Goal: Information Seeking & Learning: Get advice/opinions

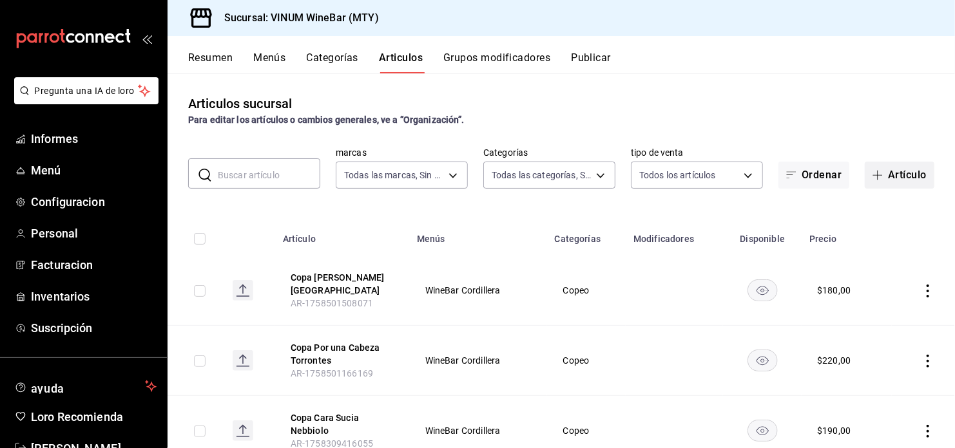
click at [906, 176] on button "Artículo" at bounding box center [899, 175] width 70 height 27
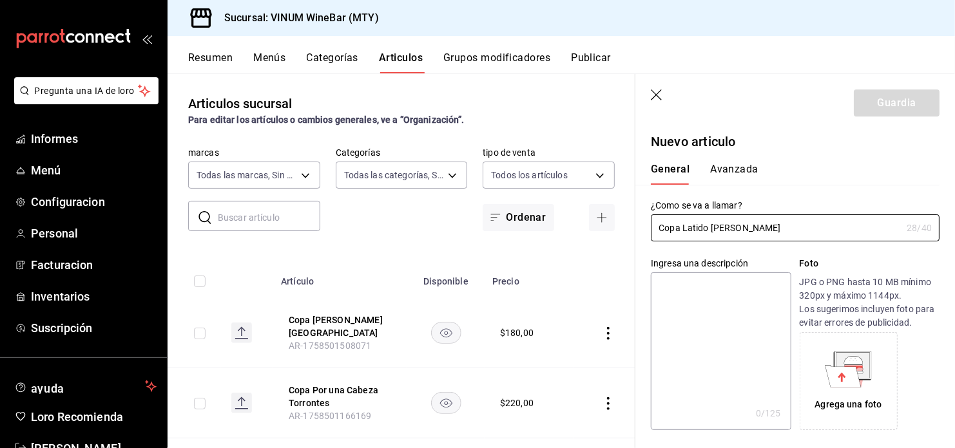
scroll to position [258, 0]
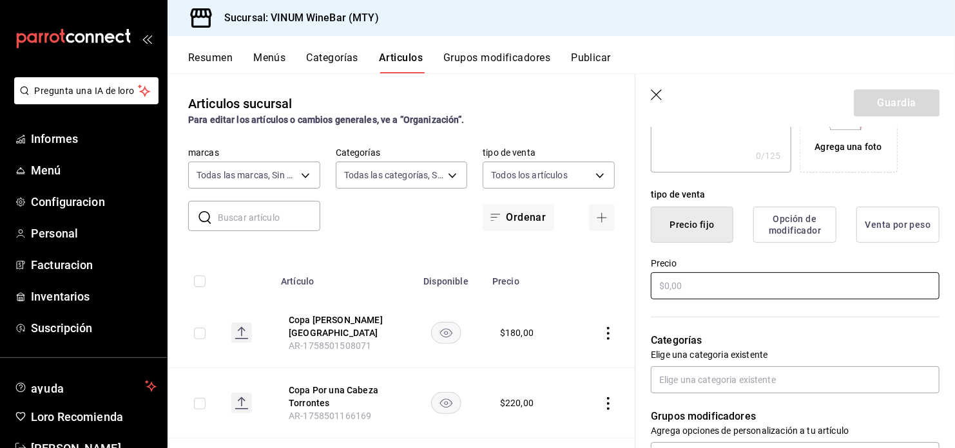
type input "Copa Latido [PERSON_NAME]"
click at [682, 287] on input "text" at bounding box center [795, 285] width 289 height 27
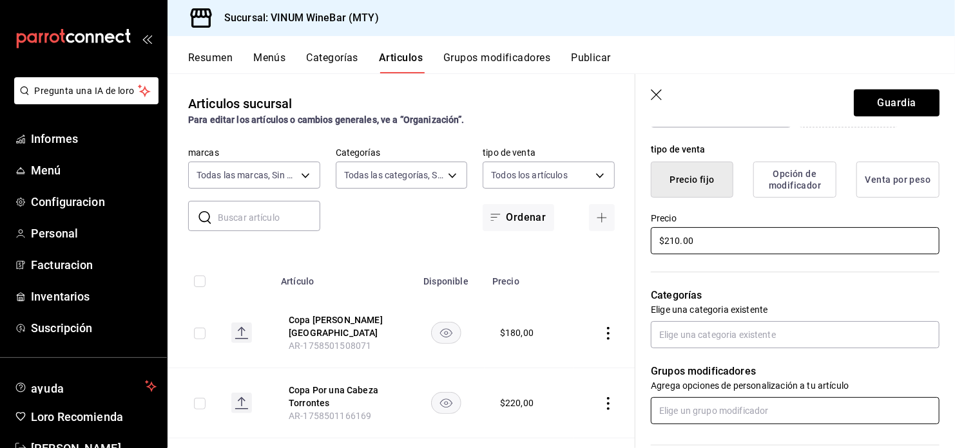
scroll to position [429, 0]
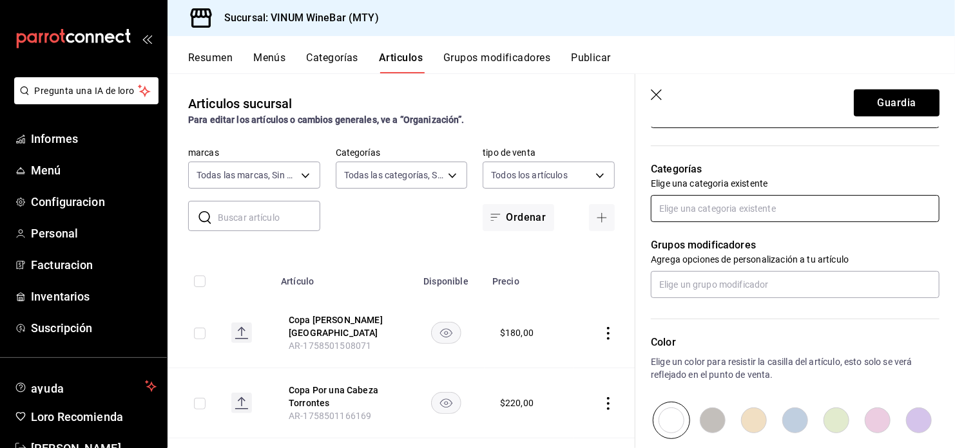
type input "$210.00"
drag, startPoint x: 734, startPoint y: 201, endPoint x: 842, endPoint y: 205, distance: 108.3
click at [742, 200] on input "text" at bounding box center [795, 208] width 289 height 27
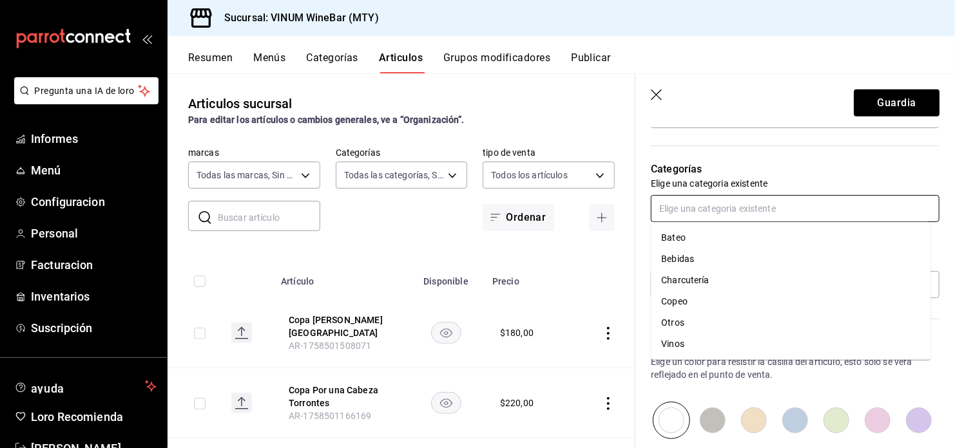
click at [682, 296] on li "Copeo" at bounding box center [791, 301] width 280 height 21
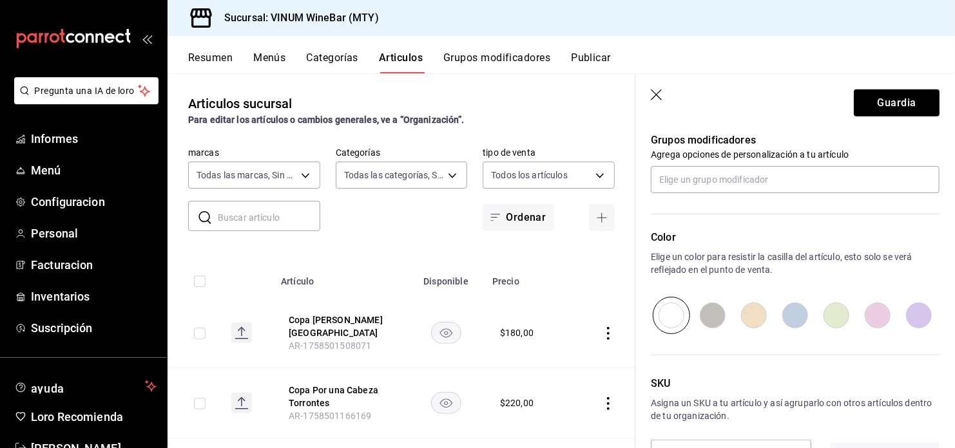
scroll to position [601, 0]
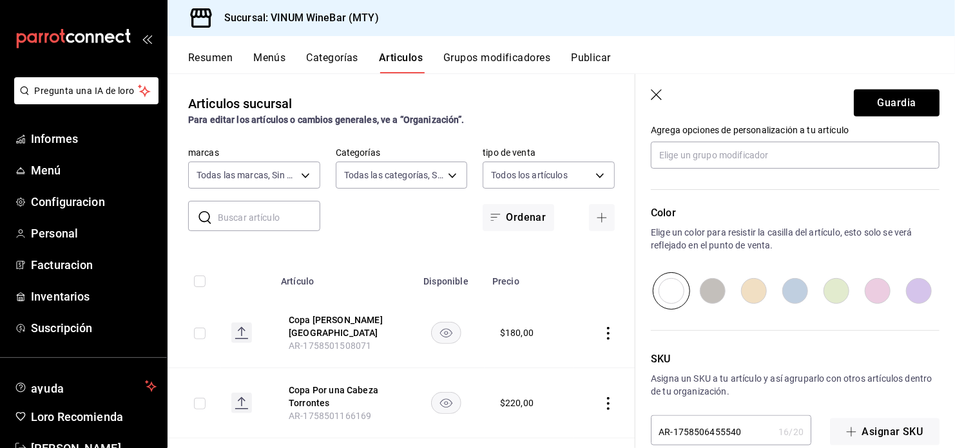
click at [913, 292] on input "radio" at bounding box center [918, 290] width 41 height 37
radio input "true"
click at [875, 90] on button "Guardia" at bounding box center [896, 103] width 86 height 27
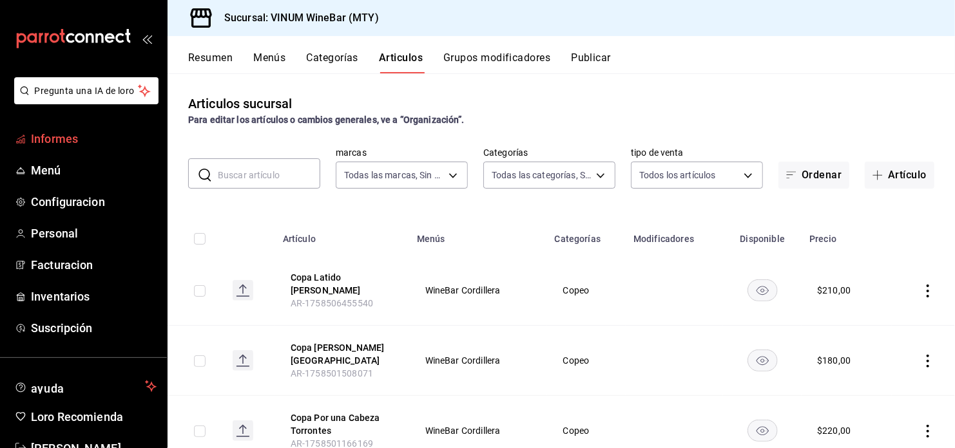
click at [71, 130] on span "Informes" at bounding box center [94, 138] width 126 height 17
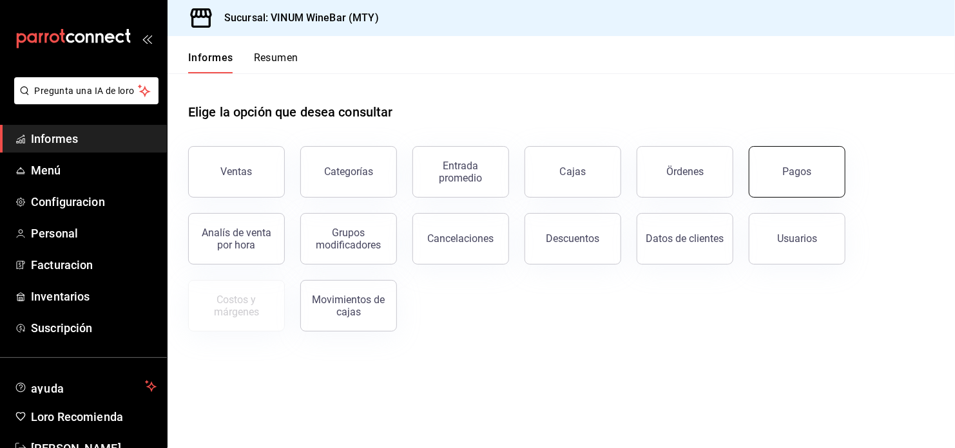
click at [795, 160] on button "Pagos" at bounding box center [796, 172] width 97 height 52
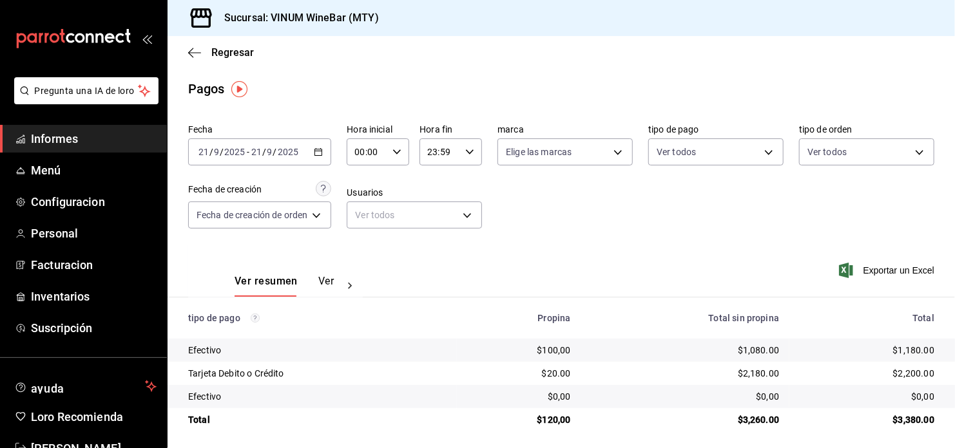
click at [326, 152] on div "[DATE] [DATE] - [DATE] [DATE]" at bounding box center [259, 151] width 143 height 27
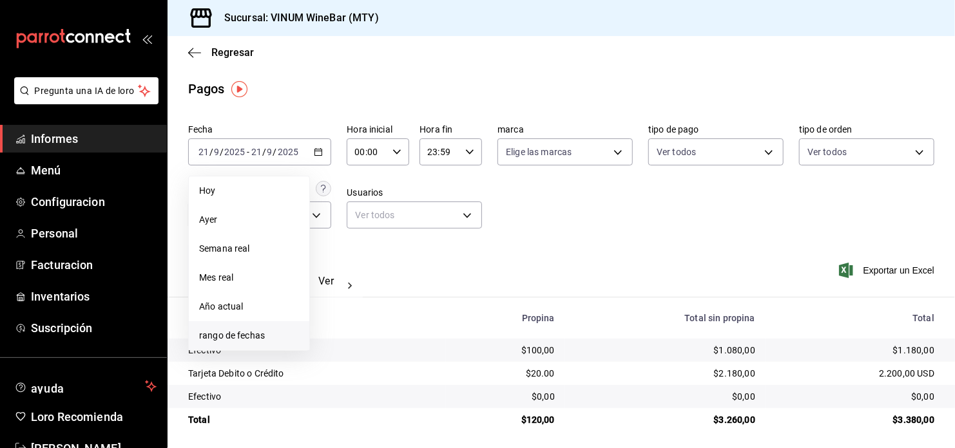
click at [254, 344] on li "rango de fechas" at bounding box center [249, 335] width 120 height 29
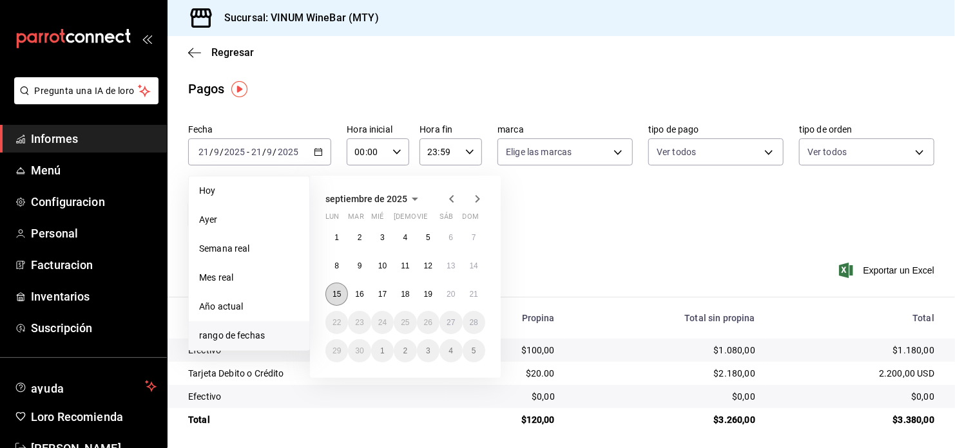
drag, startPoint x: 337, startPoint y: 291, endPoint x: 463, endPoint y: 294, distance: 126.3
click at [345, 291] on button "15" at bounding box center [336, 294] width 23 height 23
click at [471, 294] on abbr "21" at bounding box center [474, 294] width 8 height 9
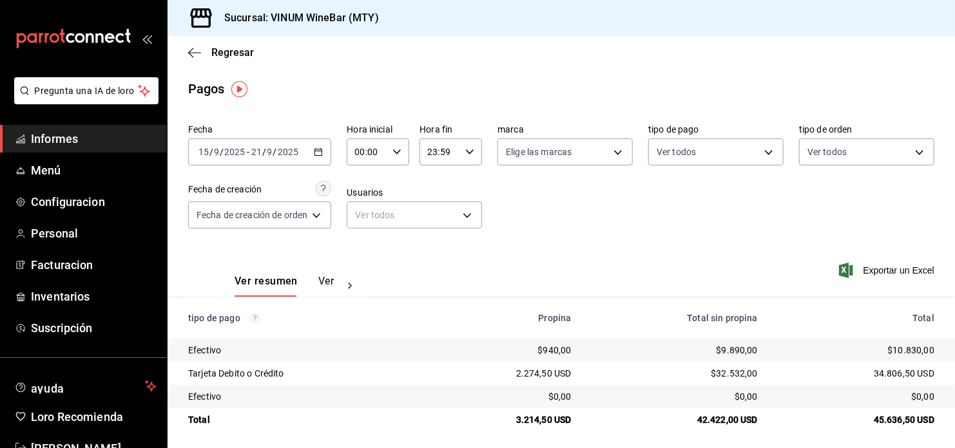
click at [57, 138] on span "Informes" at bounding box center [94, 138] width 126 height 17
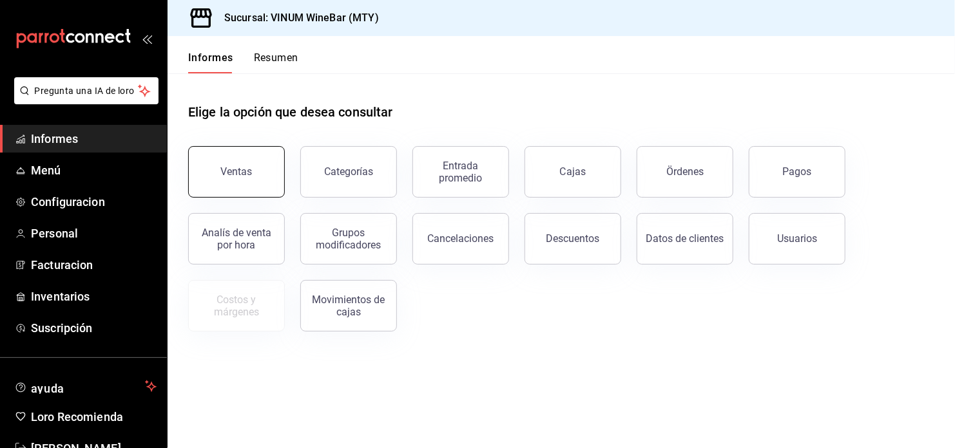
click at [263, 166] on button "Ventas" at bounding box center [236, 172] width 97 height 52
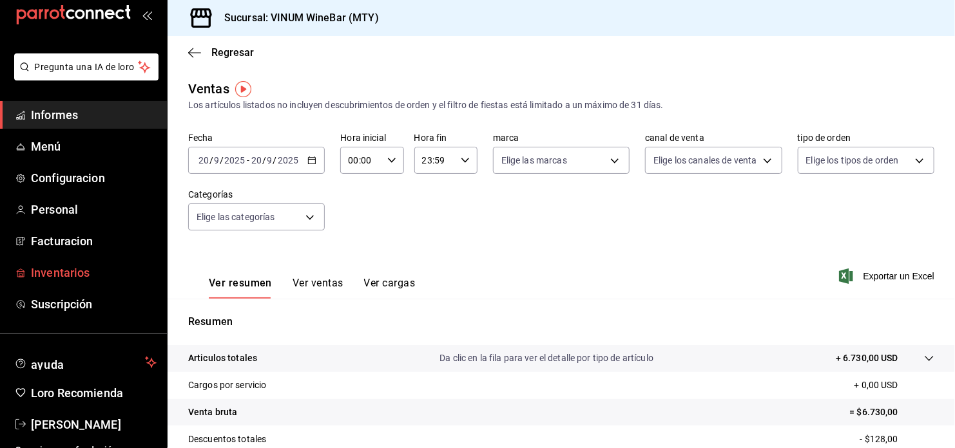
scroll to position [37, 0]
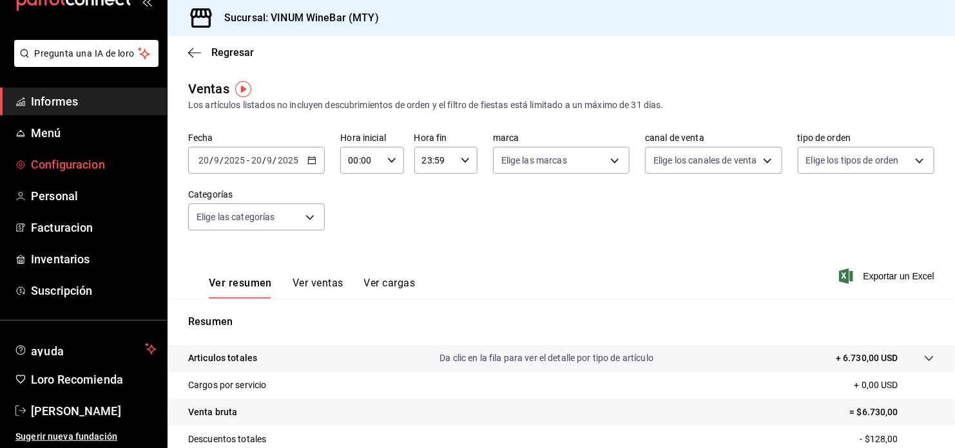
click at [82, 163] on span "Configuracion" at bounding box center [94, 164] width 126 height 17
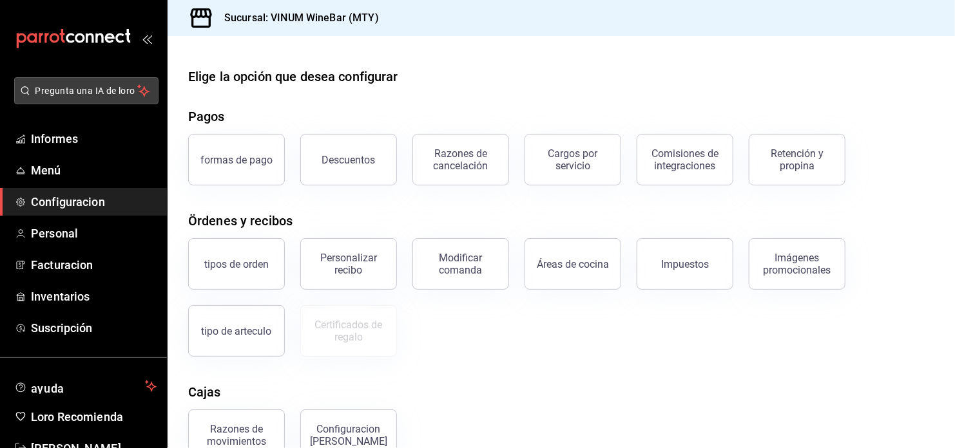
click at [117, 92] on span "Pregunta una IA de loro" at bounding box center [86, 91] width 102 height 14
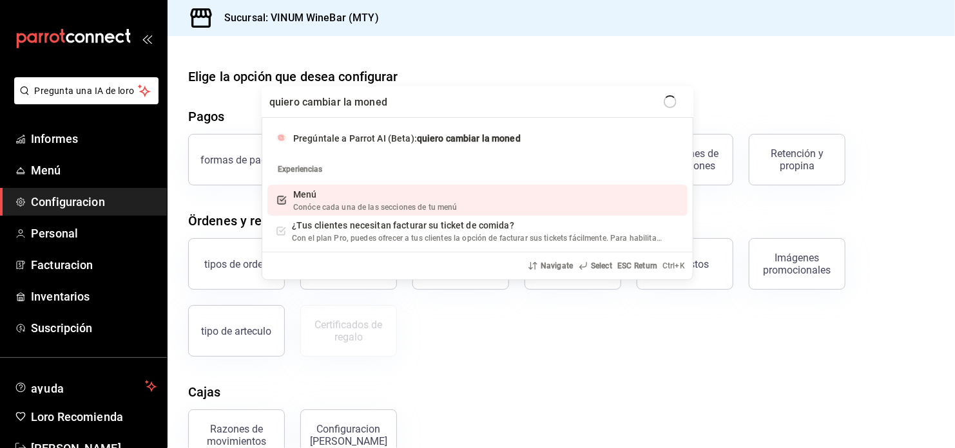
type input "quiero cambiar la moneda"
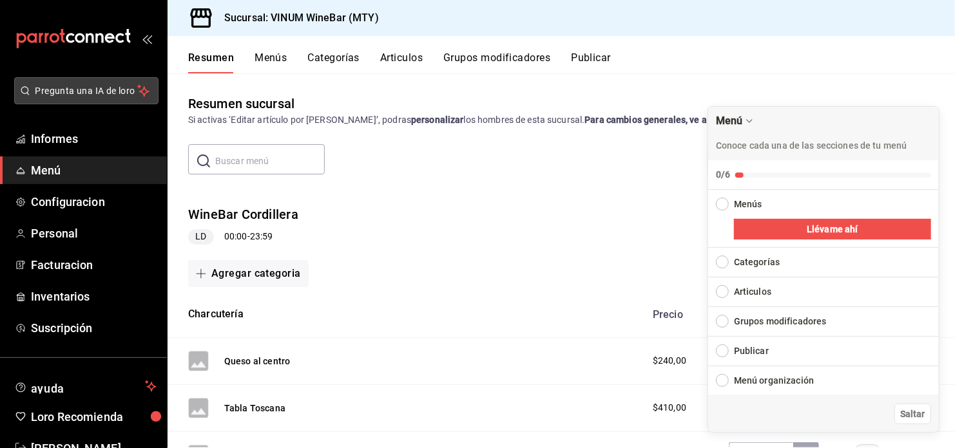
click at [67, 88] on span "Pregunta una IA de loro" at bounding box center [86, 91] width 102 height 14
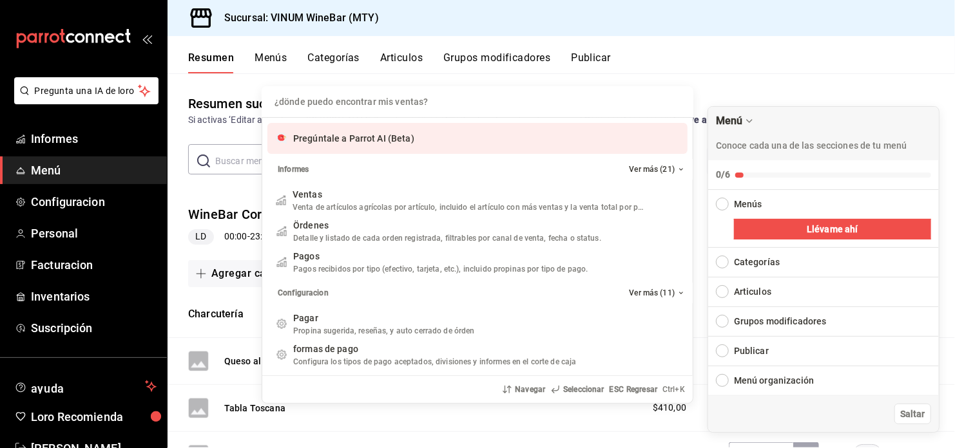
click at [386, 135] on span "Pregúntale a Parrot AI (Beta)" at bounding box center [353, 138] width 121 height 10
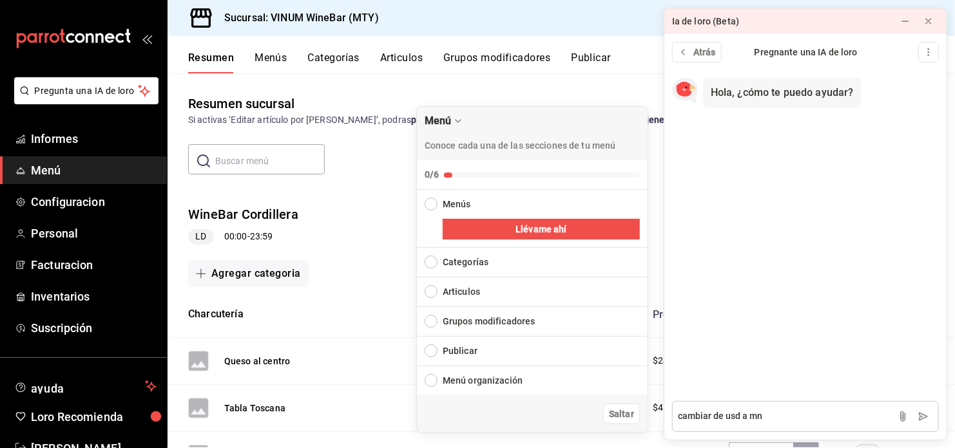
type textarea "cambiar de usd a mnx"
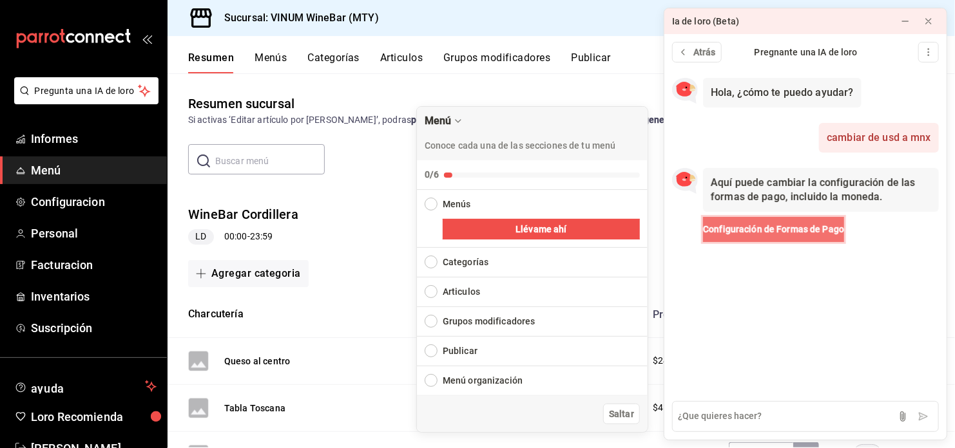
click at [821, 238] on button "Configuración de Formas de Pago" at bounding box center [773, 229] width 141 height 25
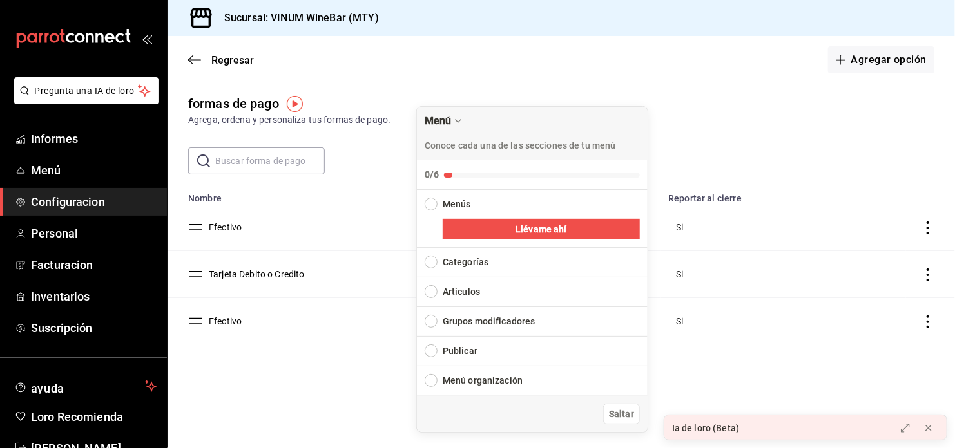
click at [257, 385] on div "formas de pago Agrega, ordena y personaliza tus formas de pago. ​ ​ Lo sentimos…" at bounding box center [560, 242] width 787 height 297
click at [628, 414] on span "Saltar" at bounding box center [621, 415] width 25 height 14
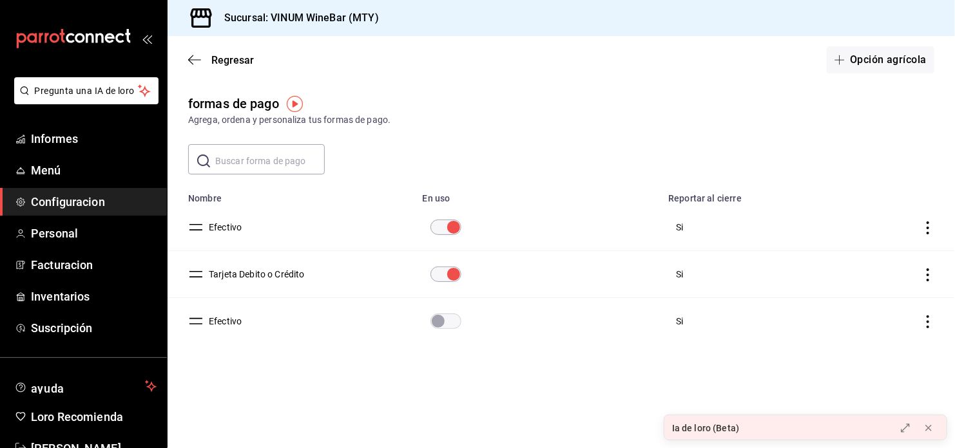
click at [752, 428] on div "Ia de loro (Beta)" at bounding box center [775, 428] width 223 height 26
click at [901, 430] on icon at bounding box center [905, 428] width 8 height 8
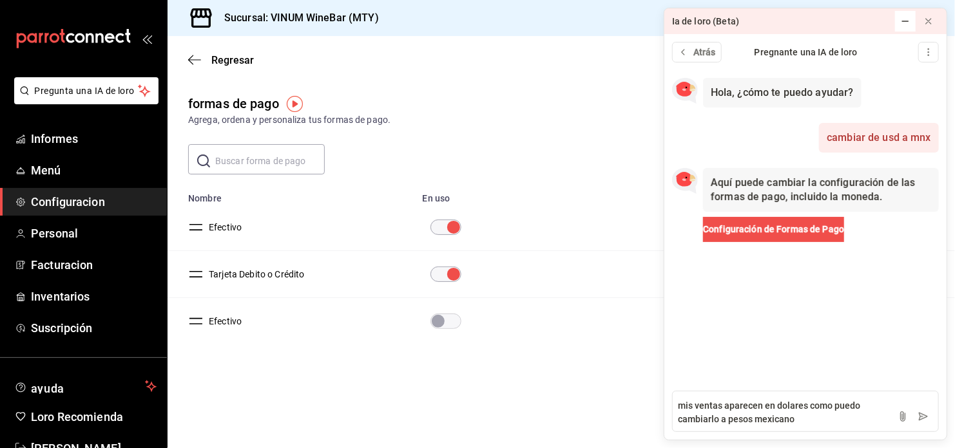
type textarea "mis ventas aparecen en dolares como puedo cambiarlo a pesos mexicanos"
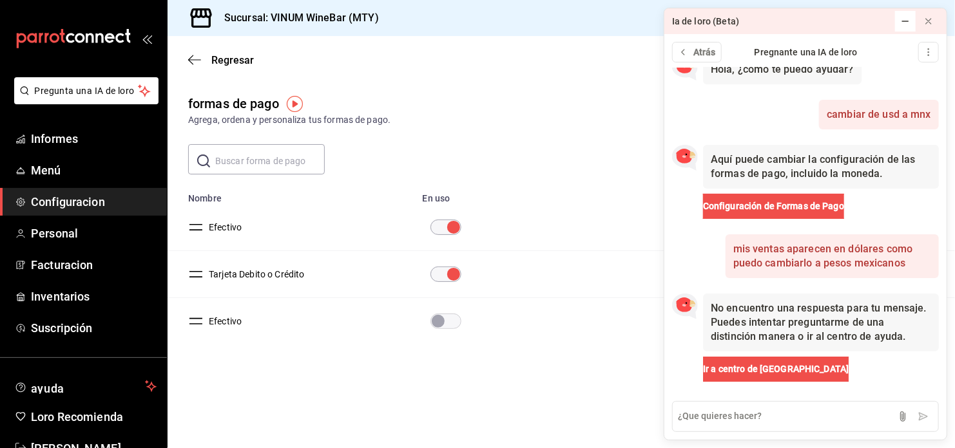
scroll to position [37, 0]
click at [77, 234] on span "Personal" at bounding box center [94, 233] width 126 height 17
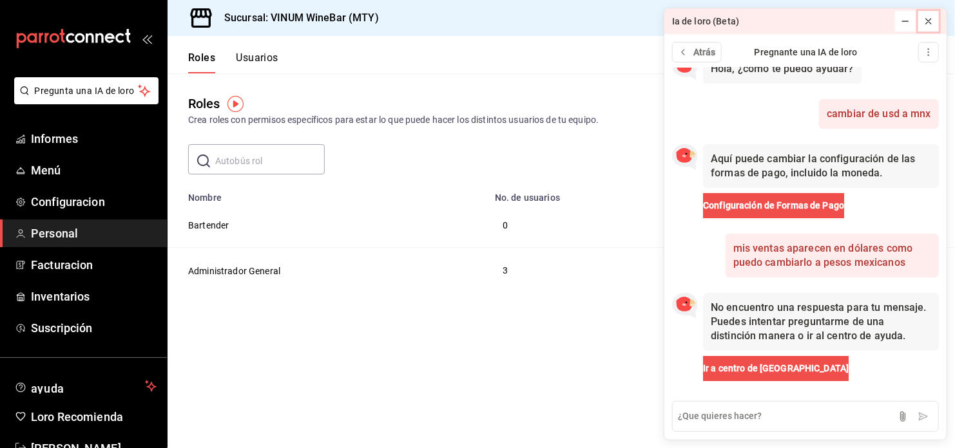
click at [932, 18] on icon at bounding box center [928, 21] width 10 height 10
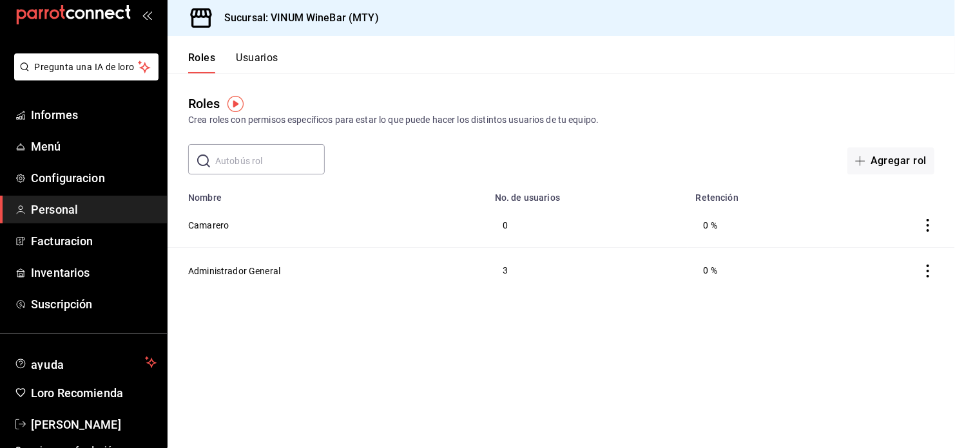
scroll to position [37, 0]
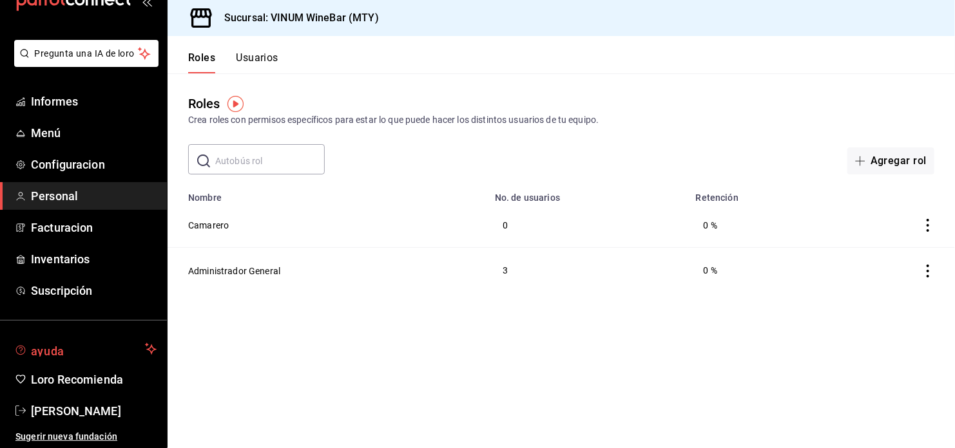
click at [92, 358] on button "ayuda" at bounding box center [83, 349] width 167 height 26
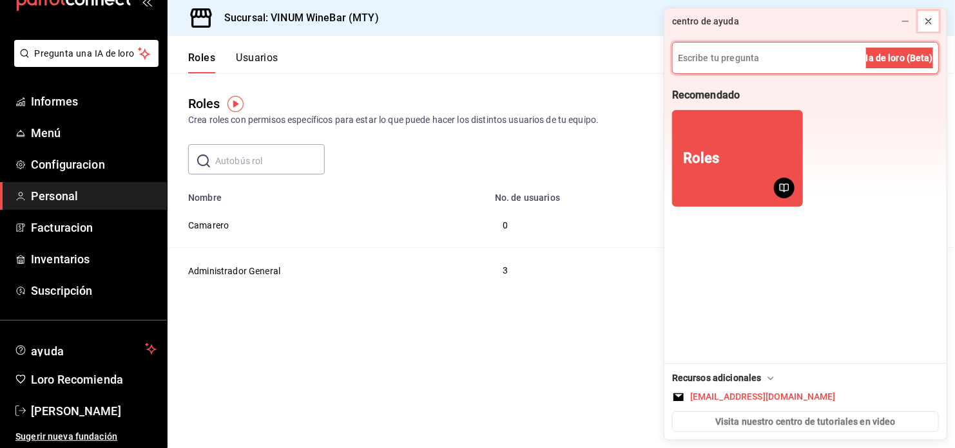
click at [928, 21] on icon at bounding box center [928, 21] width 5 height 5
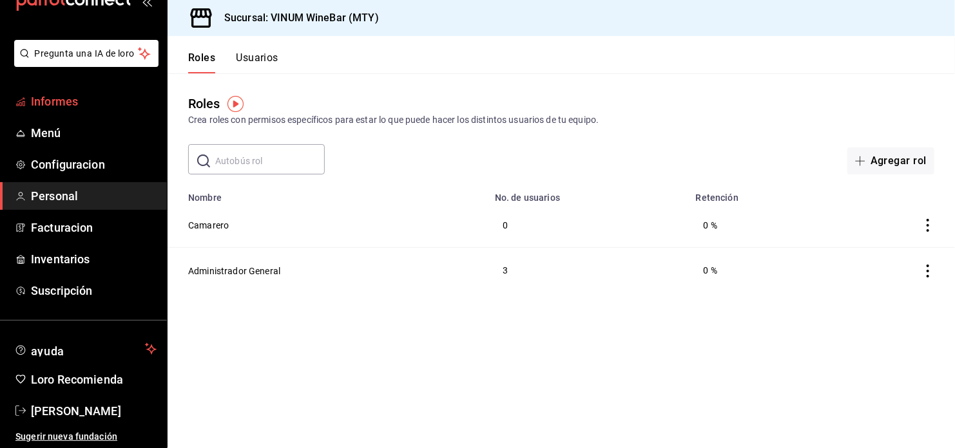
click at [103, 98] on span "Informes" at bounding box center [94, 101] width 126 height 17
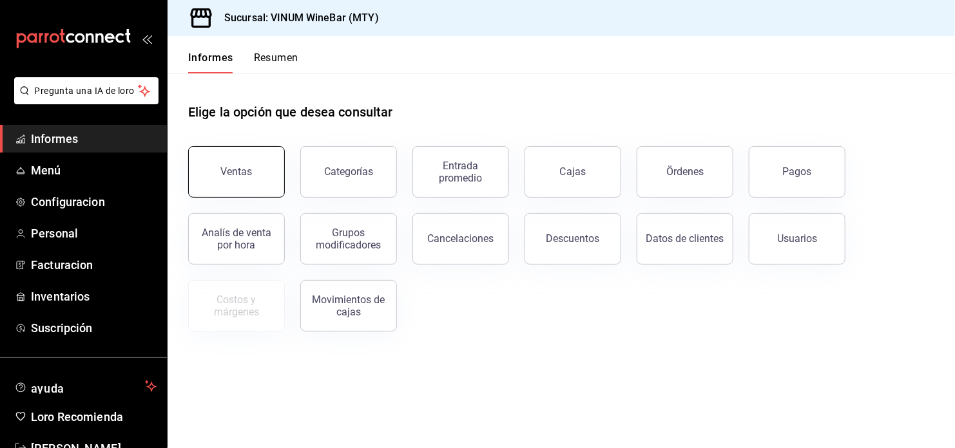
click at [227, 171] on div "Ventas" at bounding box center [237, 172] width 32 height 12
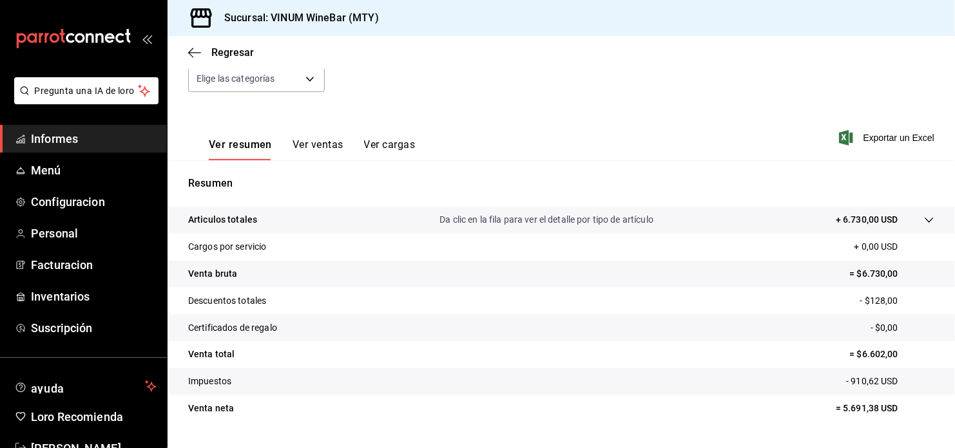
scroll to position [169, 0]
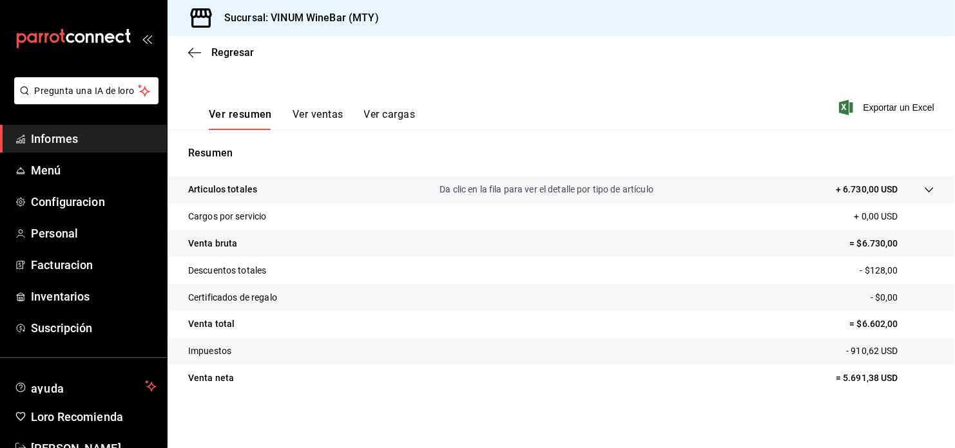
click at [914, 184] on div at bounding box center [916, 190] width 36 height 14
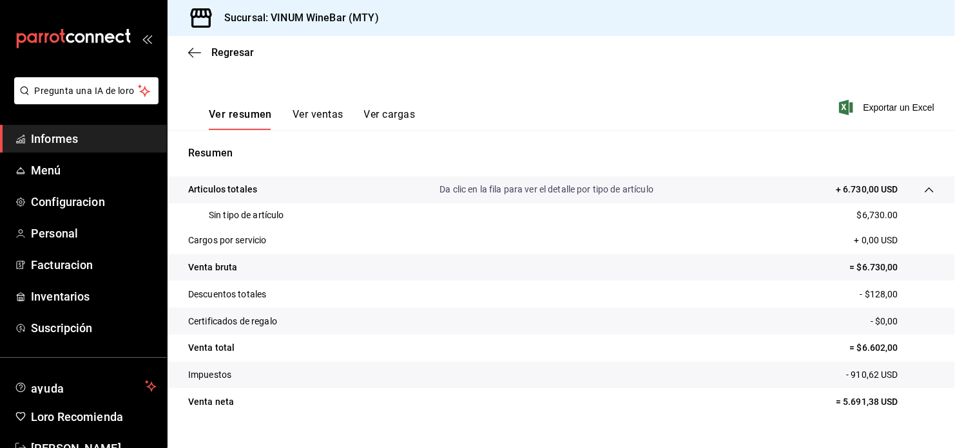
click at [865, 243] on p "+ 0,00 USD" at bounding box center [894, 241] width 80 height 14
click at [902, 243] on p "+ 0,00 USD" at bounding box center [894, 241] width 80 height 14
click at [902, 191] on div at bounding box center [916, 190] width 36 height 14
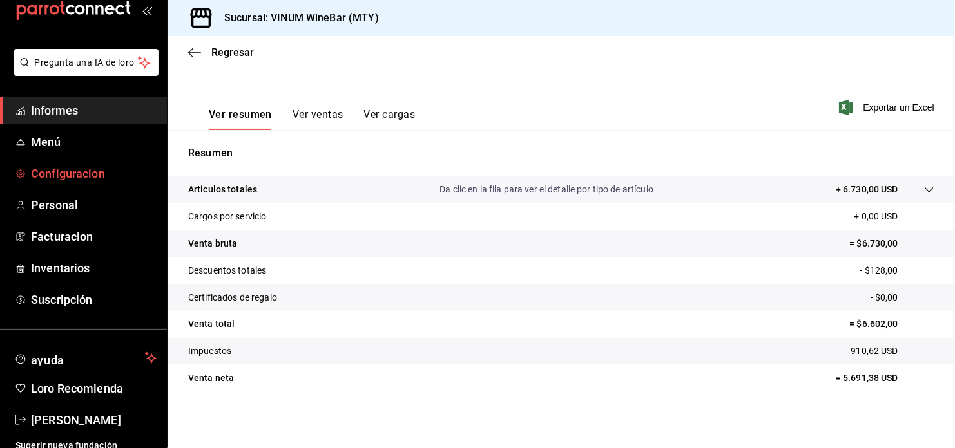
scroll to position [37, 0]
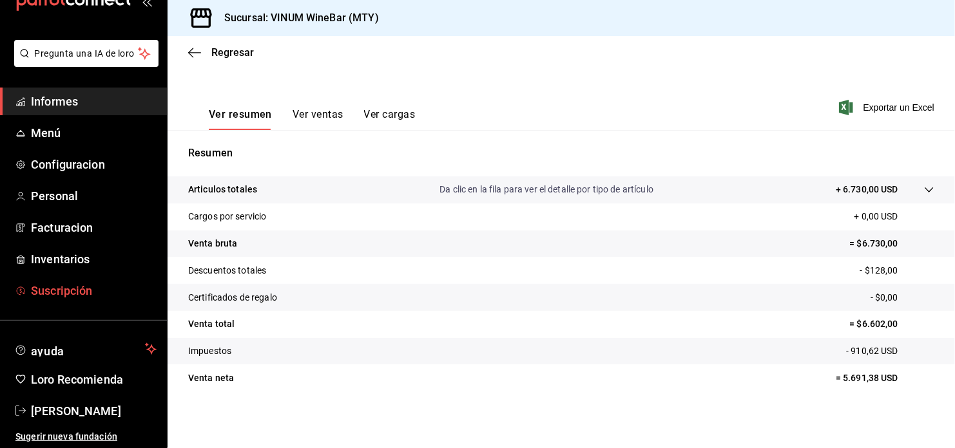
click at [95, 287] on span "Suscripción" at bounding box center [94, 290] width 126 height 17
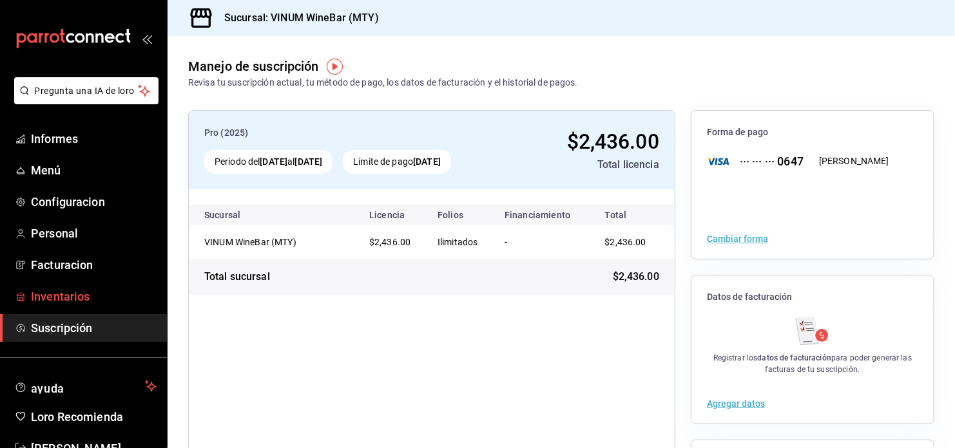
click at [84, 294] on span "Inventarios" at bounding box center [94, 296] width 126 height 17
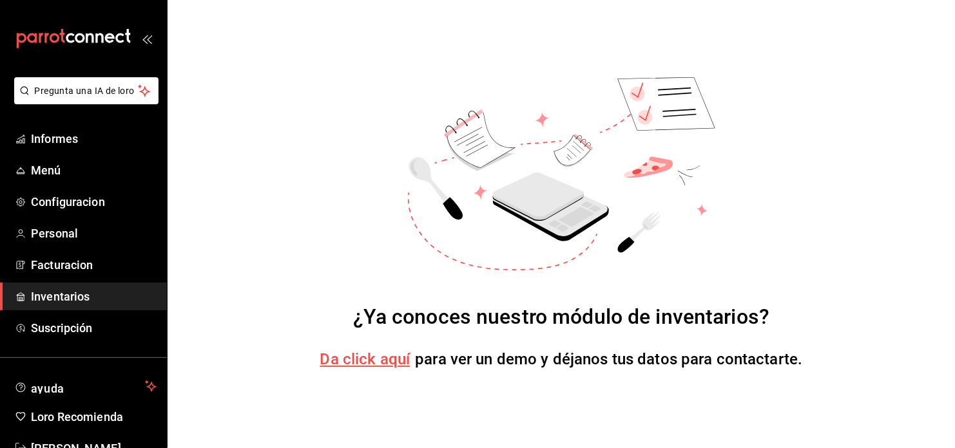
click at [385, 363] on span "Da click aquí" at bounding box center [365, 359] width 90 height 18
click at [71, 258] on span "Facturacion" at bounding box center [94, 264] width 126 height 17
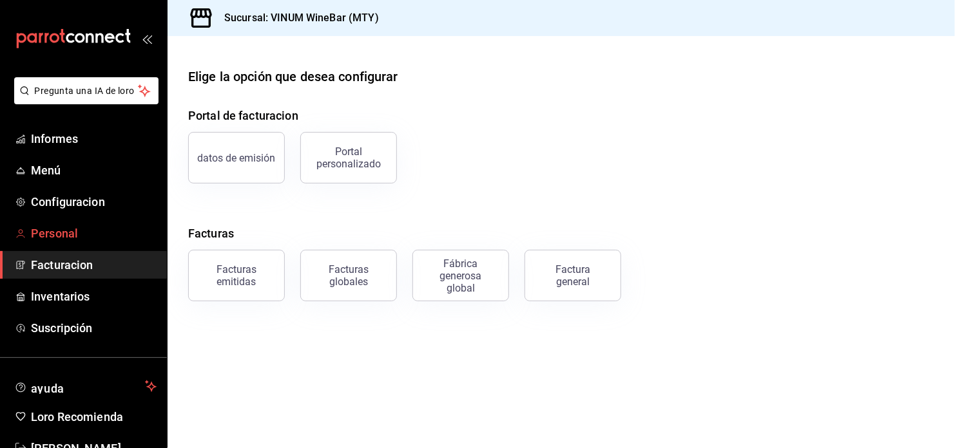
click at [92, 227] on span "Personal" at bounding box center [94, 233] width 126 height 17
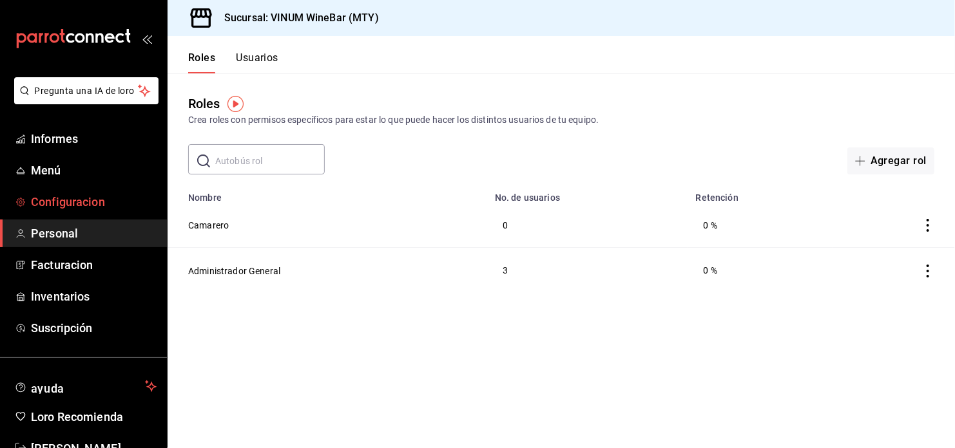
click at [56, 194] on span "Configuracion" at bounding box center [94, 201] width 126 height 17
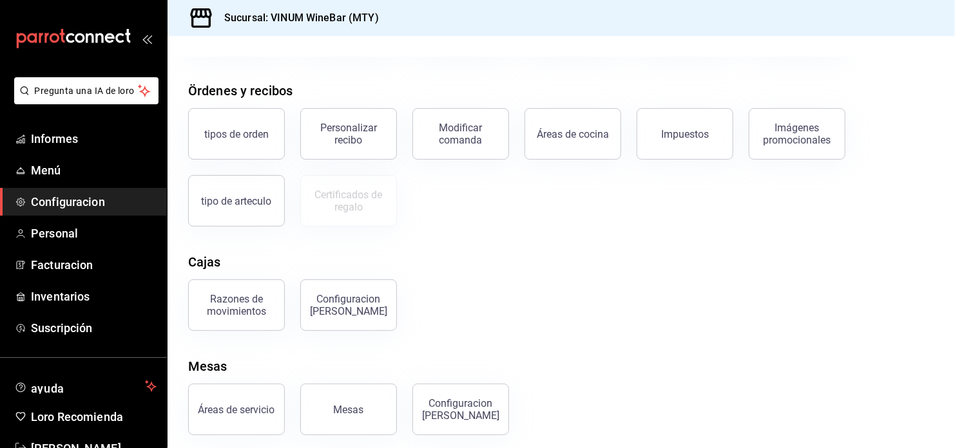
scroll to position [138, 0]
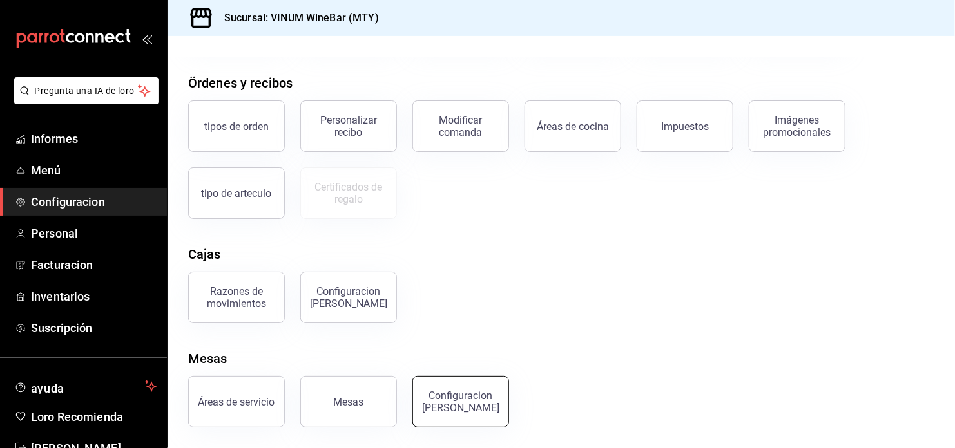
click at [463, 391] on div "Configuracion [PERSON_NAME]" at bounding box center [461, 402] width 80 height 24
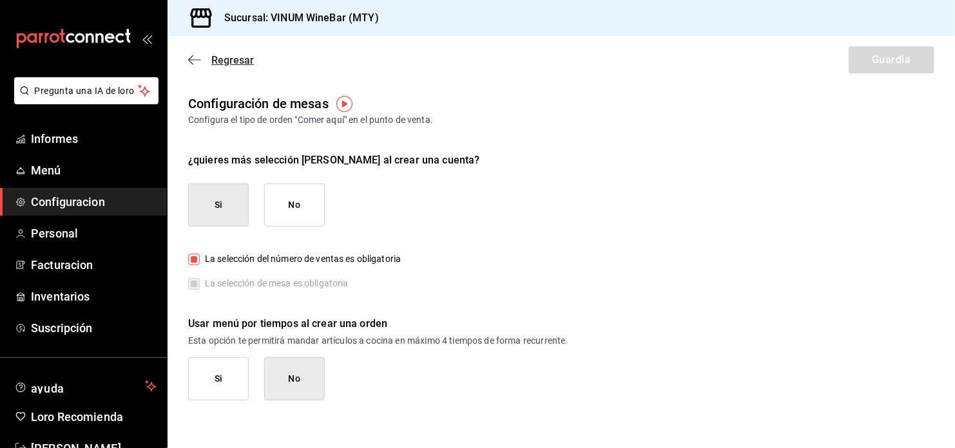
click at [211, 60] on span "Regresar" at bounding box center [221, 60] width 66 height 12
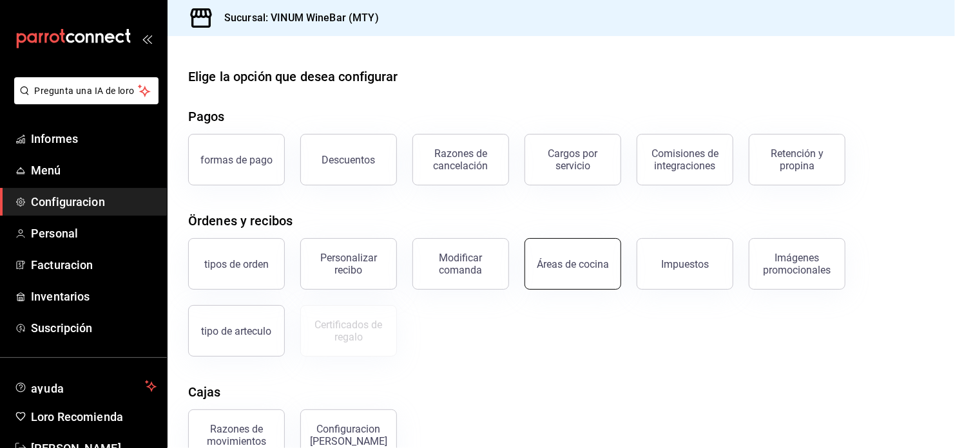
scroll to position [138, 0]
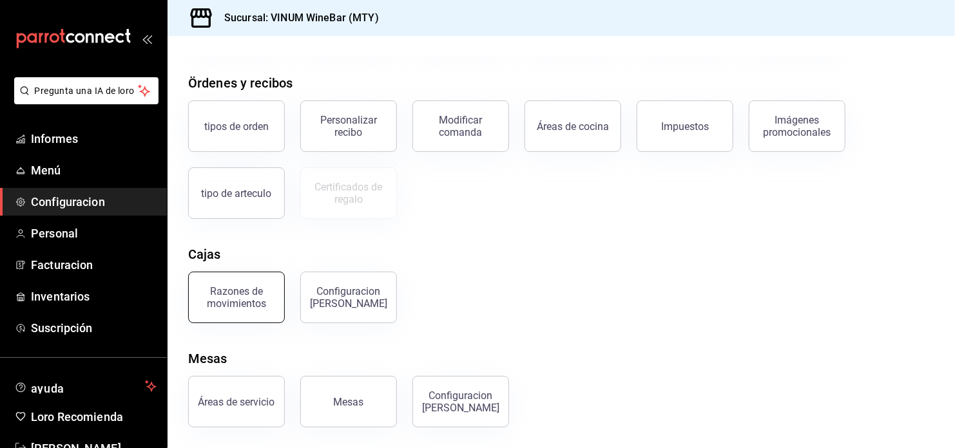
click at [224, 305] on div "Razones de movimientos" at bounding box center [236, 297] width 80 height 24
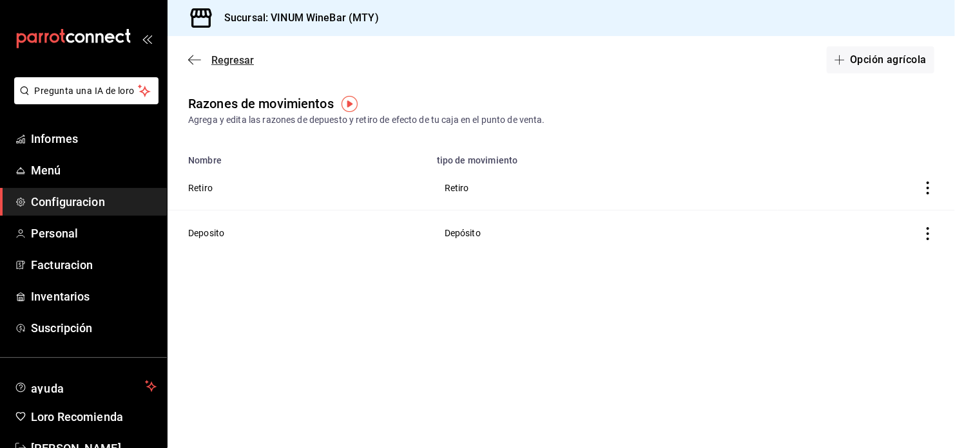
click at [193, 60] on icon "button" at bounding box center [194, 60] width 13 height 12
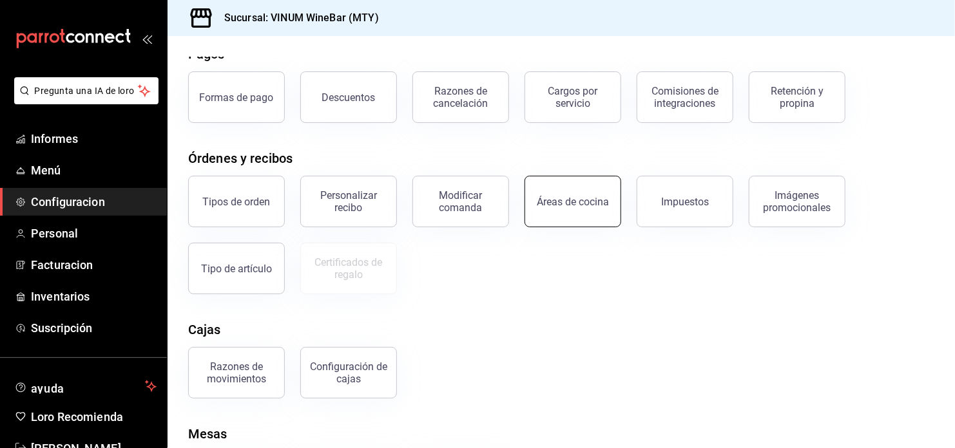
scroll to position [138, 0]
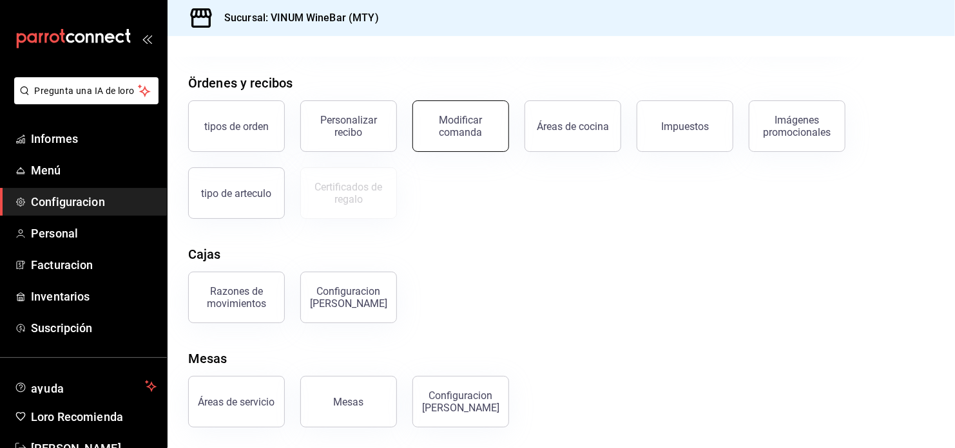
click at [427, 122] on div "Modificar comanda" at bounding box center [461, 126] width 80 height 24
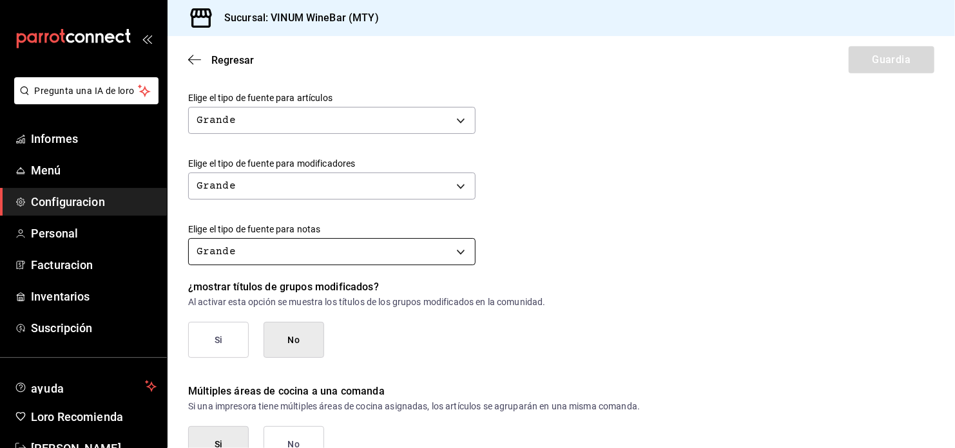
scroll to position [581, 0]
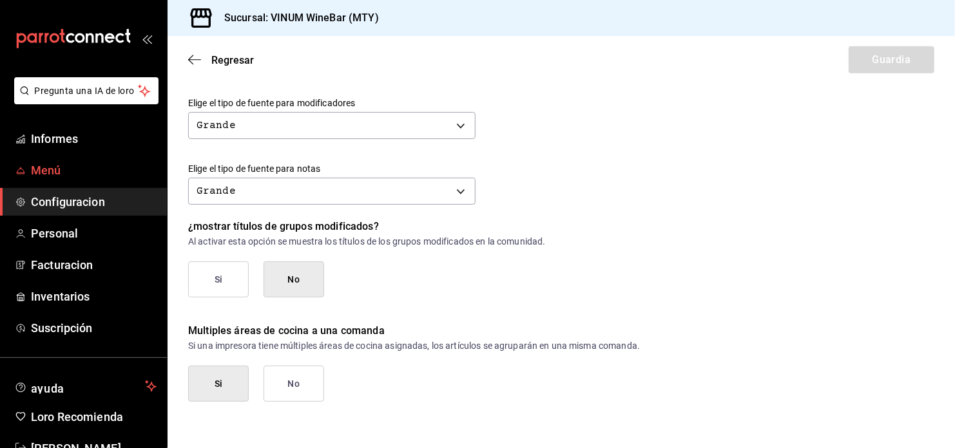
click at [68, 177] on span "Menú" at bounding box center [94, 170] width 126 height 17
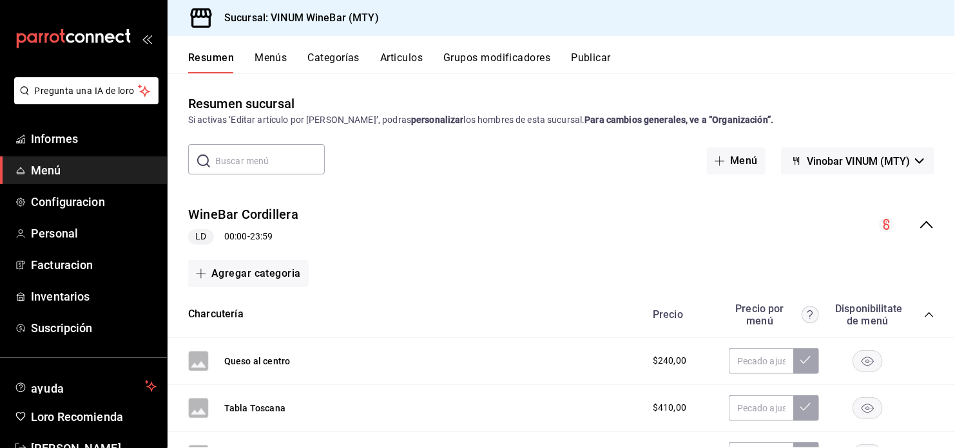
click at [466, 63] on button "Grupos modificadores" at bounding box center [496, 63] width 107 height 22
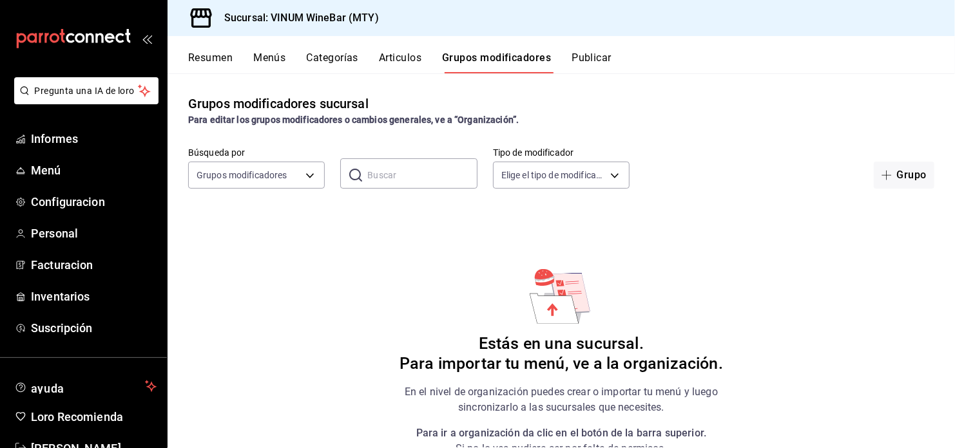
click at [600, 58] on button "Publicar" at bounding box center [591, 63] width 40 height 22
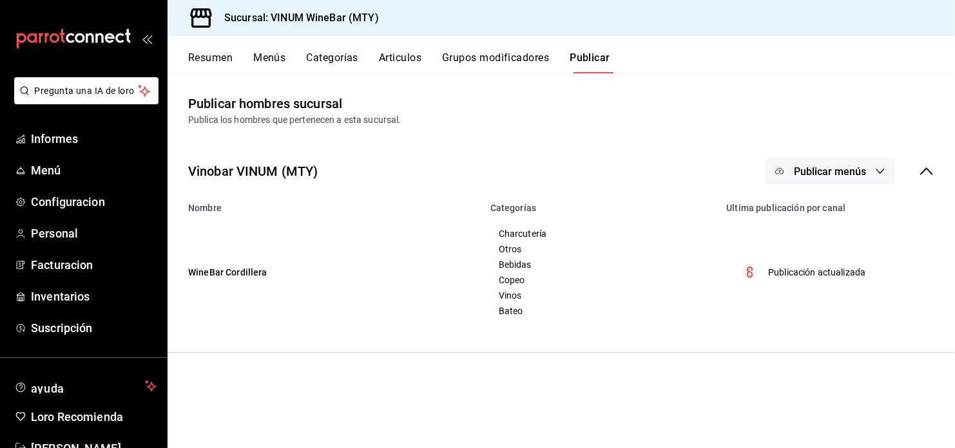
click at [224, 57] on button "Resumen" at bounding box center [210, 63] width 44 height 22
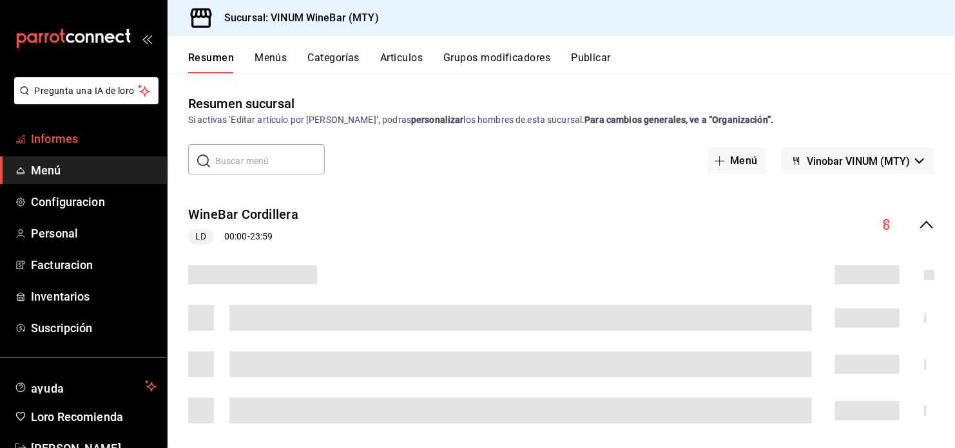
click at [82, 140] on span "Informes" at bounding box center [94, 138] width 126 height 17
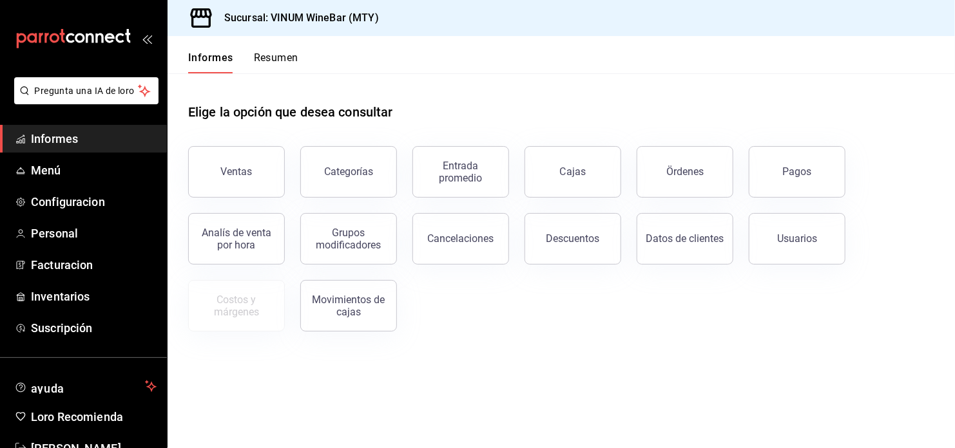
click at [278, 62] on button "Resumen" at bounding box center [276, 63] width 44 height 22
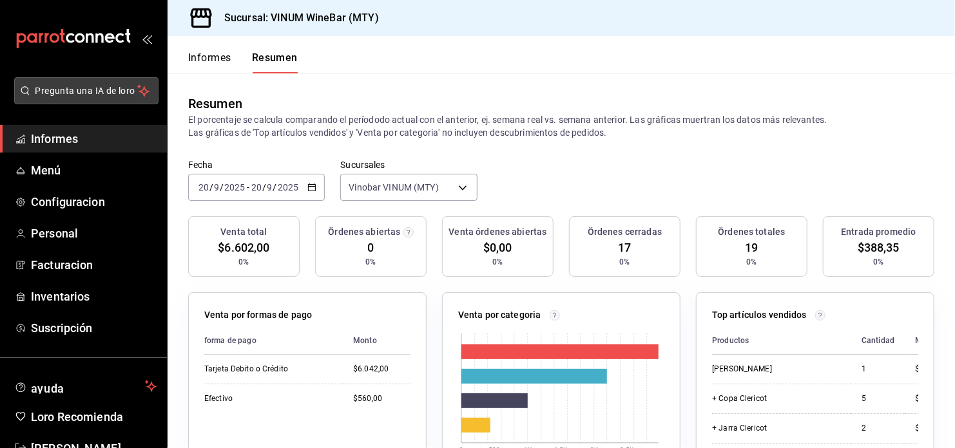
click at [46, 97] on span "Pregunta una IA de loro" at bounding box center [86, 91] width 102 height 14
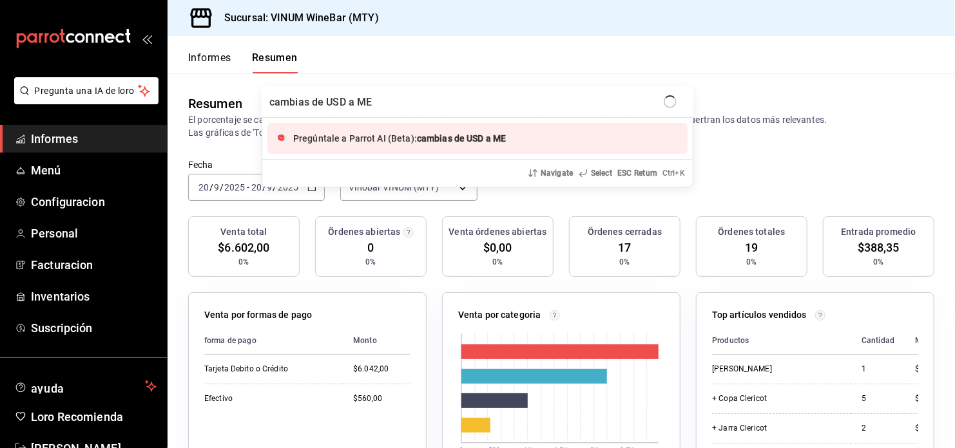
type input "cambias de USD a MEX"
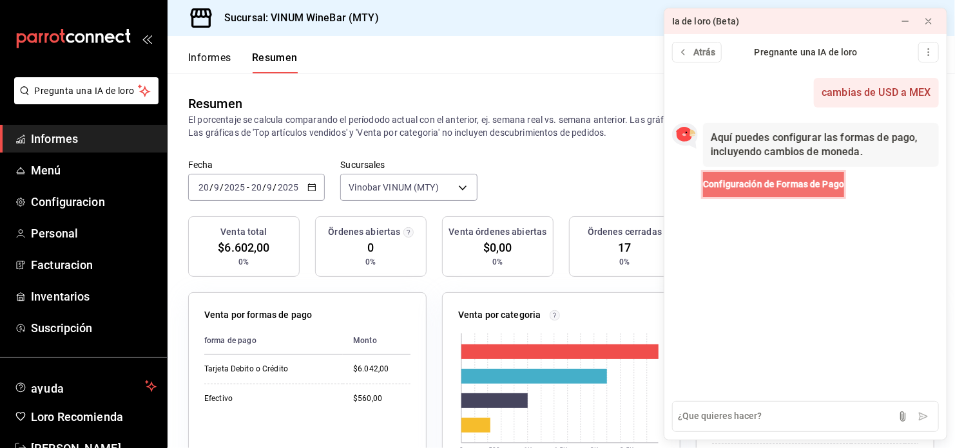
click at [769, 185] on span "Configuración de Formas de Pago" at bounding box center [773, 185] width 141 height 14
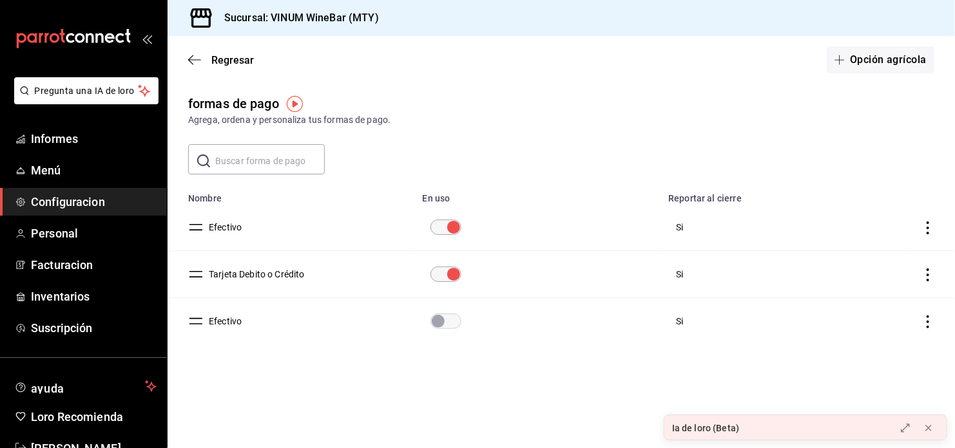
click at [926, 227] on icon "actions" at bounding box center [927, 228] width 13 height 13
click at [867, 151] on div at bounding box center [477, 224] width 955 height 448
click at [208, 226] on button "Efectivo" at bounding box center [223, 227] width 38 height 13
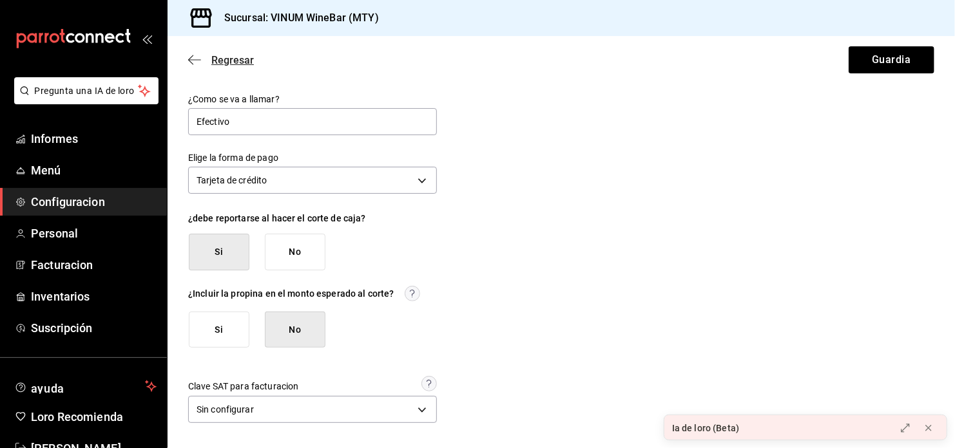
click at [204, 65] on span "Regresar" at bounding box center [221, 60] width 66 height 12
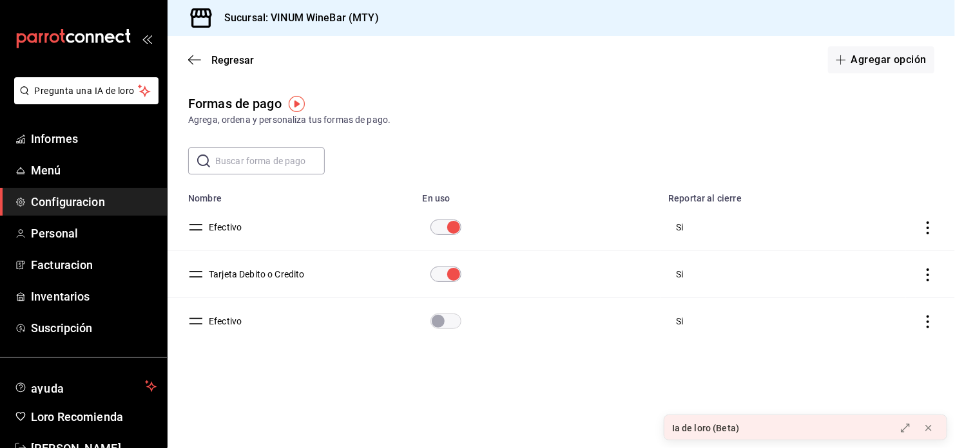
click at [265, 272] on button "Tarjeta Debito o Credito" at bounding box center [254, 274] width 101 height 13
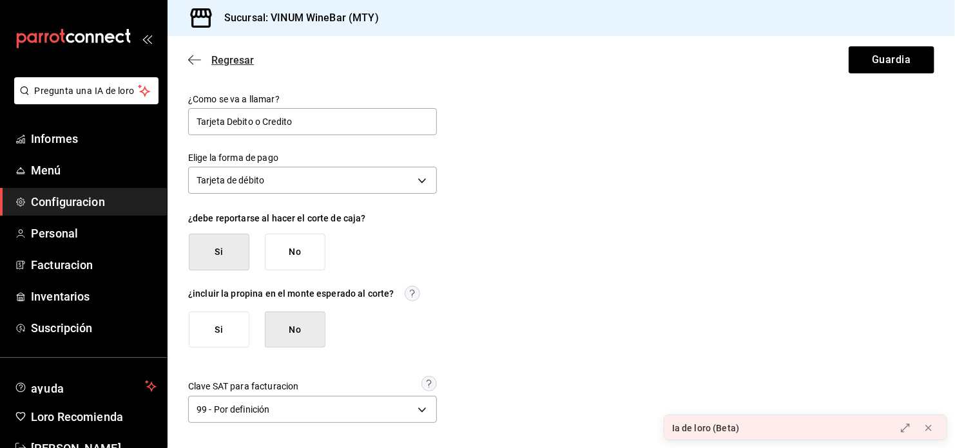
click at [205, 60] on span "Regresar" at bounding box center [221, 60] width 66 height 12
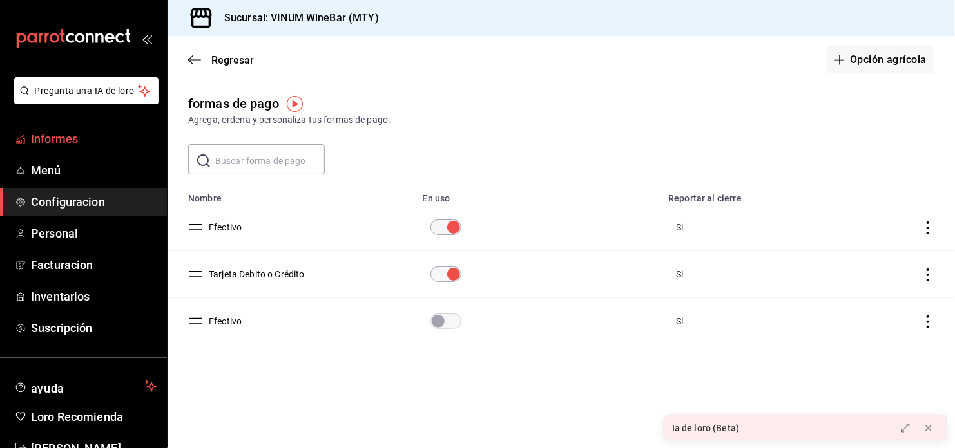
click at [99, 126] on link "Informes" at bounding box center [83, 139] width 167 height 28
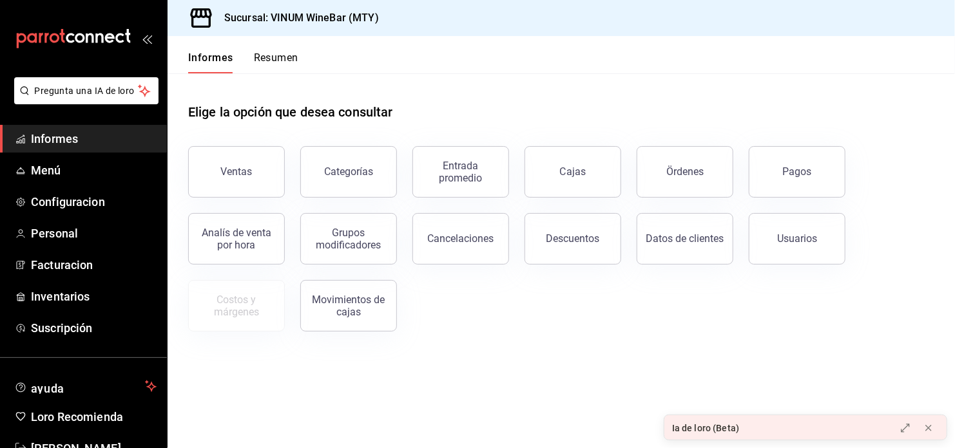
click at [632, 254] on div "Datos de clientes" at bounding box center [677, 231] width 112 height 67
click at [643, 247] on button "Datos de clientes" at bounding box center [684, 239] width 97 height 52
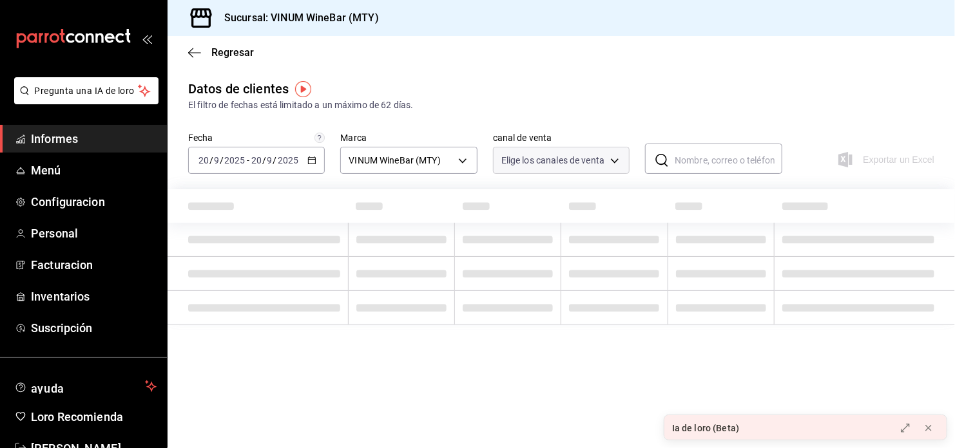
type input "PARROT,DIDI_FOOD,ONLINE"
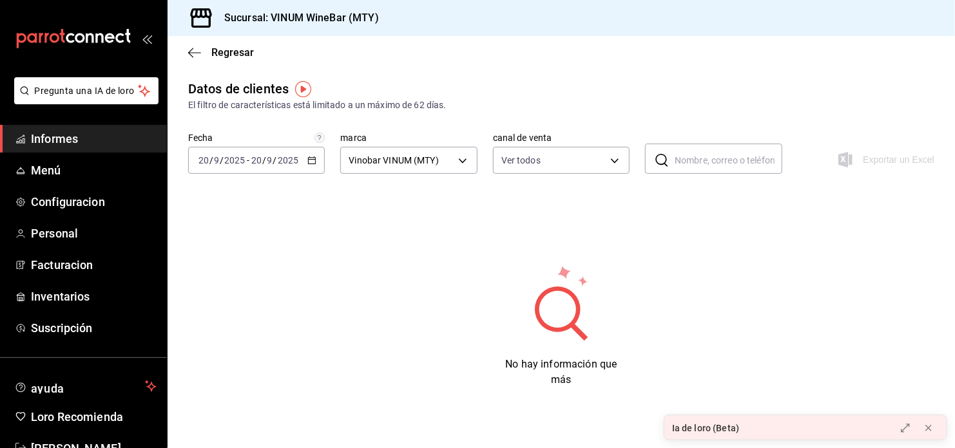
click at [917, 432] on div at bounding box center [916, 428] width 59 height 26
click at [901, 433] on icon at bounding box center [905, 428] width 10 height 10
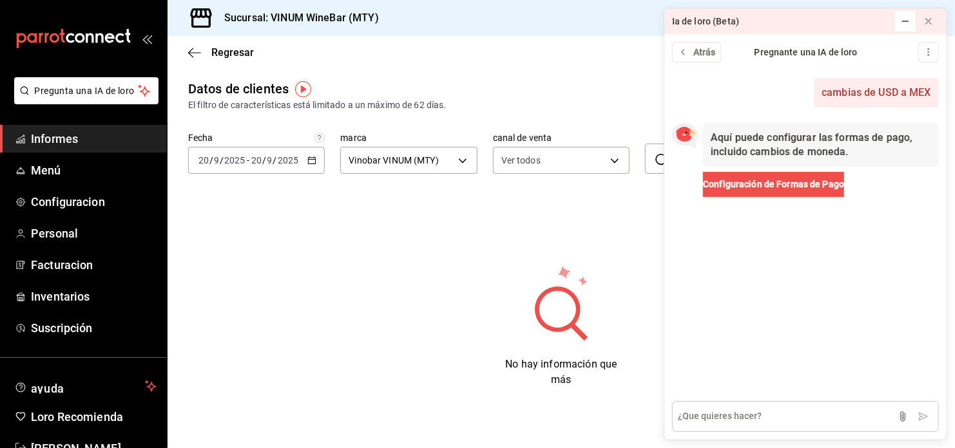
click at [751, 415] on textarea at bounding box center [805, 416] width 267 height 31
type textarea "Quiero cambiar la moneda"
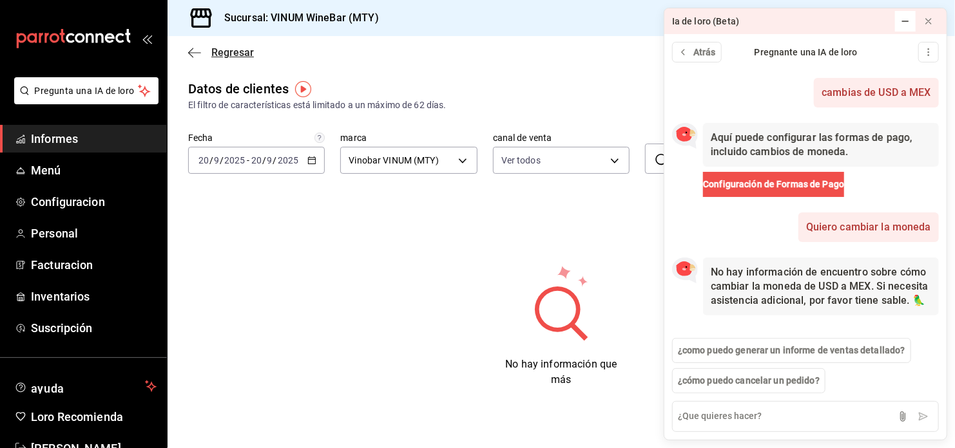
click at [193, 52] on icon "button" at bounding box center [194, 52] width 13 height 1
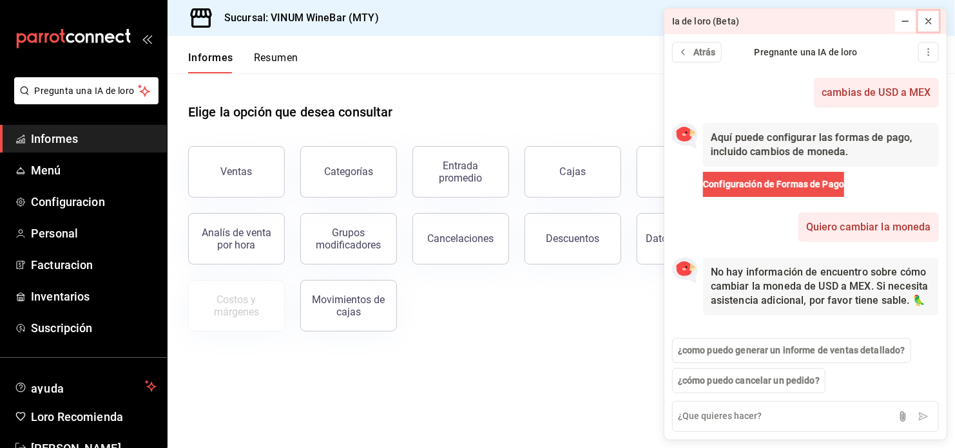
click at [927, 24] on icon at bounding box center [928, 21] width 10 height 10
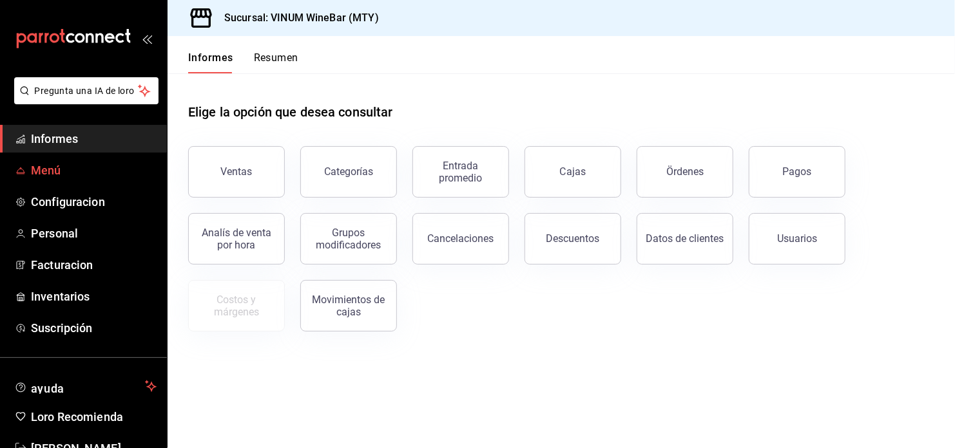
click at [77, 172] on span "Menú" at bounding box center [94, 170] width 126 height 17
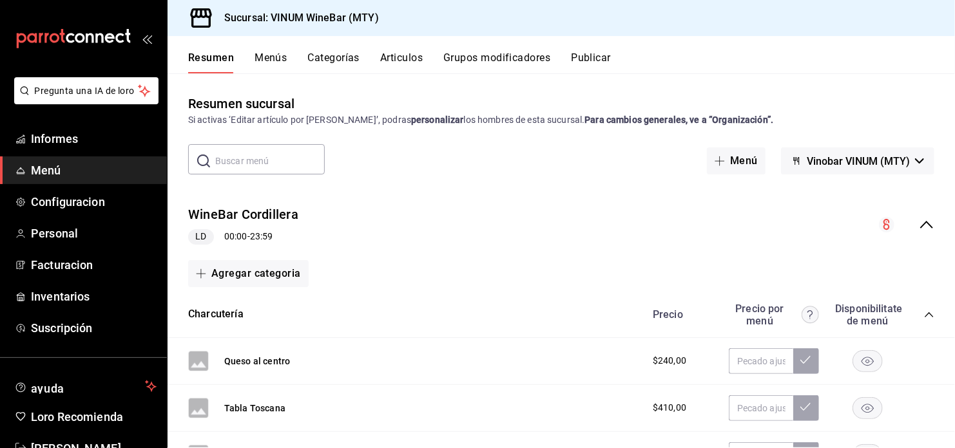
click at [419, 55] on button "Articulos" at bounding box center [401, 63] width 43 height 22
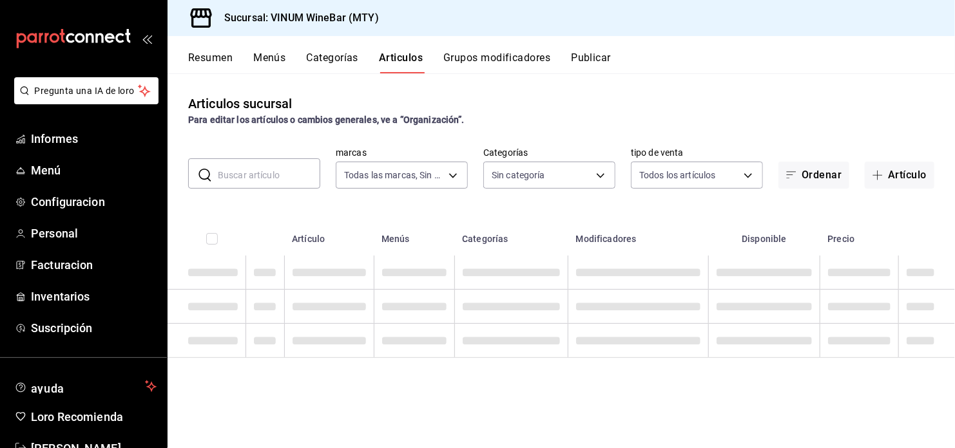
type input "ca8f1d25-6a21-40a6-b6ec-24c4b669c59a"
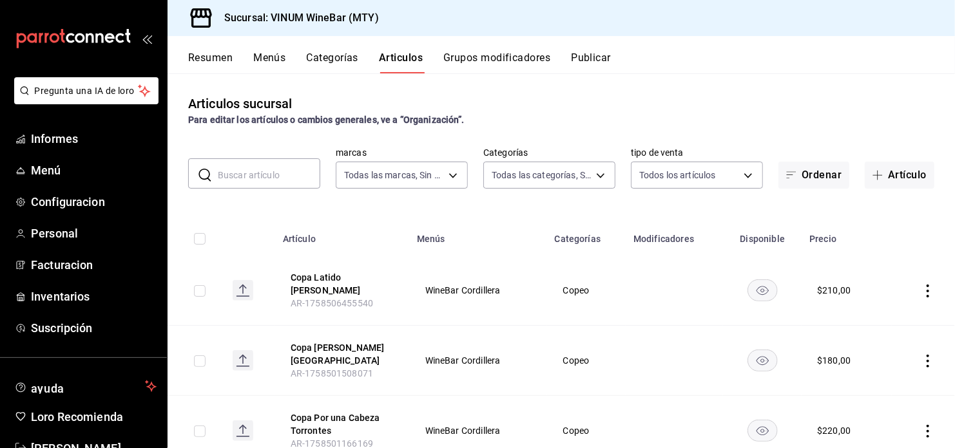
type input "52db0966-aed8-4277-8cb6-402e310174d1,e70bd9e4-23ac-4207-ab30-360fd1df7980,52098…"
click at [345, 55] on button "Categorías" at bounding box center [333, 63] width 52 height 22
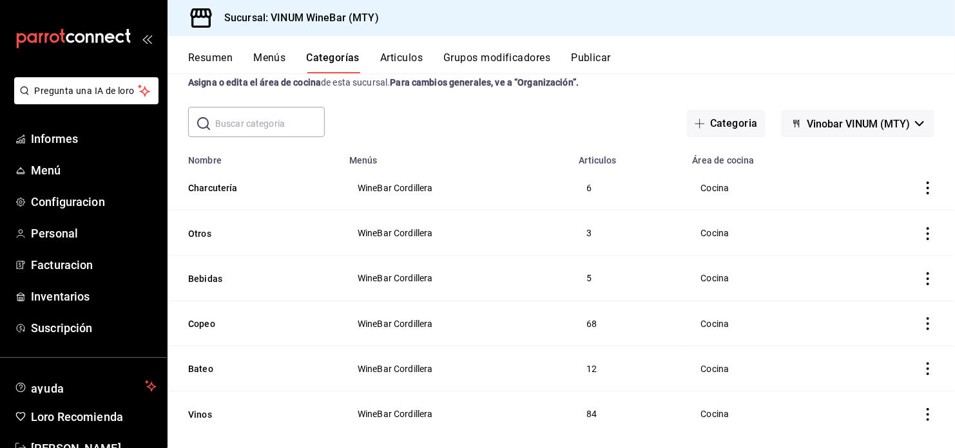
scroll to position [57, 0]
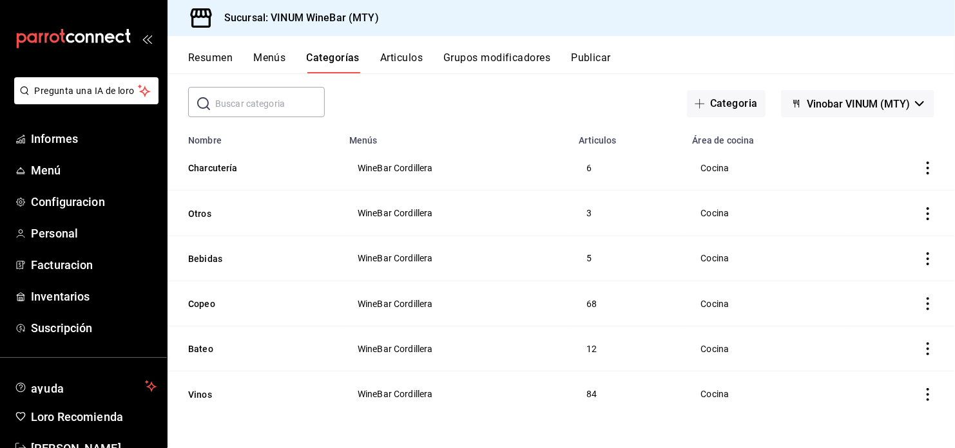
click at [916, 176] on td "categoriesTable" at bounding box center [902, 168] width 105 height 45
click at [921, 171] on icon "actions" at bounding box center [927, 168] width 13 height 13
click at [887, 196] on span "Editar" at bounding box center [879, 199] width 33 height 14
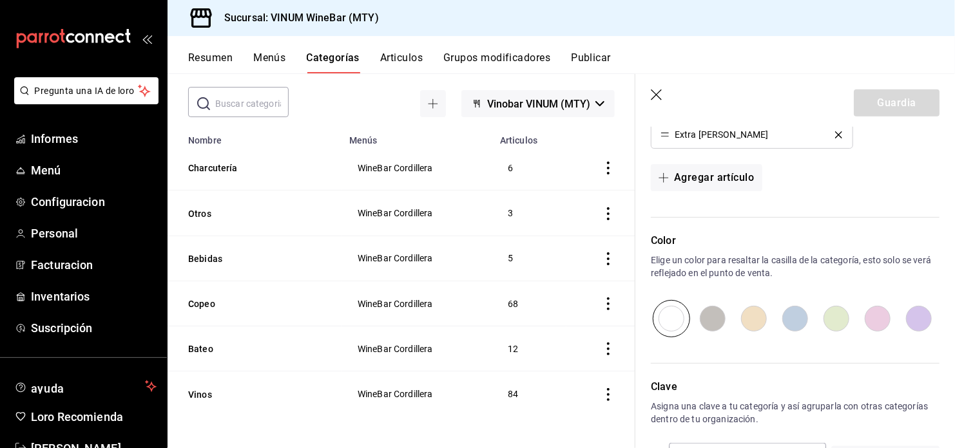
scroll to position [578, 0]
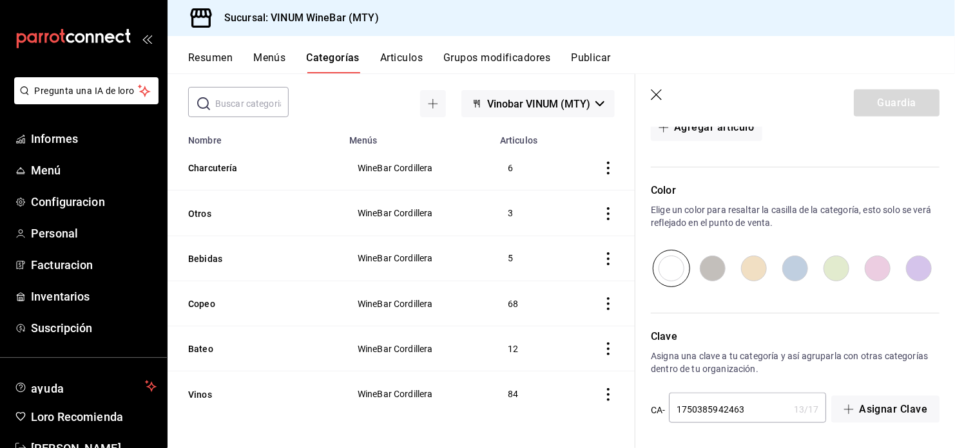
click at [772, 46] on div "Resumen Menús Categorías Articulos Grupos modificadores Publicar" at bounding box center [560, 54] width 787 height 37
click at [659, 94] on icon "button" at bounding box center [657, 96] width 13 height 13
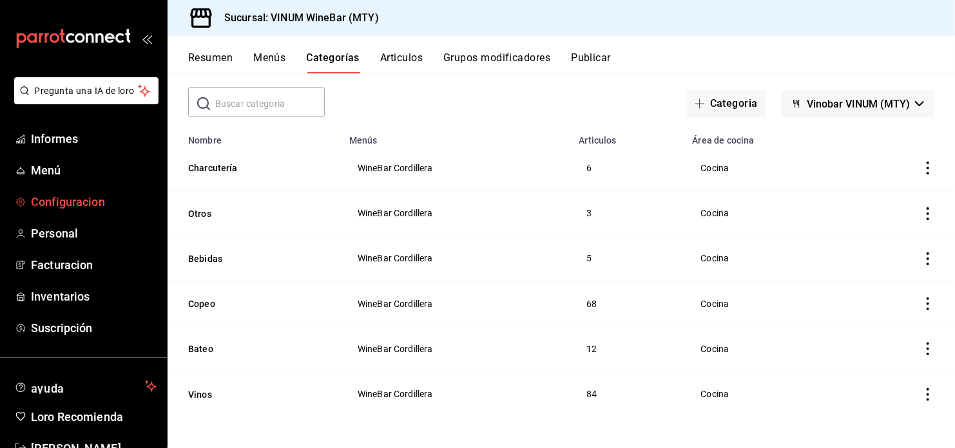
click at [117, 201] on span "Configuracion" at bounding box center [94, 201] width 126 height 17
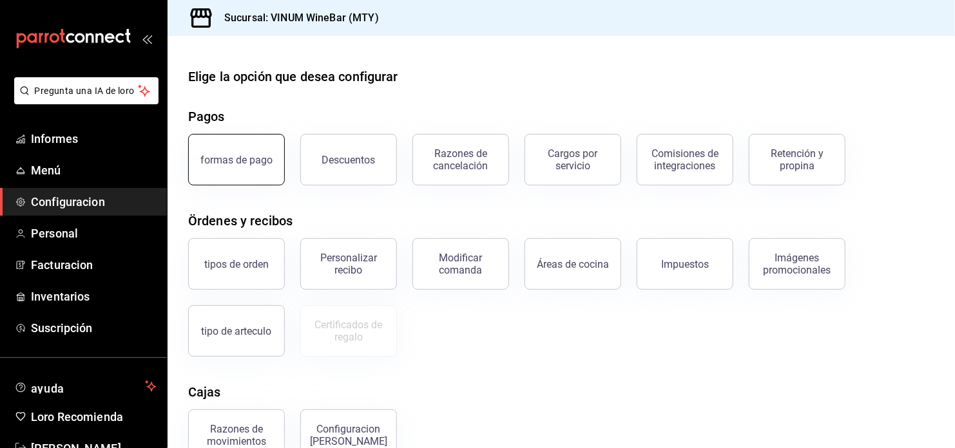
click at [278, 162] on button "formas de pago" at bounding box center [236, 160] width 97 height 52
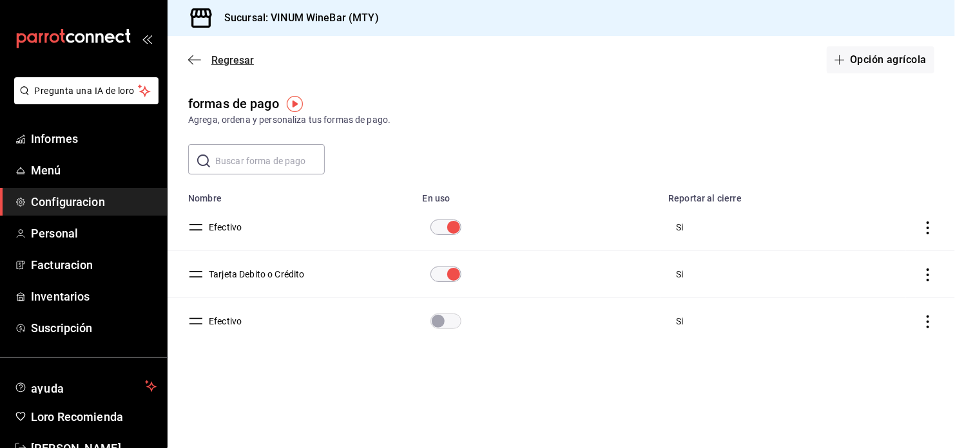
click at [200, 60] on icon "button" at bounding box center [194, 59] width 13 height 1
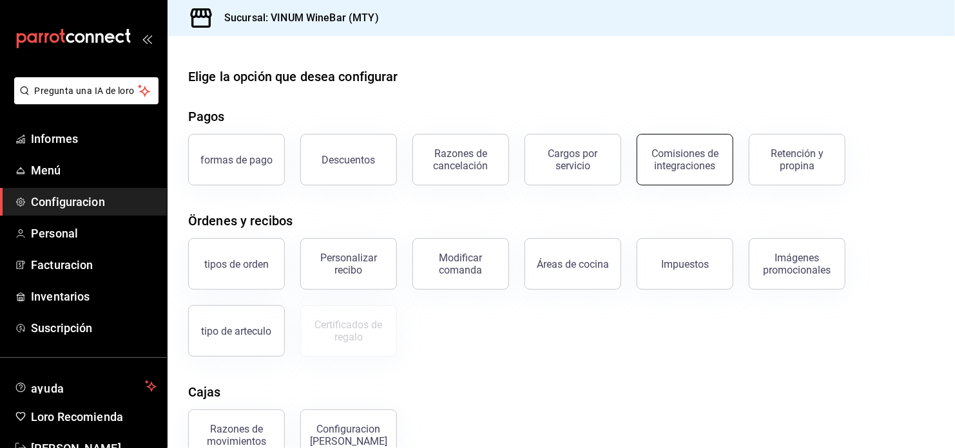
click at [709, 169] on div "Comisiones de integraciones" at bounding box center [685, 160] width 80 height 24
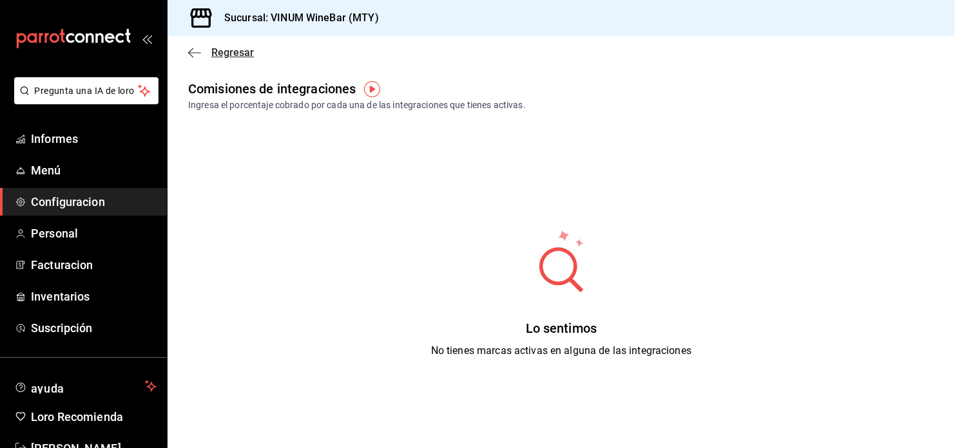
click at [200, 52] on icon "button" at bounding box center [194, 53] width 13 height 12
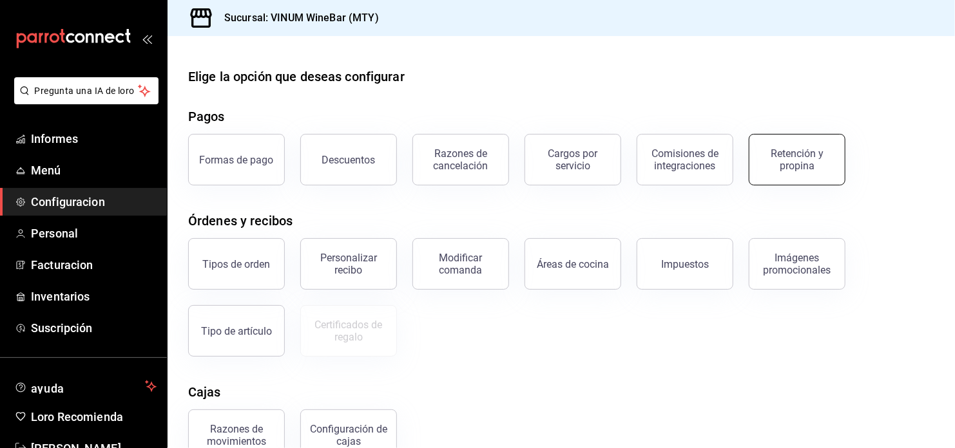
click at [799, 178] on button "Retención y propina" at bounding box center [796, 160] width 97 height 52
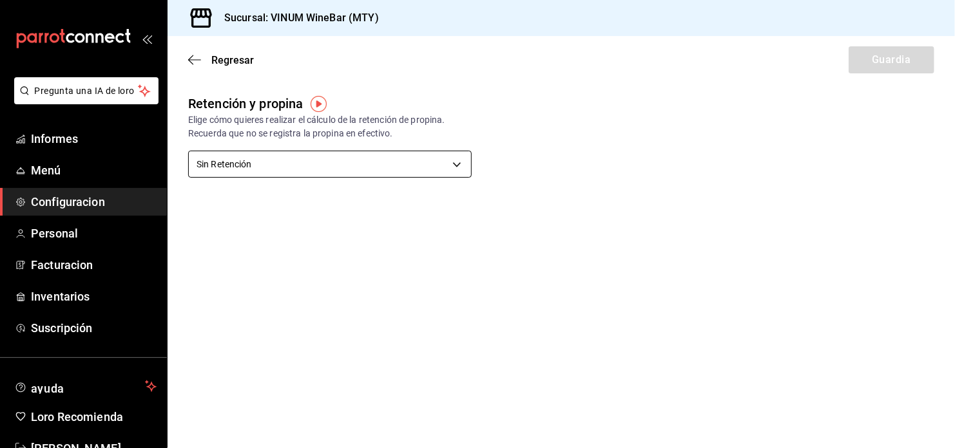
click at [437, 175] on body "Pregunta una IA de loro Informes Menú Configuracion Personal Facturacion Invent…" at bounding box center [477, 224] width 955 height 448
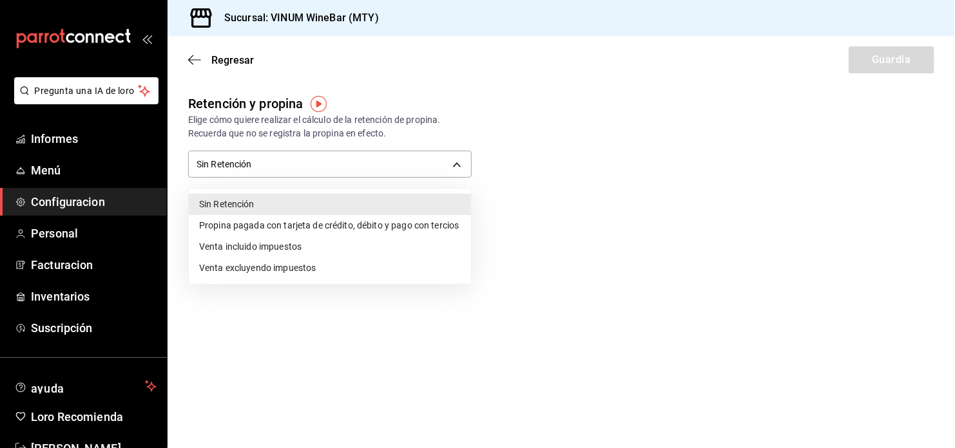
click at [461, 103] on div at bounding box center [477, 224] width 955 height 448
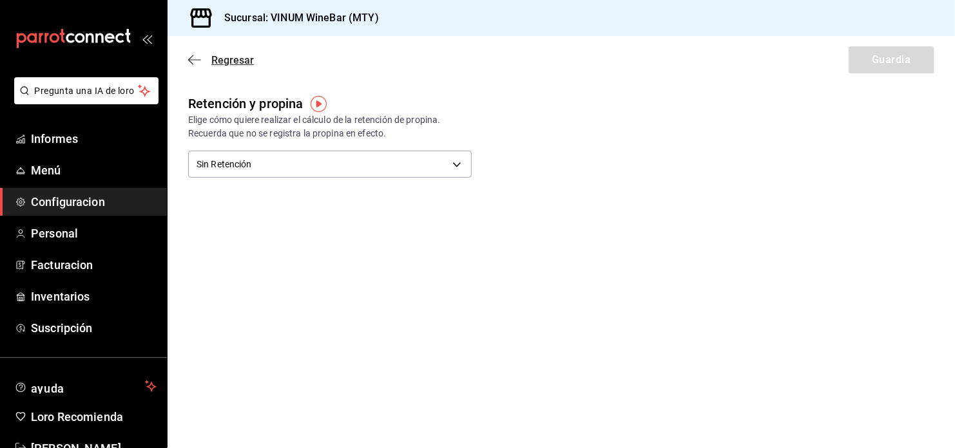
click at [199, 61] on icon "button" at bounding box center [194, 60] width 13 height 12
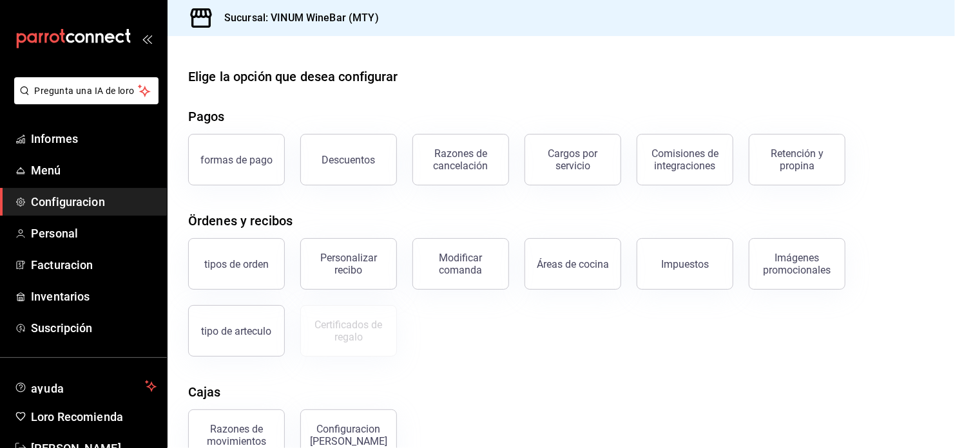
scroll to position [86, 0]
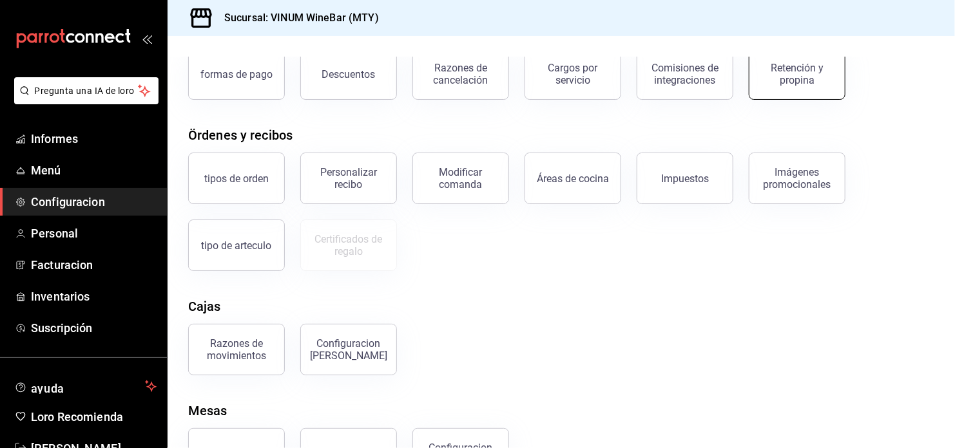
click at [783, 91] on button "Retención y propina" at bounding box center [796, 74] width 97 height 52
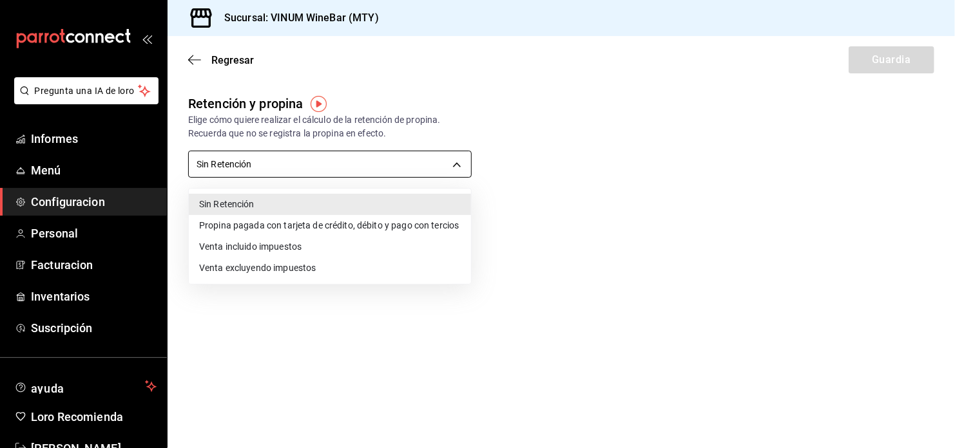
click at [298, 171] on body "Pregunta una IA de loro Informes Menú Configuracion Personal Facturacion Invent…" at bounding box center [477, 224] width 955 height 448
click at [563, 82] on div at bounding box center [477, 224] width 955 height 448
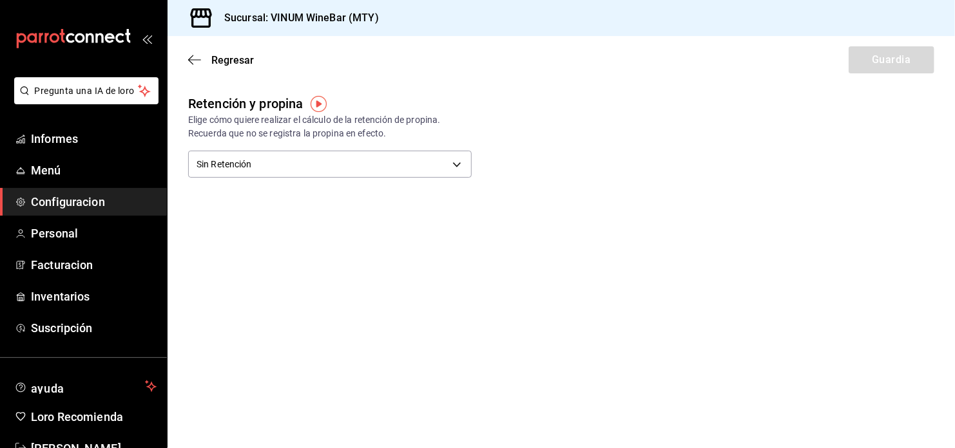
click at [180, 55] on div "Regresar Guardia" at bounding box center [560, 60] width 787 height 48
click at [208, 59] on span "Regresar" at bounding box center [221, 60] width 66 height 12
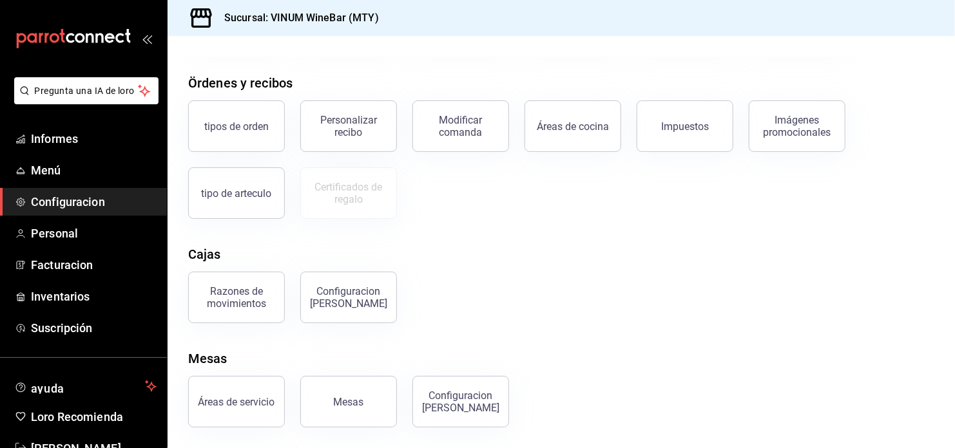
scroll to position [52, 0]
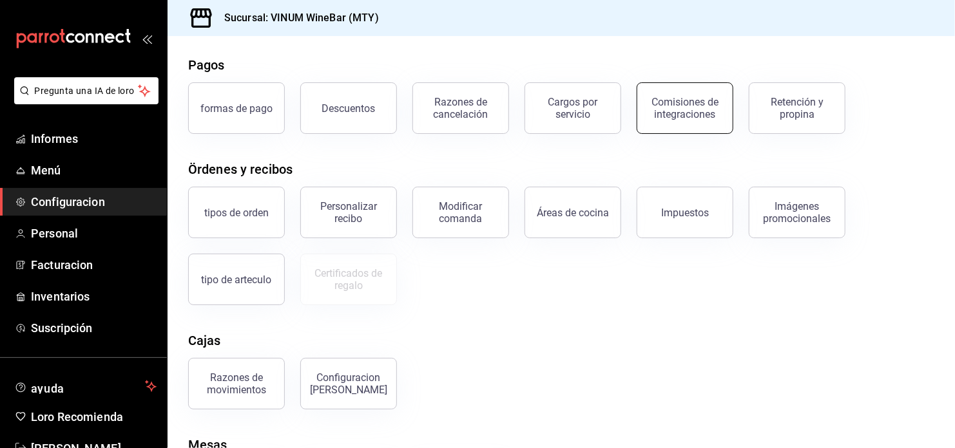
click at [654, 126] on button "Comisiones de integraciones" at bounding box center [684, 108] width 97 height 52
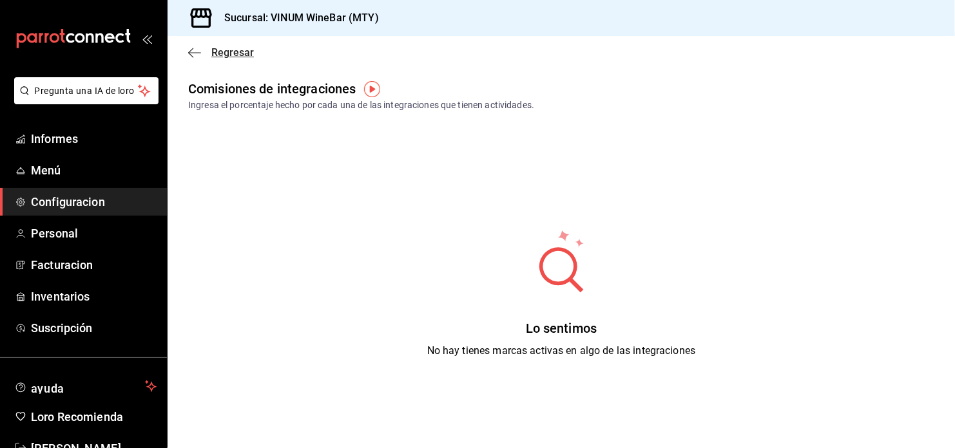
click at [202, 52] on span "Regresar" at bounding box center [221, 52] width 66 height 12
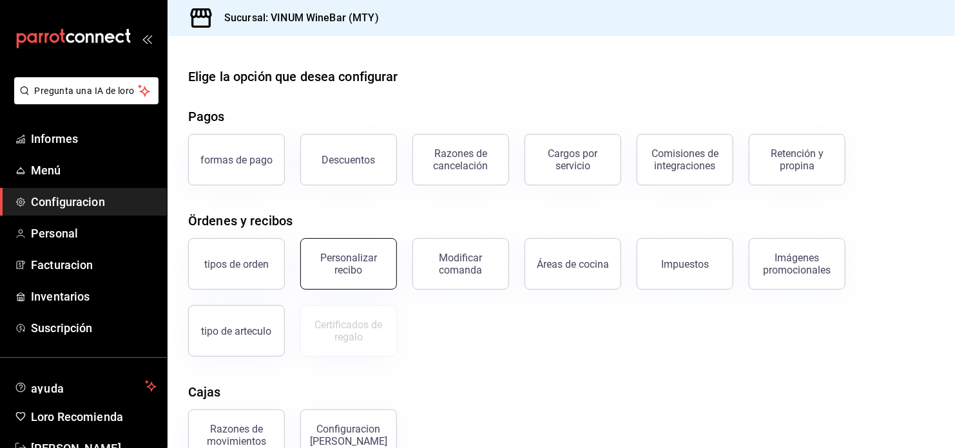
click at [367, 271] on div "Personalizar recibo" at bounding box center [349, 264] width 80 height 24
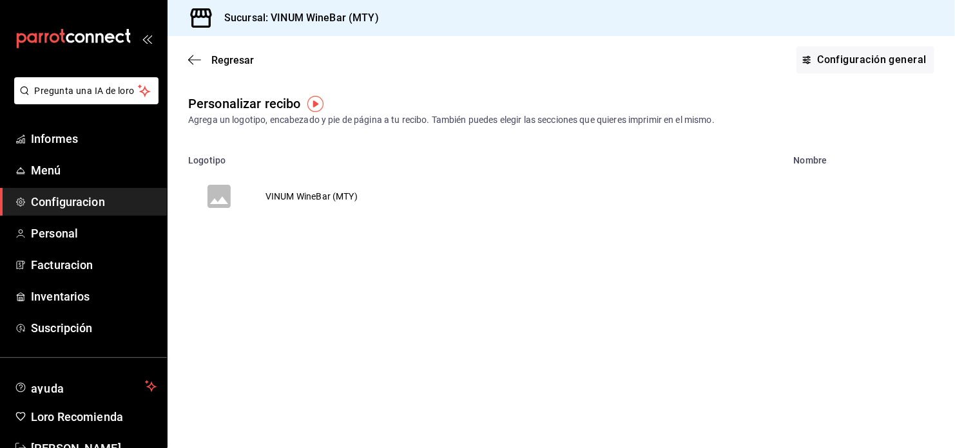
click at [331, 199] on td "VINUM WineBar (MTY)" at bounding box center [311, 197] width 123 height 62
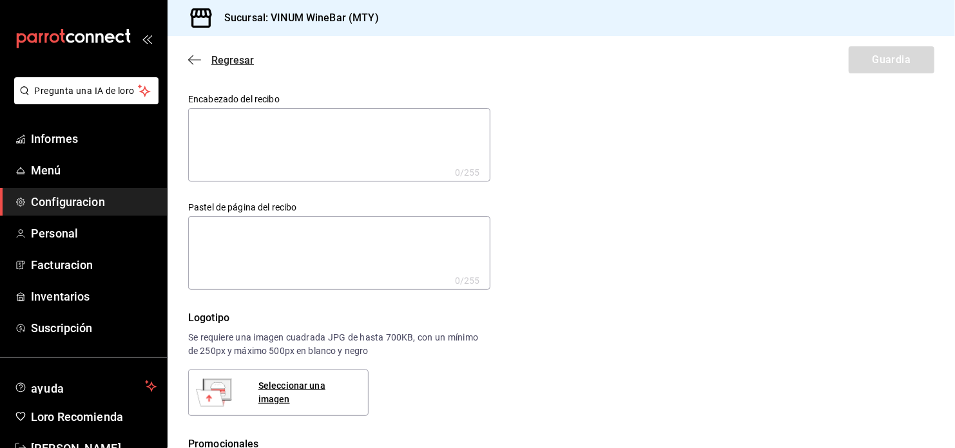
click at [195, 54] on icon "button" at bounding box center [194, 60] width 13 height 12
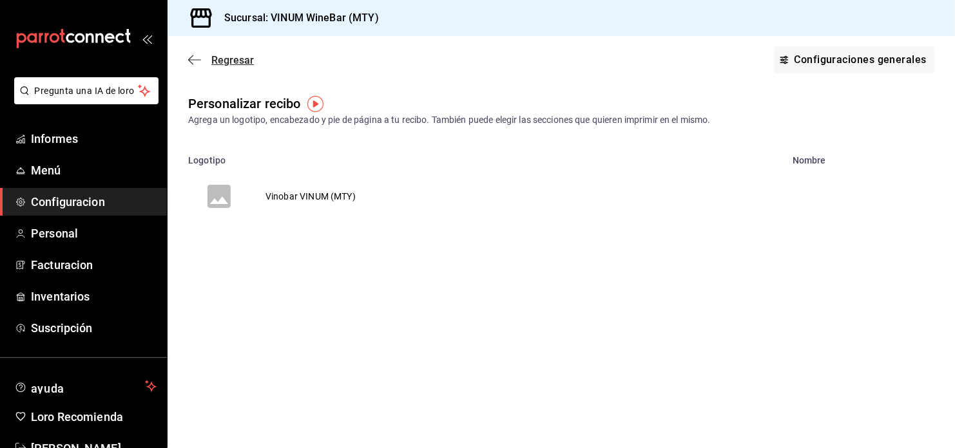
click at [201, 64] on span "Regresar" at bounding box center [221, 60] width 66 height 12
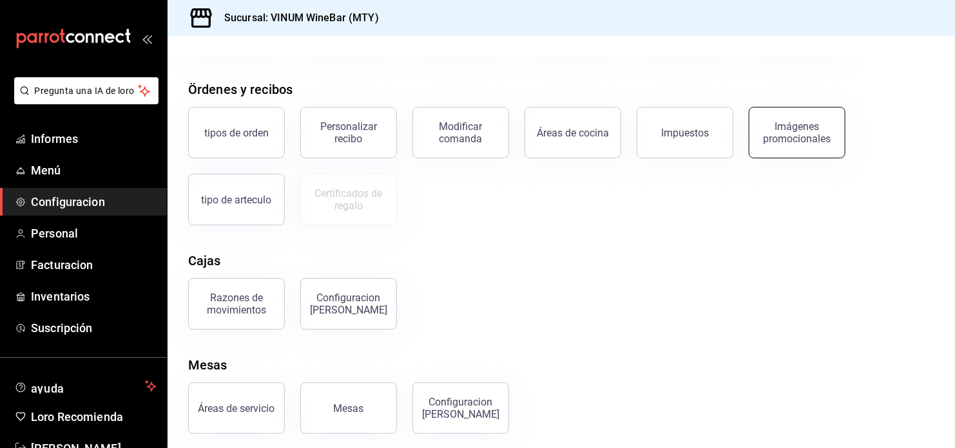
scroll to position [138, 0]
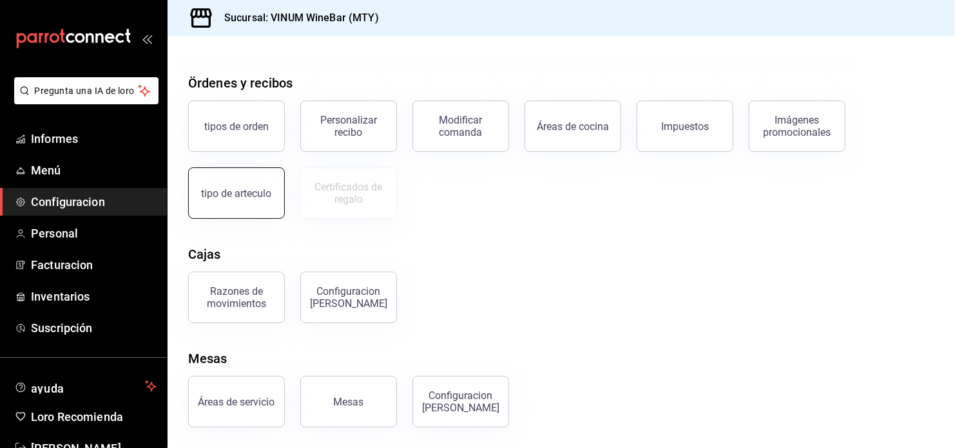
click at [263, 202] on button "tipo de arteculo" at bounding box center [236, 193] width 97 height 52
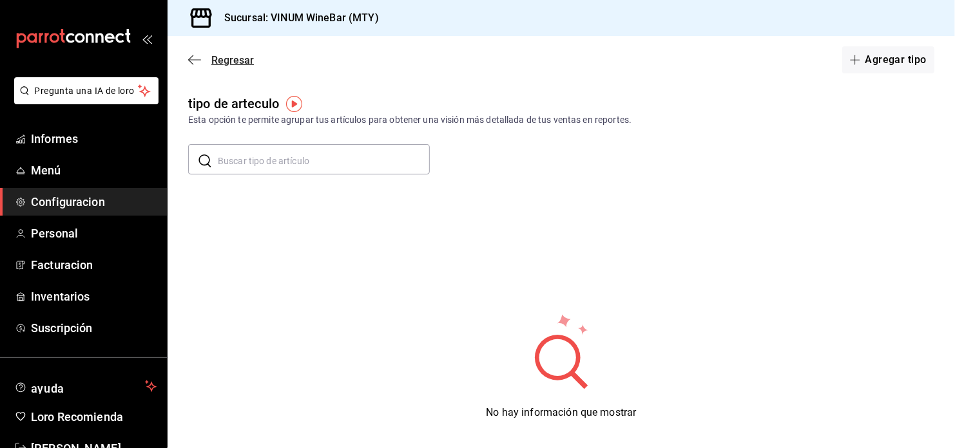
click at [193, 57] on icon "button" at bounding box center [194, 60] width 13 height 12
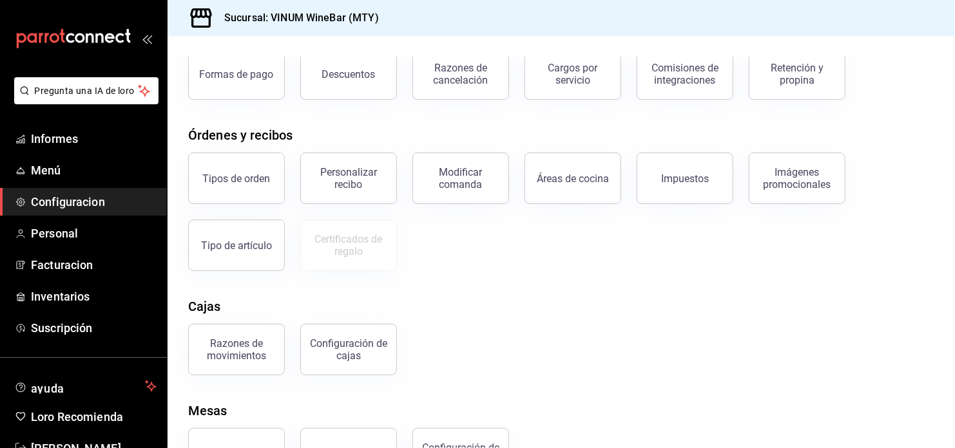
scroll to position [138, 0]
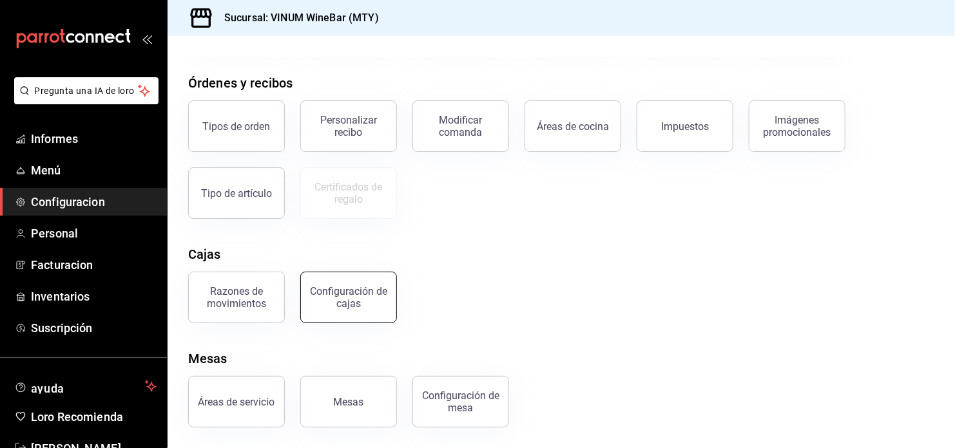
click at [311, 307] on button "Configuración de cajas" at bounding box center [348, 298] width 97 height 52
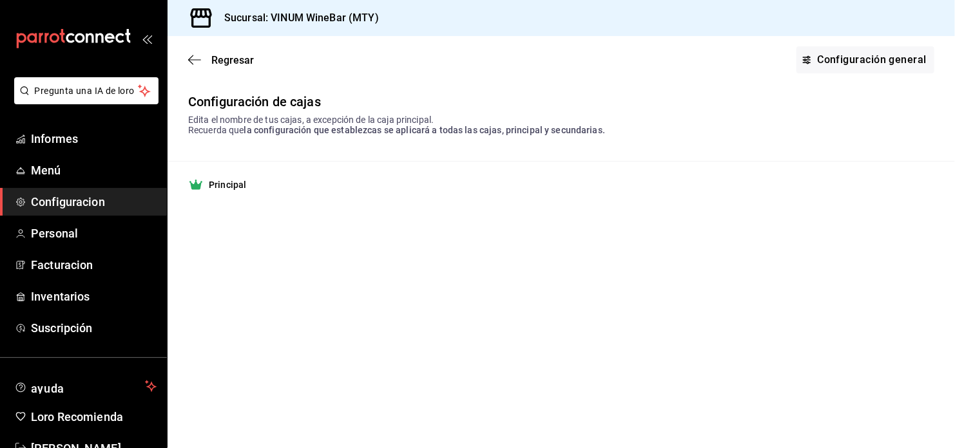
click at [224, 190] on strong "Principal" at bounding box center [227, 184] width 37 height 13
click at [649, 204] on td "Principal" at bounding box center [560, 185] width 787 height 47
click at [235, 187] on strong "Principal" at bounding box center [227, 184] width 37 height 13
click at [285, 180] on div "Principal" at bounding box center [561, 184] width 746 height 15
click at [195, 59] on icon "button" at bounding box center [194, 60] width 13 height 12
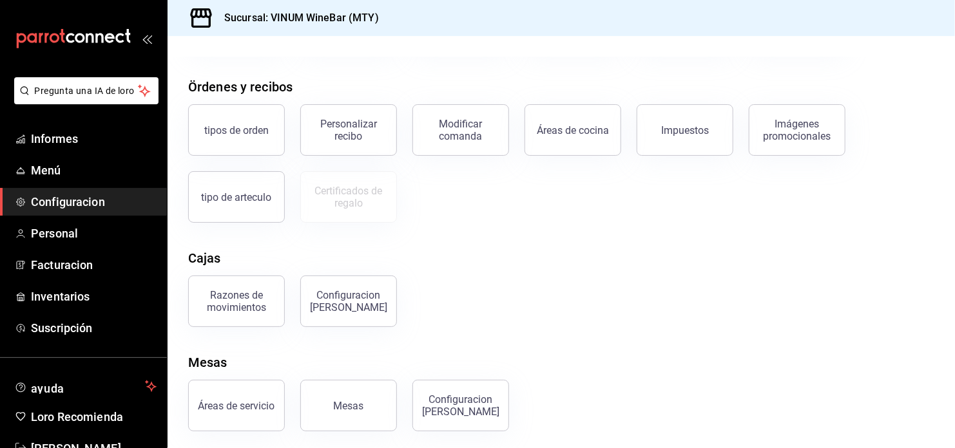
scroll to position [138, 0]
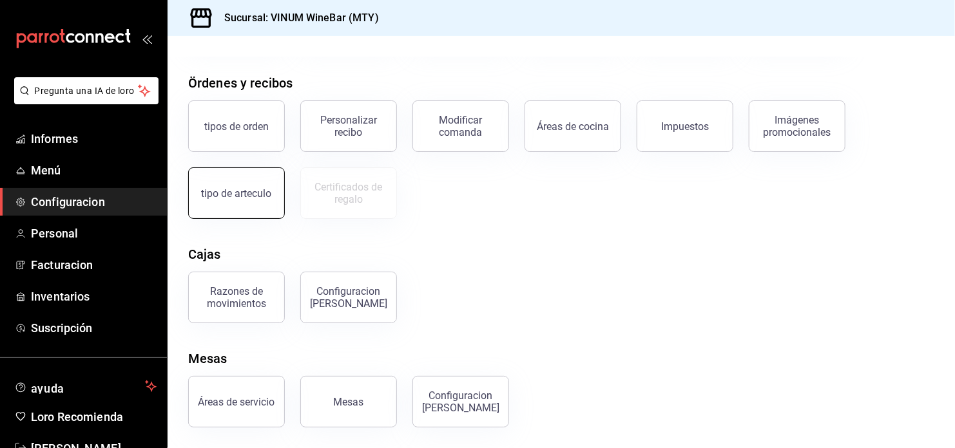
click at [217, 207] on button "tipo de arteculo" at bounding box center [236, 193] width 97 height 52
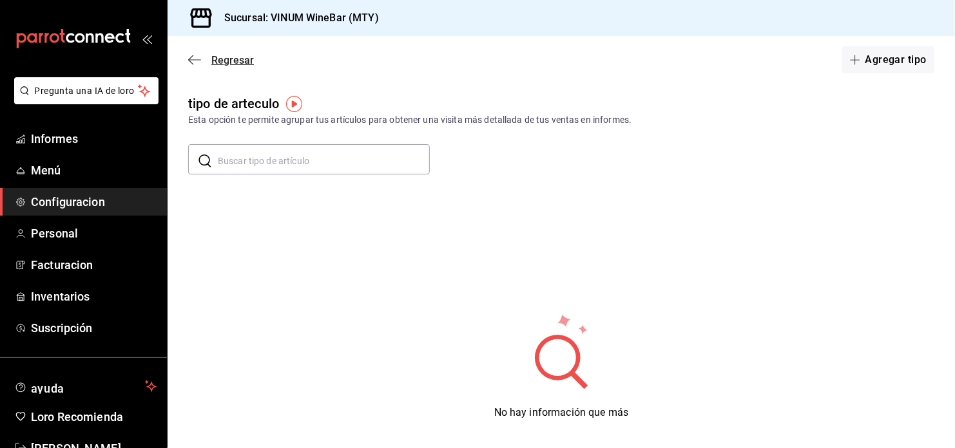
click at [213, 64] on span "Regresar" at bounding box center [232, 60] width 43 height 12
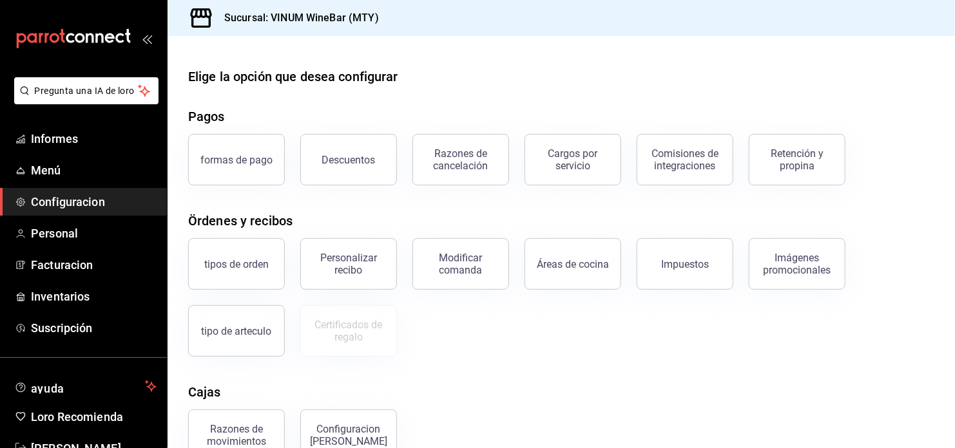
scroll to position [138, 0]
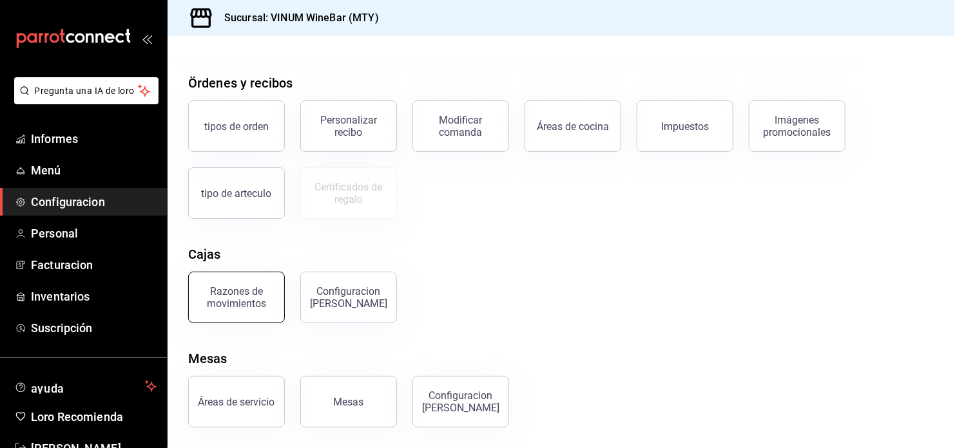
click at [249, 291] on div "Razones de movimientos" at bounding box center [236, 297] width 80 height 24
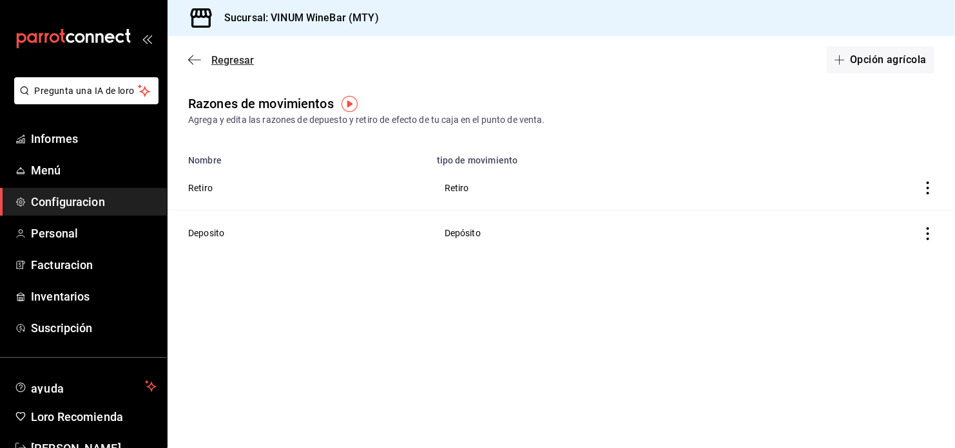
click at [208, 57] on span "Regresar" at bounding box center [221, 60] width 66 height 12
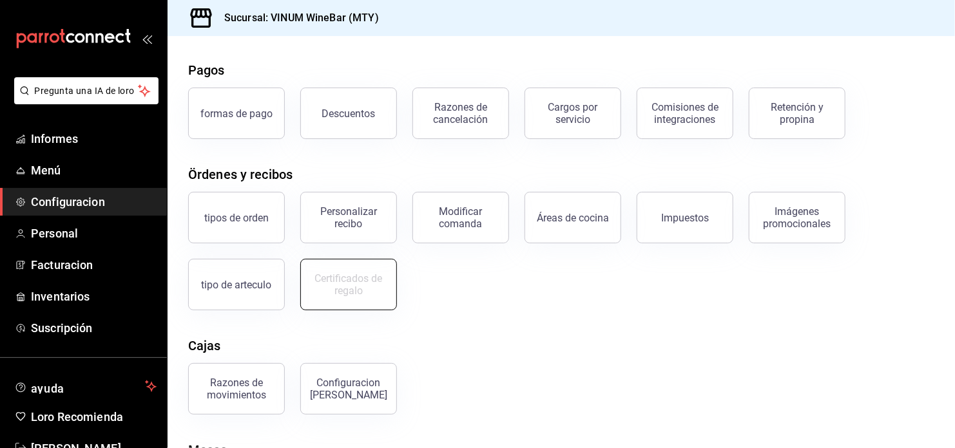
scroll to position [138, 0]
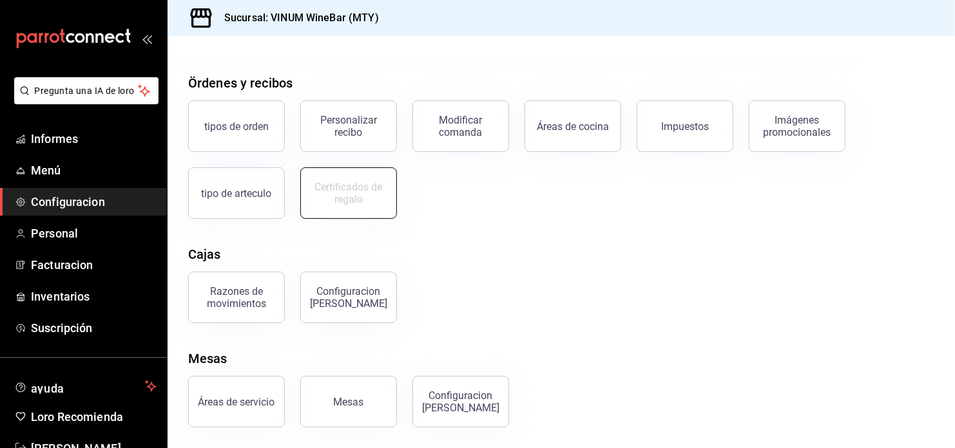
click at [357, 201] on div "Certificados de regalo" at bounding box center [349, 193] width 80 height 24
click at [345, 293] on div "Configuracion [PERSON_NAME]" at bounding box center [349, 297] width 80 height 24
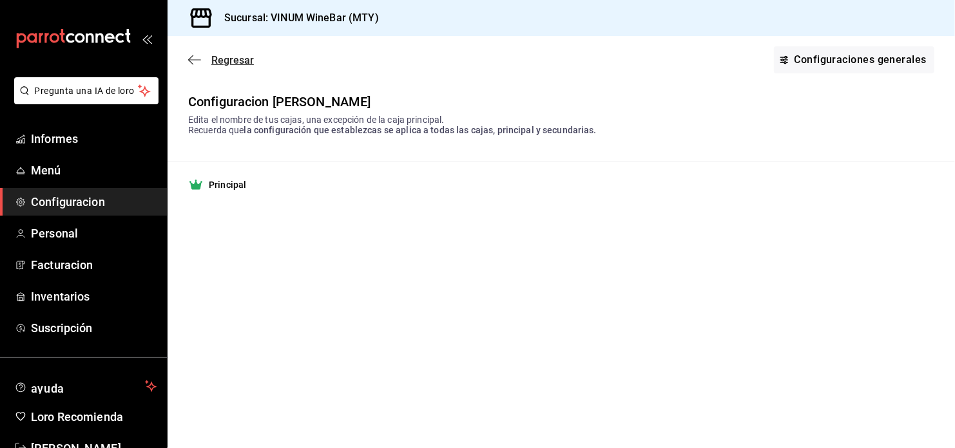
click at [216, 58] on span "Regresar" at bounding box center [232, 60] width 43 height 12
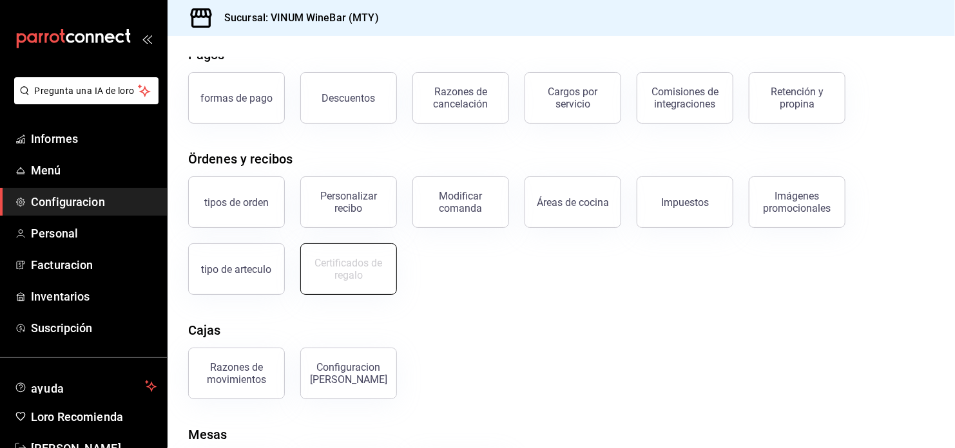
scroll to position [138, 0]
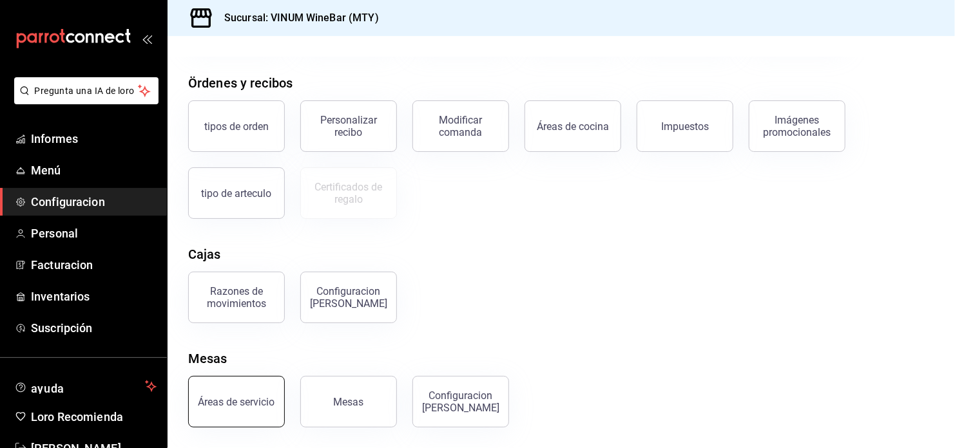
click at [234, 405] on div "Áreas de servicio" at bounding box center [236, 402] width 77 height 12
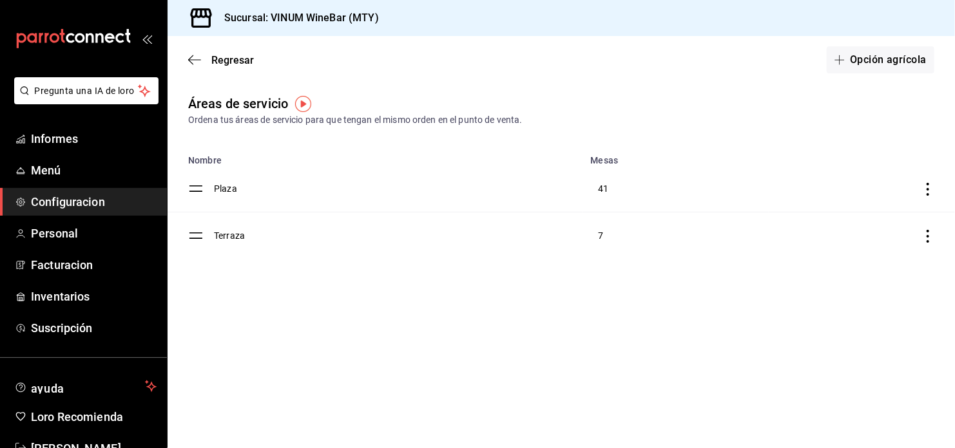
click at [213, 46] on div "Regresar Opción agrícola" at bounding box center [560, 60] width 787 height 48
click at [217, 52] on div "Regresar Opción agrícola" at bounding box center [560, 60] width 787 height 48
click at [219, 59] on span "Regresar" at bounding box center [232, 60] width 43 height 12
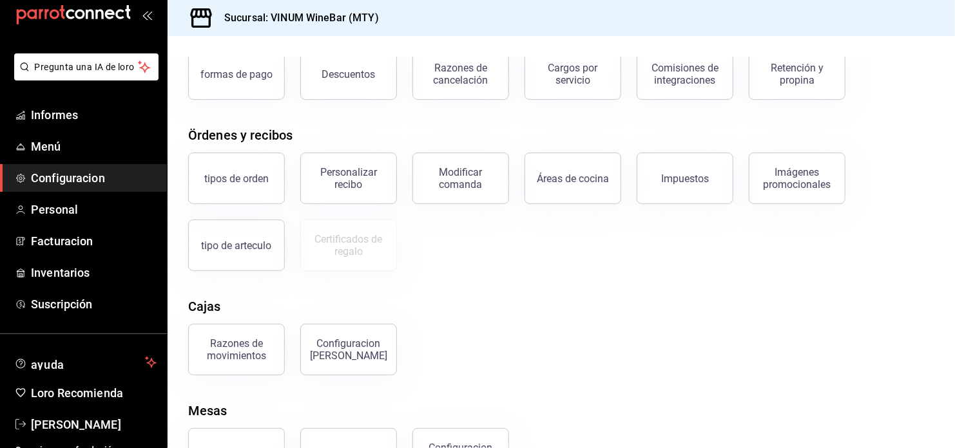
scroll to position [37, 0]
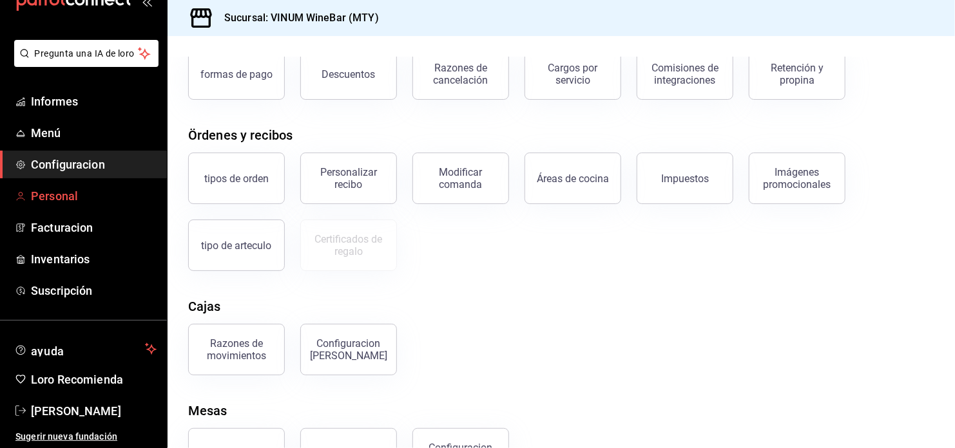
click at [94, 199] on span "Personal" at bounding box center [94, 195] width 126 height 17
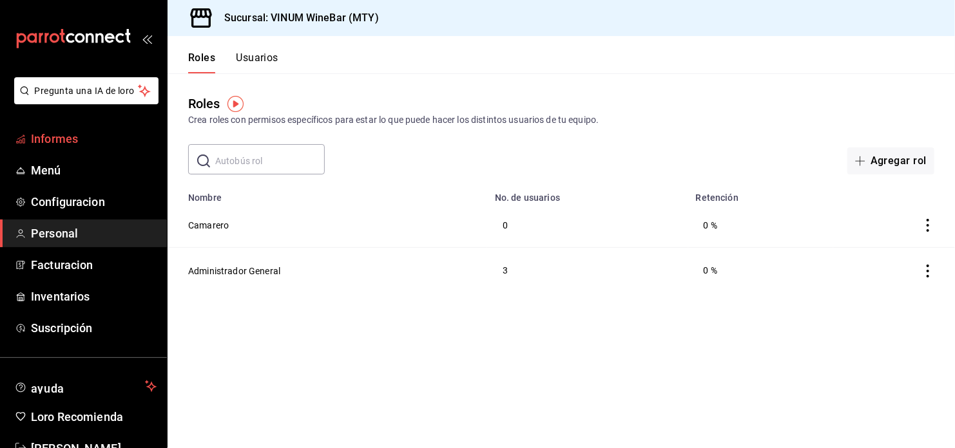
click at [94, 142] on span "Informes" at bounding box center [94, 138] width 126 height 17
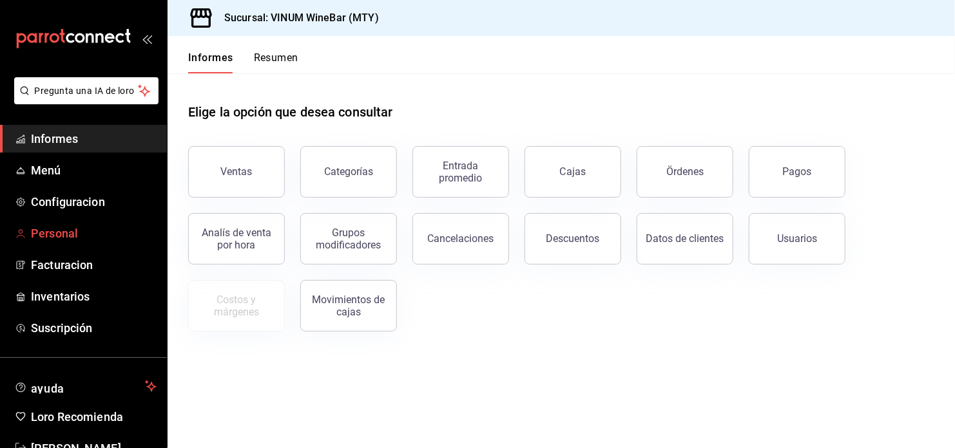
click at [59, 240] on span "Personal" at bounding box center [94, 233] width 126 height 17
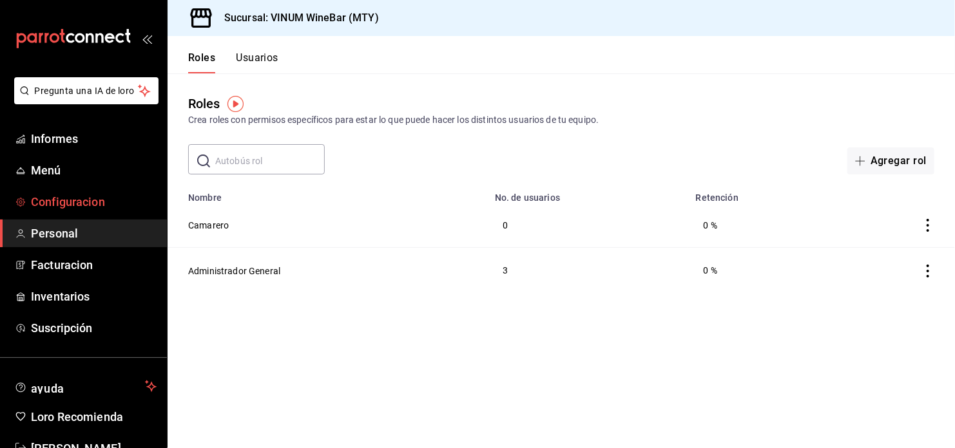
click at [75, 193] on span "Configuracion" at bounding box center [94, 201] width 126 height 17
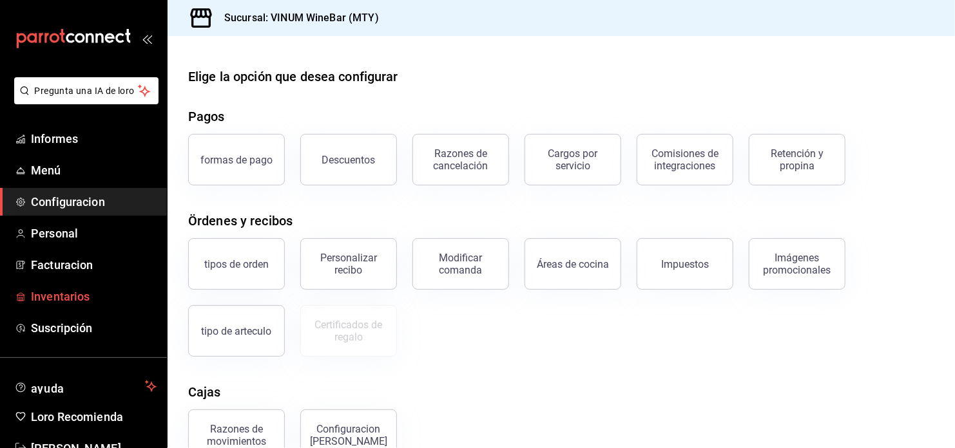
click at [63, 292] on span "Inventarios" at bounding box center [94, 296] width 126 height 17
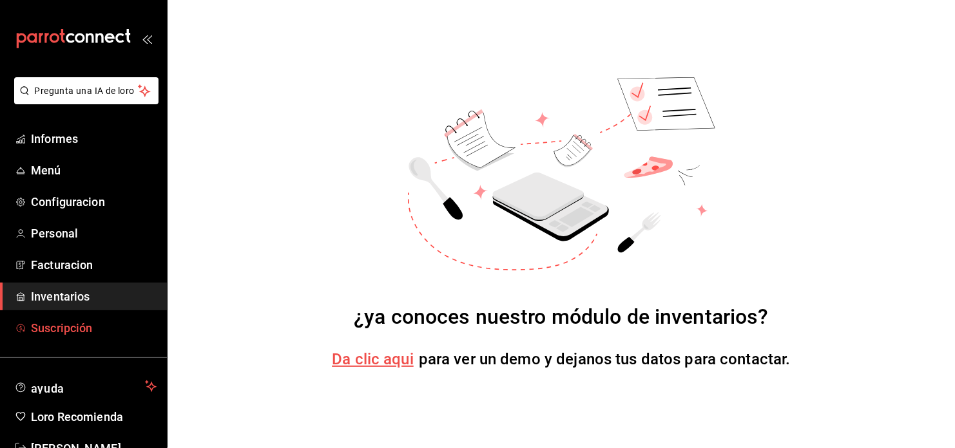
click at [46, 330] on span "Suscripción" at bounding box center [94, 327] width 126 height 17
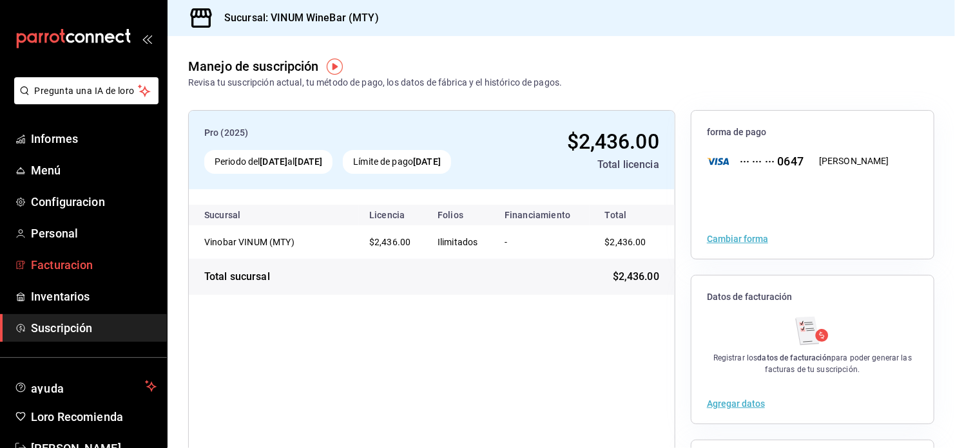
click at [82, 265] on span "Facturacion" at bounding box center [94, 264] width 126 height 17
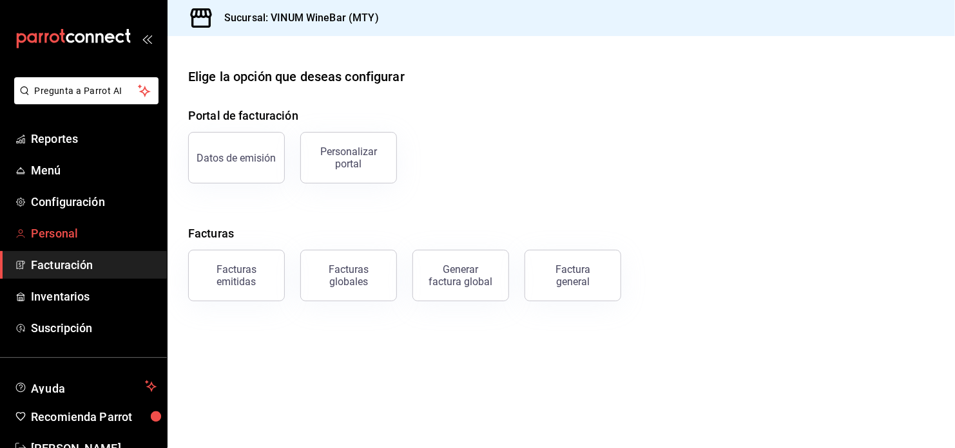
click at [64, 238] on span "Personal" at bounding box center [94, 233] width 126 height 17
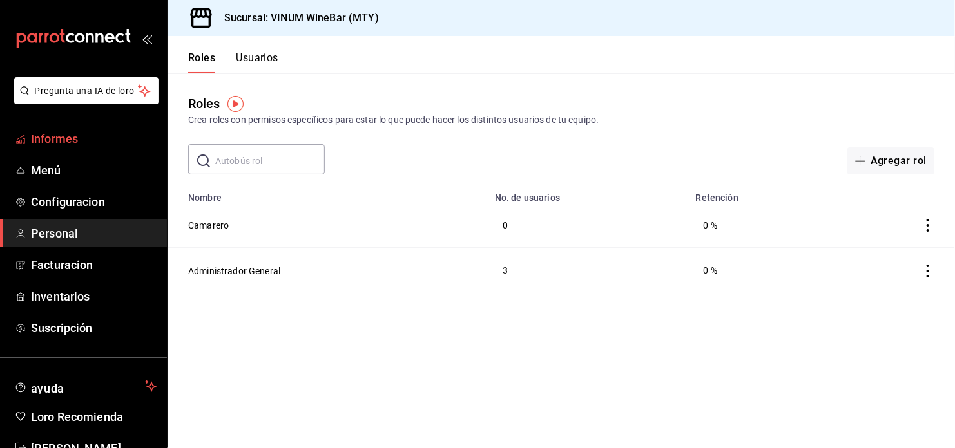
click at [48, 137] on span "Informes" at bounding box center [94, 138] width 126 height 17
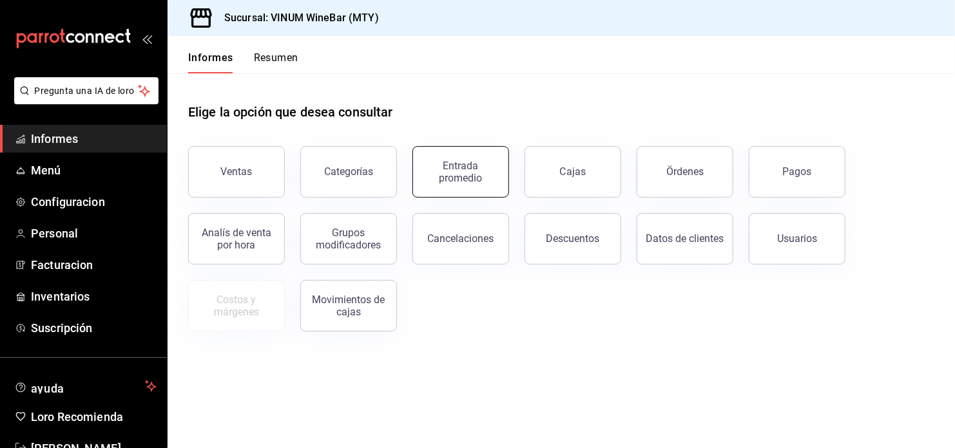
click at [482, 171] on div "Entrada promedio" at bounding box center [461, 172] width 80 height 24
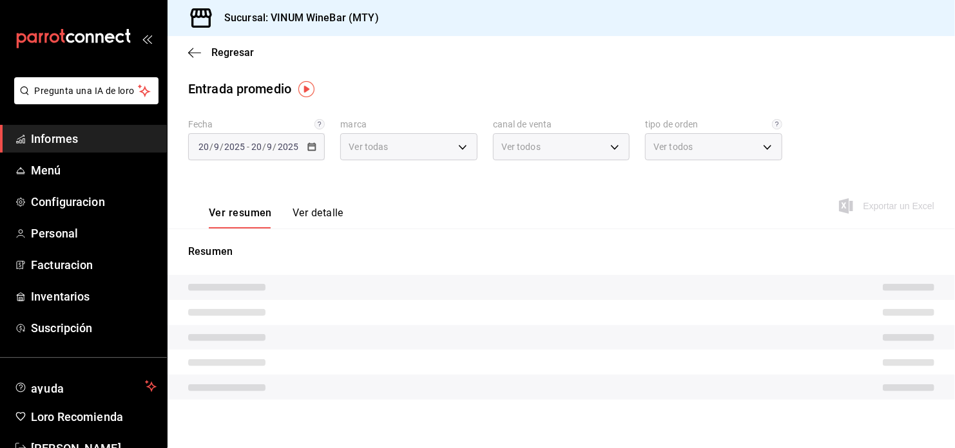
type input "ca8f1d25-6a21-40a6-b6ec-24c4b669c59a"
type input "PARROT,UBER_EATS,RAPPI,DIDI_FOOD,ONLINE"
type input "d6135263-887b-4caa-9472-d3b38998925e,3f295de9-35b3-4658-9a22-af33e5d0c2c6,1032e…"
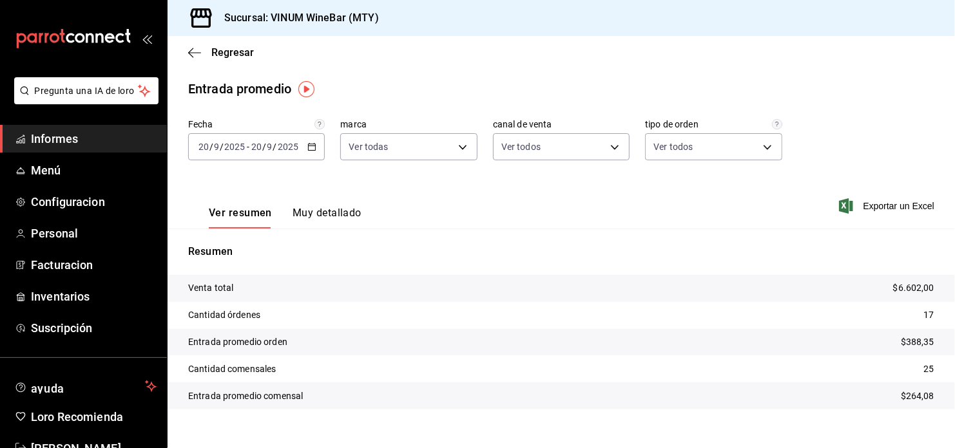
click at [309, 144] on icon "button" at bounding box center [311, 146] width 9 height 9
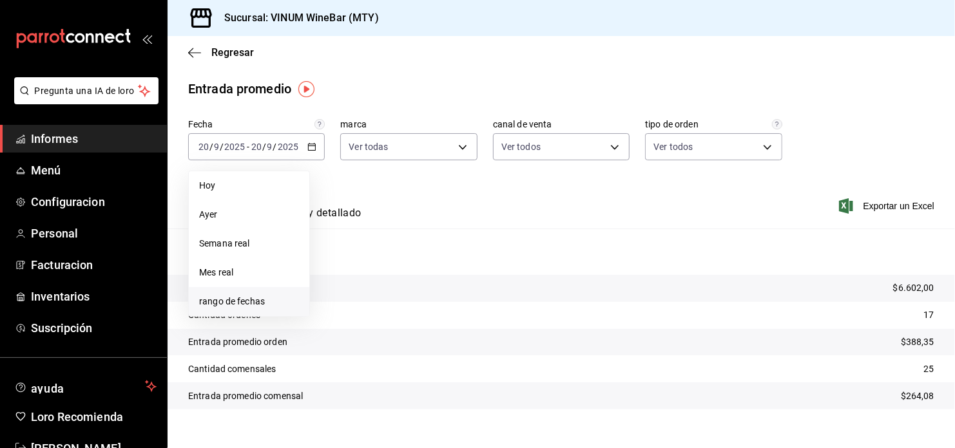
click at [233, 301] on span "rango de fechas" at bounding box center [249, 302] width 100 height 14
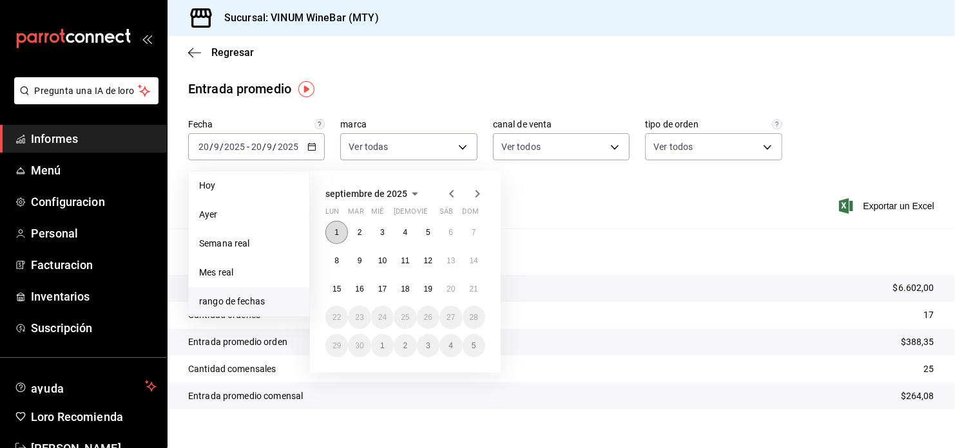
click at [342, 235] on button "1" at bounding box center [336, 232] width 23 height 23
click at [474, 289] on abbr "21" at bounding box center [474, 289] width 8 height 9
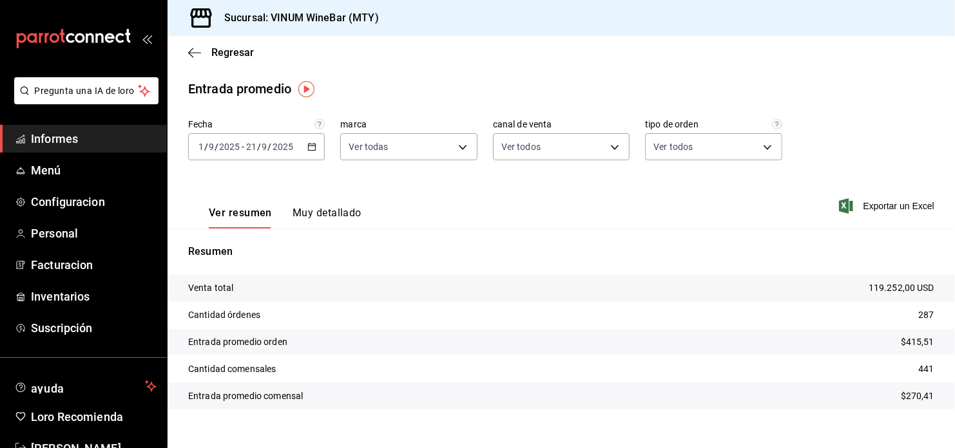
click at [309, 144] on icon "button" at bounding box center [311, 146] width 9 height 9
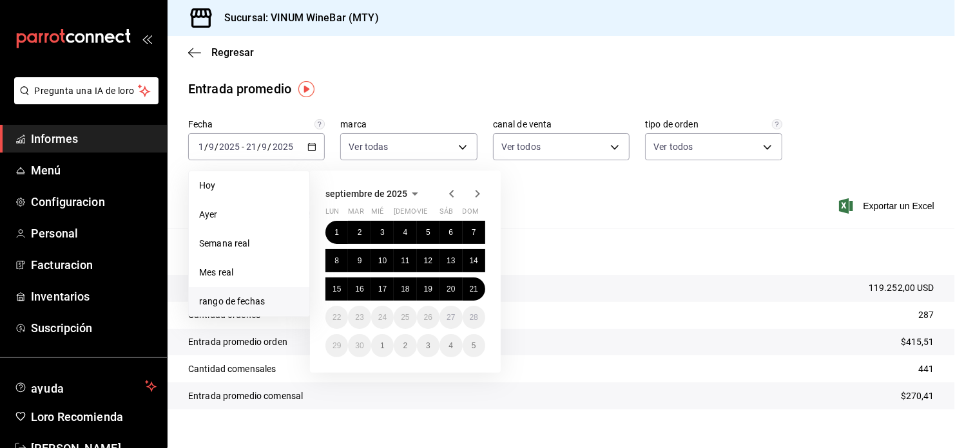
click at [450, 189] on icon "button" at bounding box center [451, 193] width 15 height 15
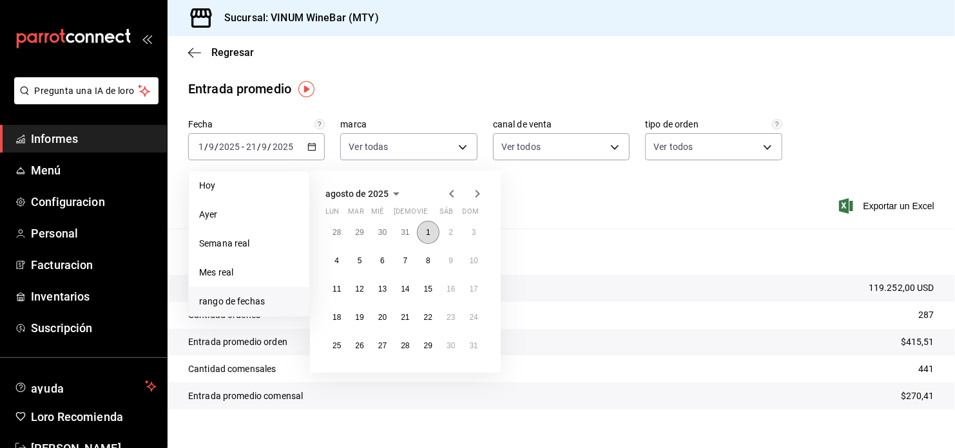
click at [427, 230] on abbr "1" at bounding box center [428, 232] width 5 height 9
click at [473, 346] on abbr "31" at bounding box center [474, 345] width 8 height 9
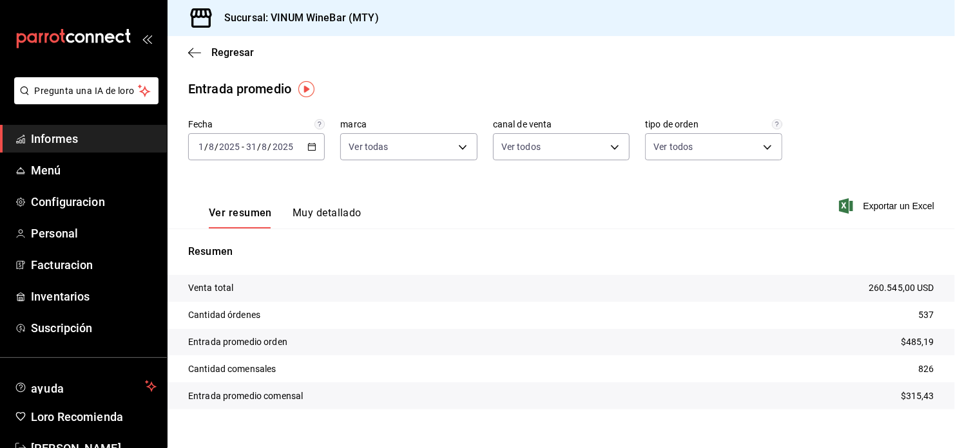
click at [314, 144] on icon "button" at bounding box center [311, 146] width 9 height 9
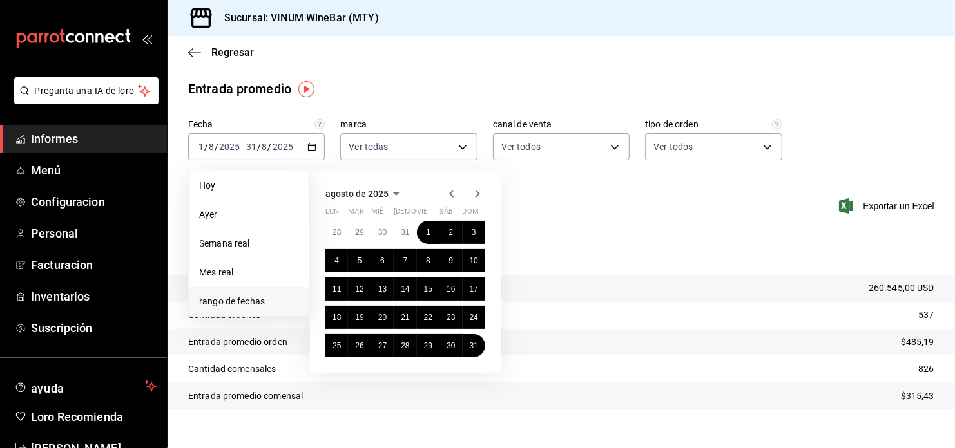
click at [449, 191] on icon "button" at bounding box center [451, 193] width 15 height 15
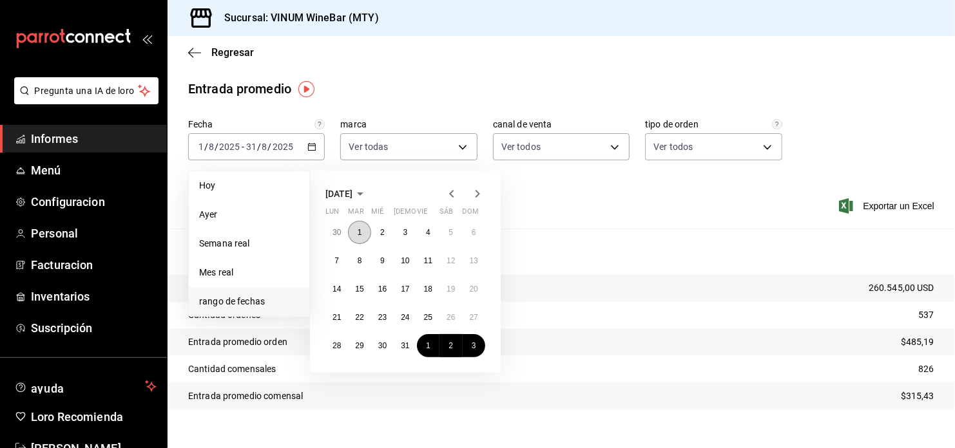
click at [367, 231] on button "1" at bounding box center [359, 232] width 23 height 23
click at [407, 343] on abbr "31" at bounding box center [405, 345] width 8 height 9
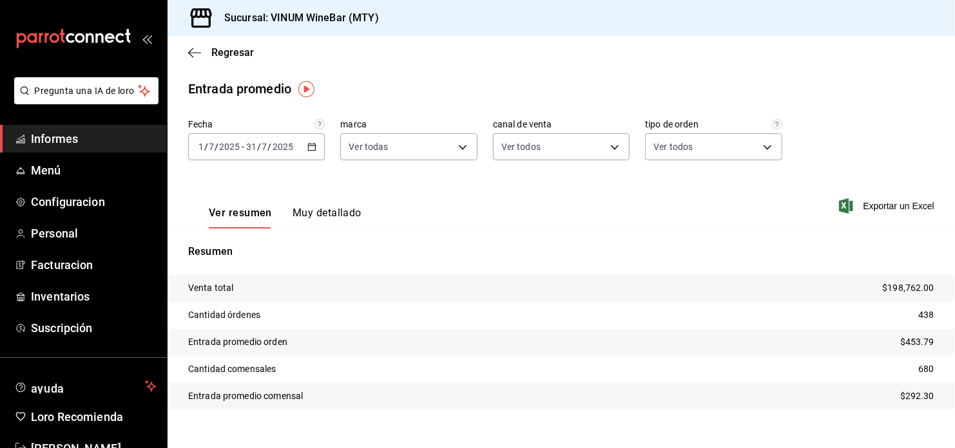
click at [311, 144] on \(Stroke\) "button" at bounding box center [312, 147] width 8 height 7
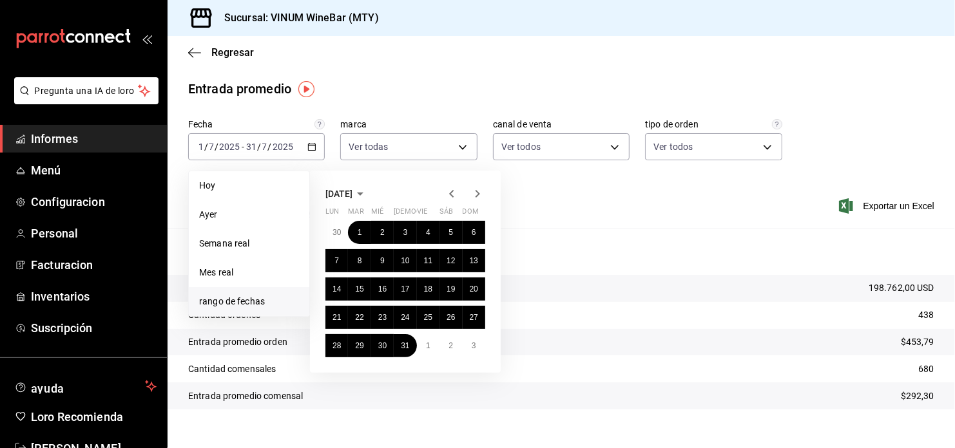
click at [449, 195] on icon "button" at bounding box center [451, 193] width 15 height 15
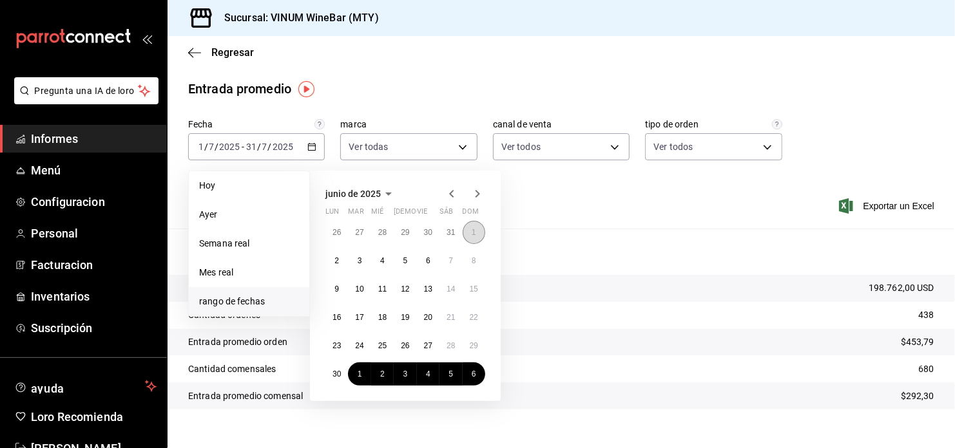
click at [469, 236] on button "1" at bounding box center [473, 232] width 23 height 23
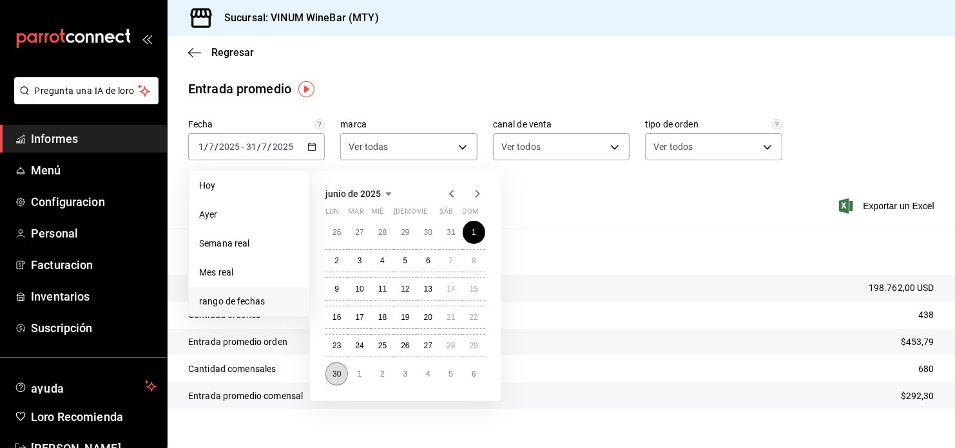
click at [341, 376] on button "30" at bounding box center [336, 374] width 23 height 23
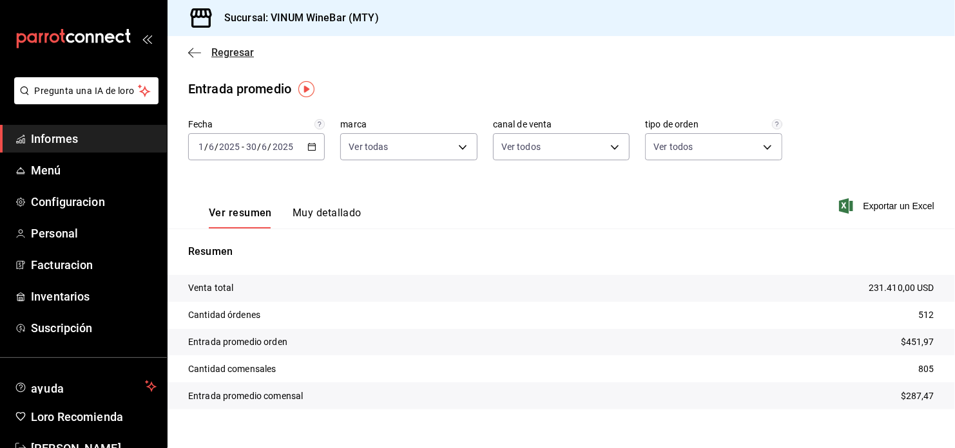
click at [198, 53] on icon "button" at bounding box center [194, 53] width 13 height 12
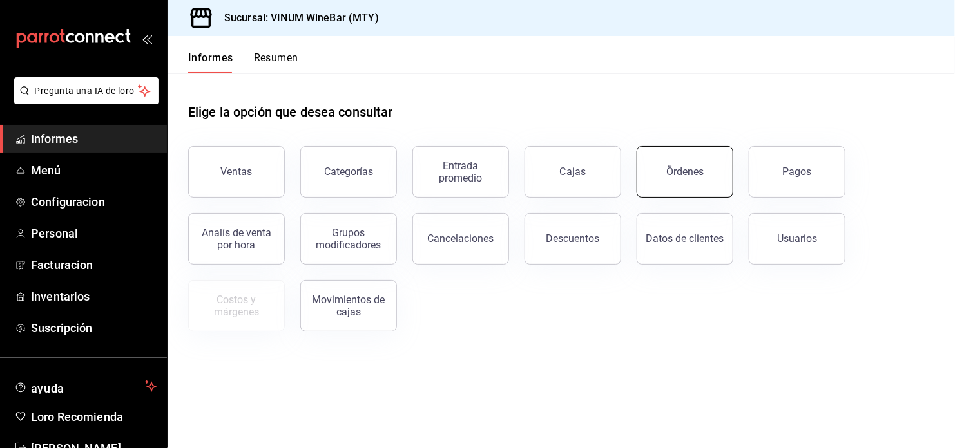
click at [673, 173] on div "Ördenes" at bounding box center [684, 172] width 37 height 12
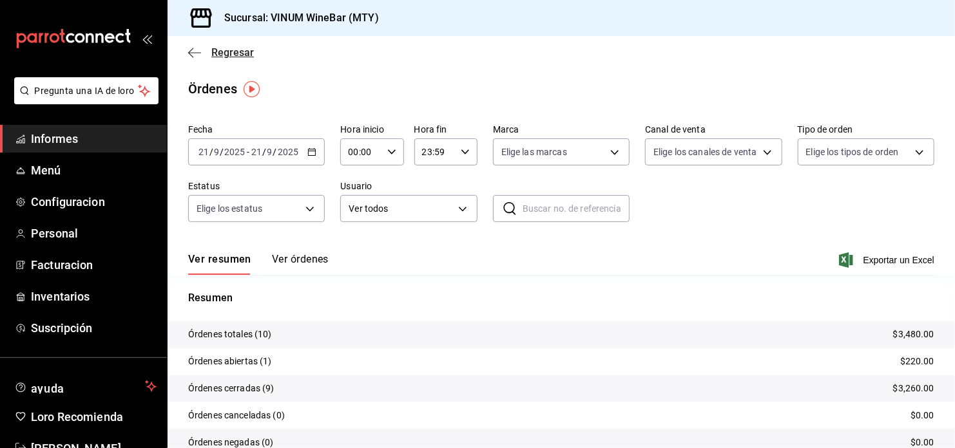
click at [218, 57] on span "Regresar" at bounding box center [232, 52] width 43 height 12
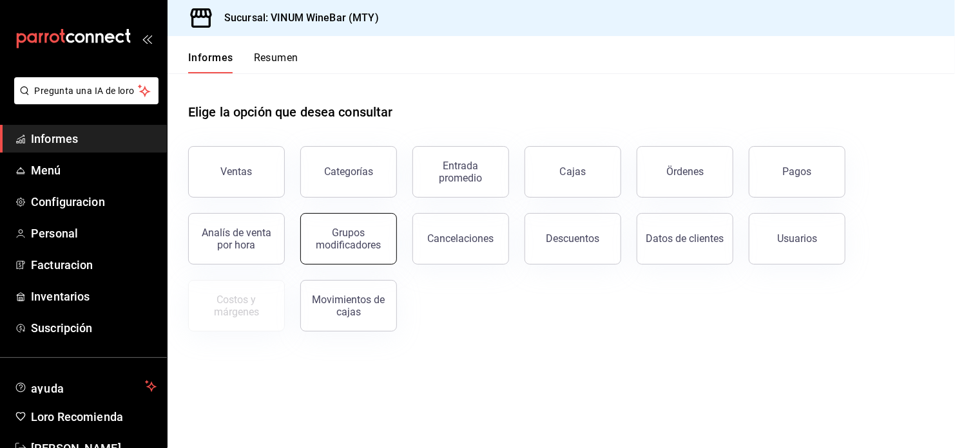
click at [357, 242] on div "Grupos modificadores" at bounding box center [349, 239] width 80 height 24
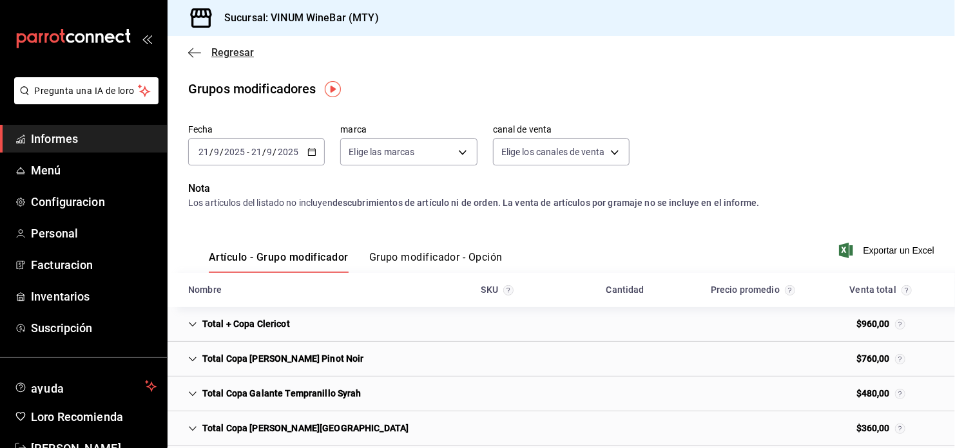
click at [198, 53] on icon "button" at bounding box center [194, 53] width 13 height 12
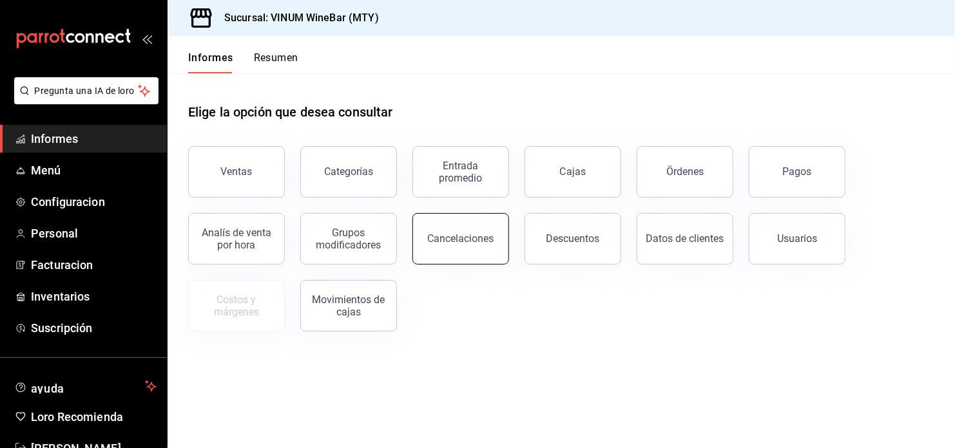
click at [464, 253] on button "Cancelaciones" at bounding box center [460, 239] width 97 height 52
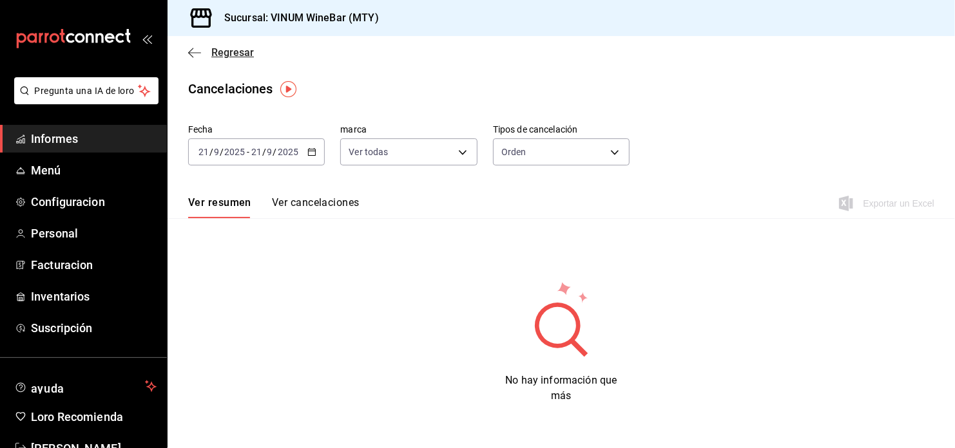
click at [185, 55] on div "Regresar" at bounding box center [560, 52] width 787 height 33
click at [217, 56] on span "Regresar" at bounding box center [232, 52] width 43 height 12
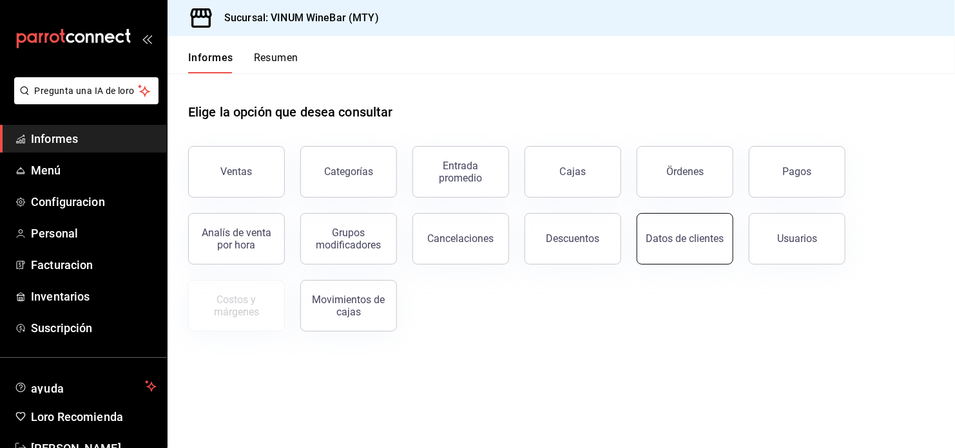
click at [664, 251] on button "Datos de clientes" at bounding box center [684, 239] width 97 height 52
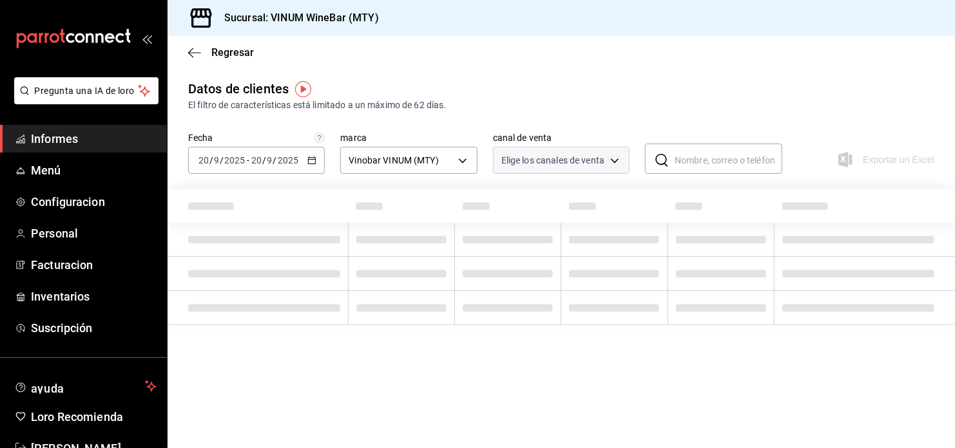
type input "PARROT,DIDI_FOOD,ONLINE"
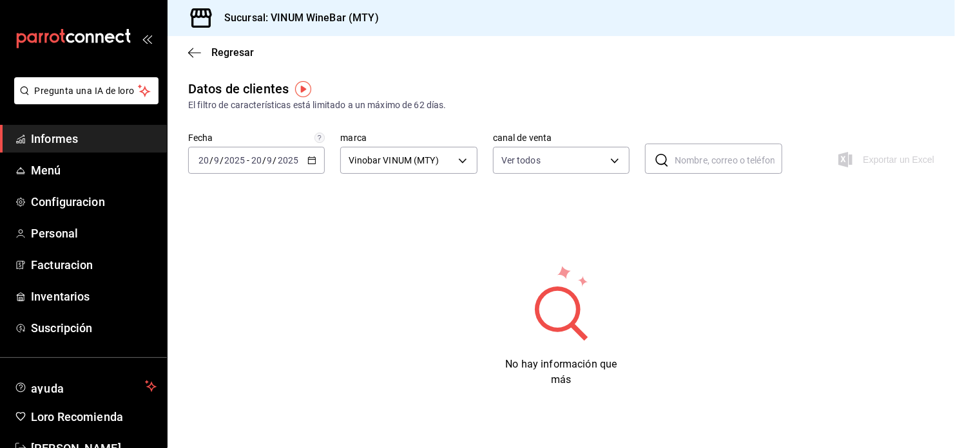
click at [881, 159] on div "Exportar un Excel" at bounding box center [865, 159] width 137 height 29
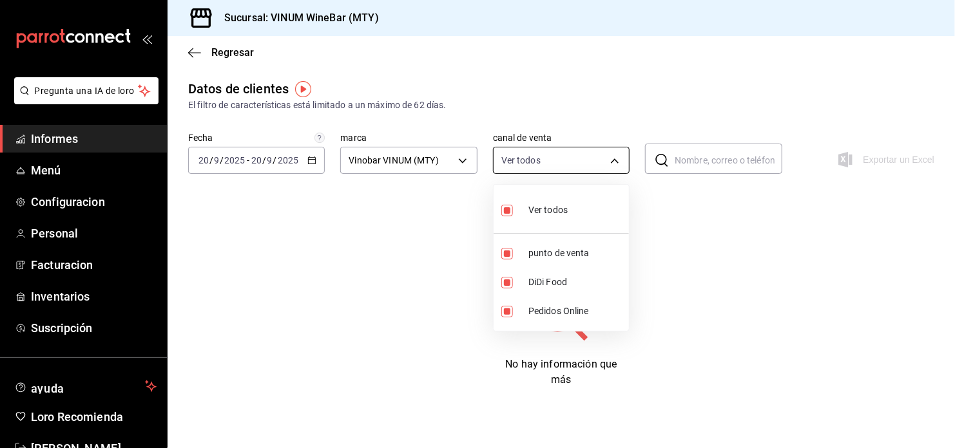
click at [515, 155] on body "Pregunta una IA de loro Informes Menú Configuracion Personal Facturacion Invent…" at bounding box center [477, 224] width 955 height 448
click at [563, 160] on div at bounding box center [477, 224] width 955 height 448
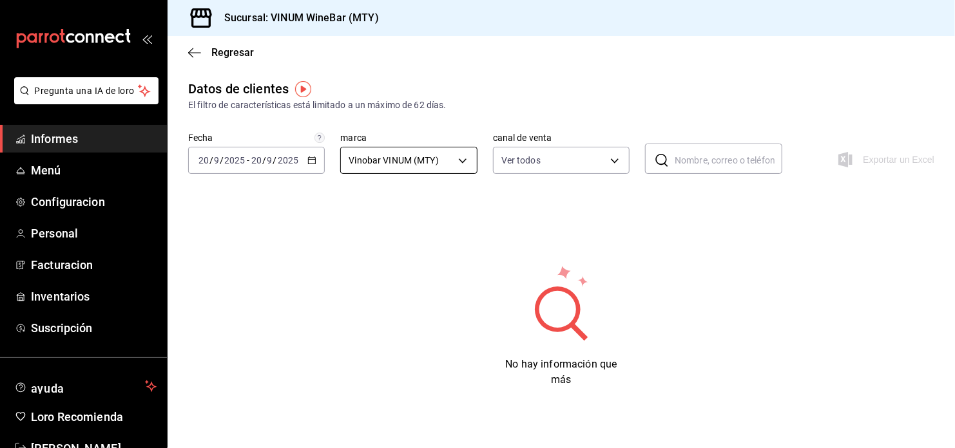
click at [435, 169] on body "Pregunta una IA de loro Informes Menú Configuracion Personal Facturacion Invent…" at bounding box center [477, 224] width 955 height 448
click at [435, 169] on div at bounding box center [477, 224] width 955 height 448
click at [218, 48] on span "Regresar" at bounding box center [232, 52] width 43 height 12
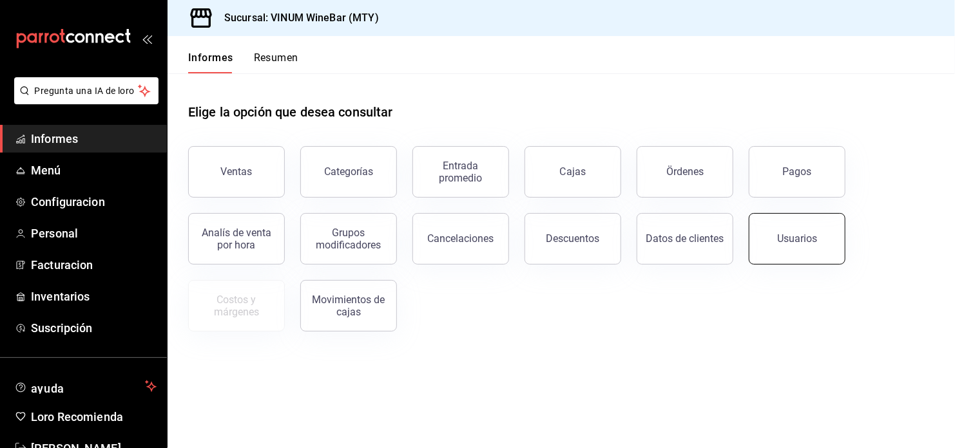
click at [794, 243] on div "Usuarios" at bounding box center [797, 239] width 40 height 12
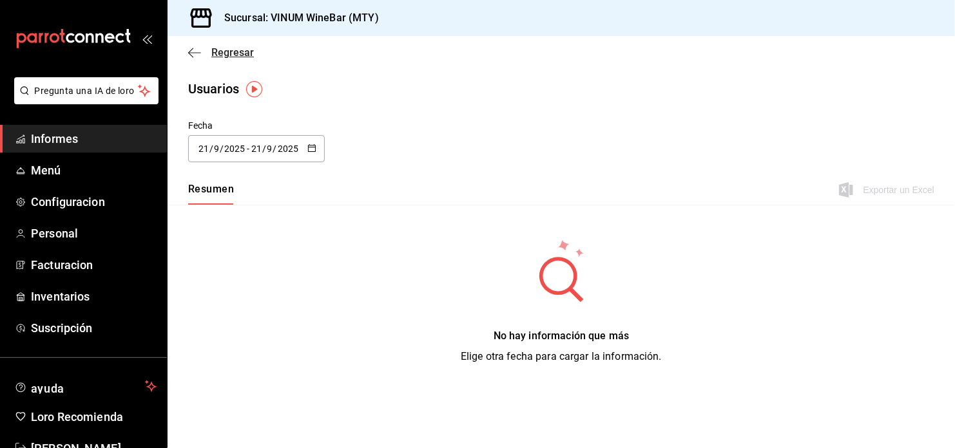
click at [192, 55] on icon "button" at bounding box center [194, 53] width 13 height 12
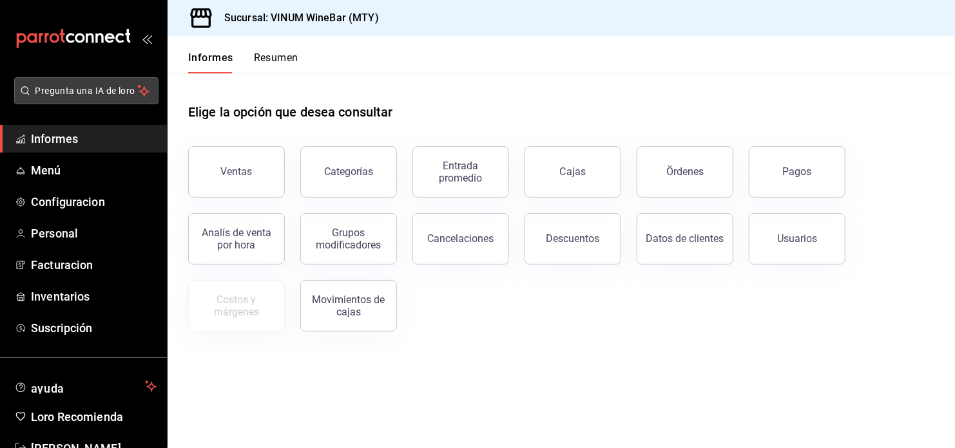
click at [108, 98] on button "Pregunta una IA de loro" at bounding box center [86, 90] width 144 height 27
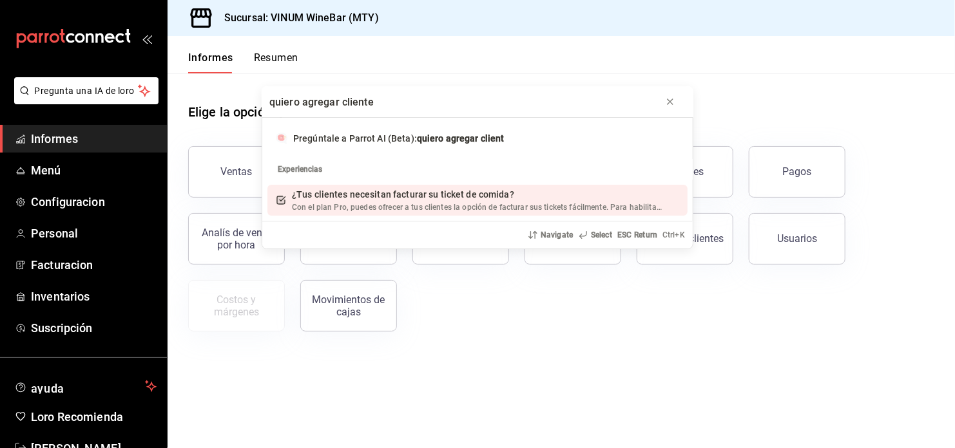
type input "quiero agregar clientes"
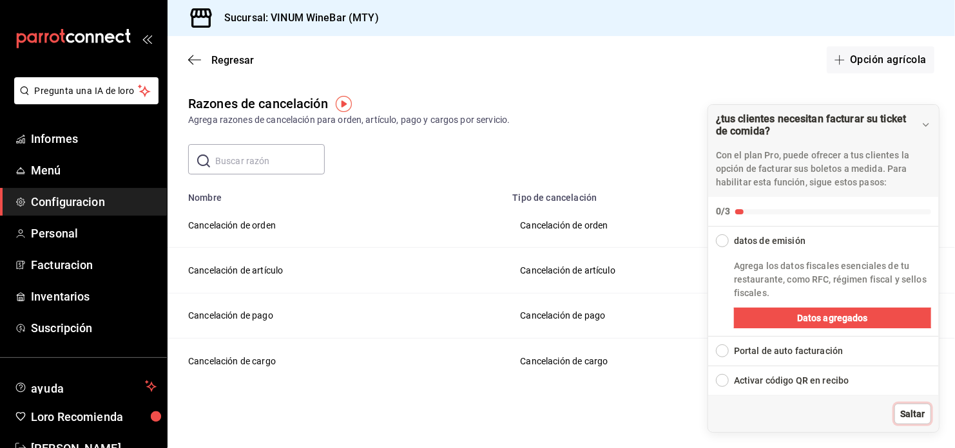
click at [918, 410] on span "Saltar" at bounding box center [912, 415] width 25 height 14
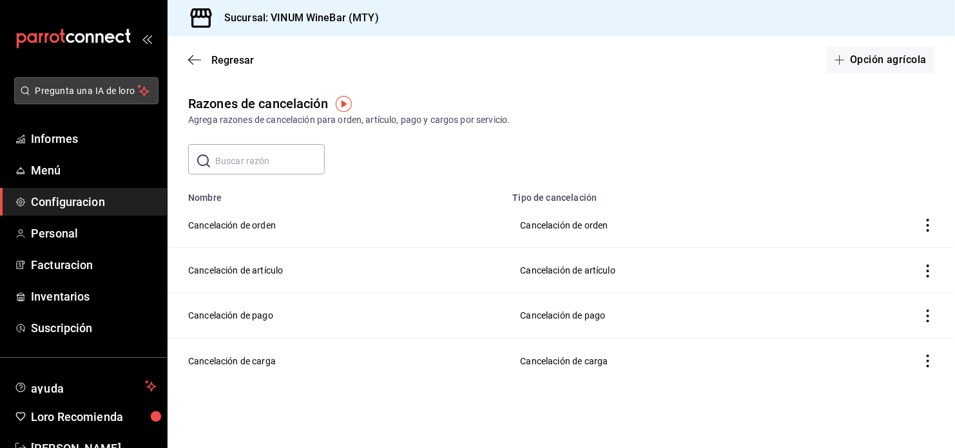
click at [98, 86] on span "Pregunta una IA de loro" at bounding box center [86, 91] width 102 height 14
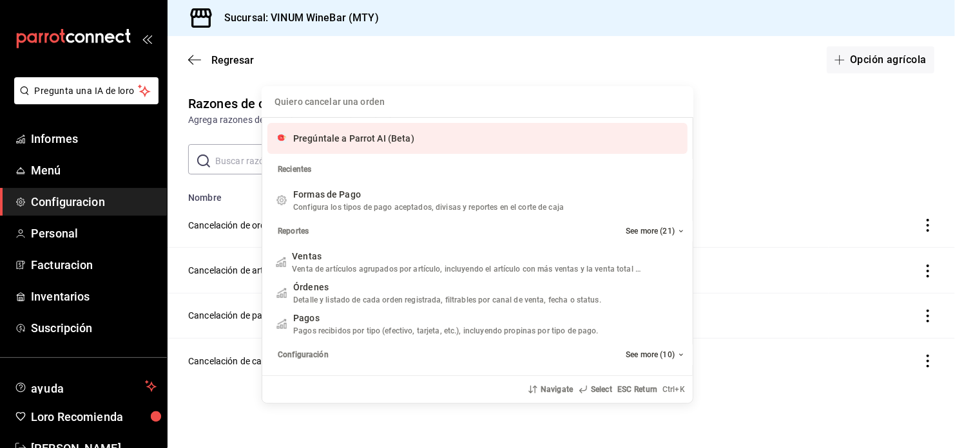
click at [406, 138] on span "Pregúntale a Parrot AI (Beta)" at bounding box center [353, 138] width 121 height 10
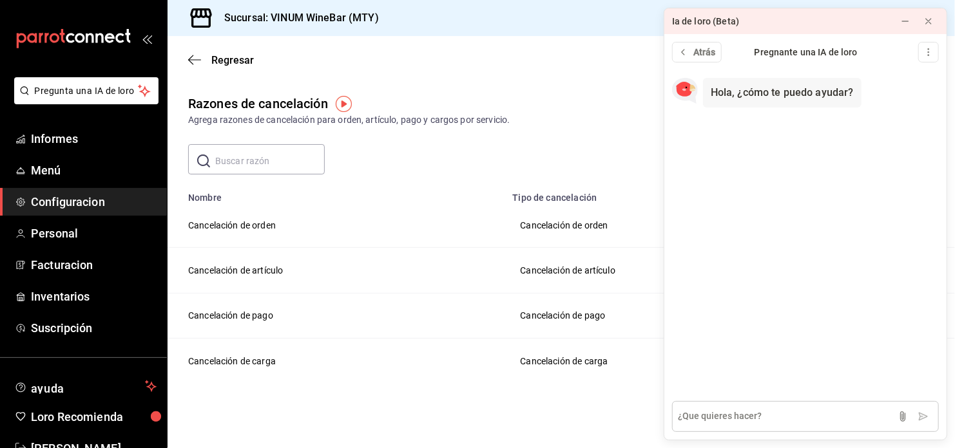
click at [813, 424] on textarea at bounding box center [805, 416] width 267 height 31
type textarea "Quiero agregar clientes"
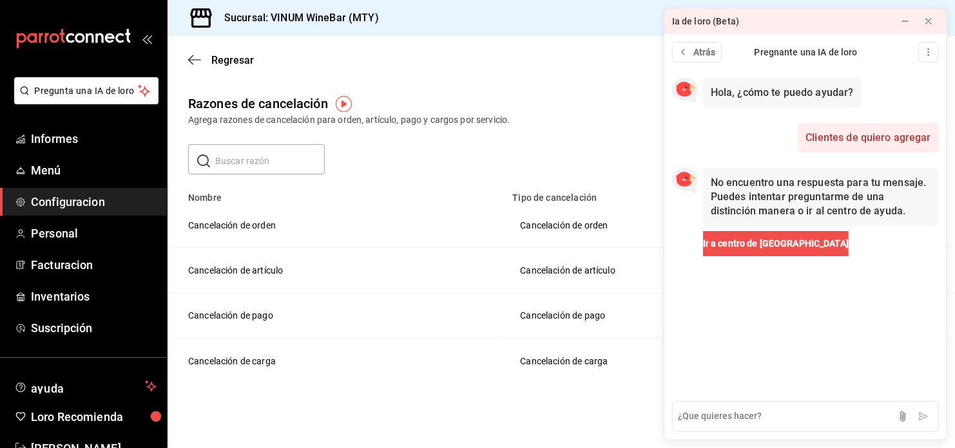
click at [547, 73] on div "Regresar Opción agrícola" at bounding box center [560, 60] width 787 height 48
click at [934, 20] on button at bounding box center [928, 21] width 21 height 21
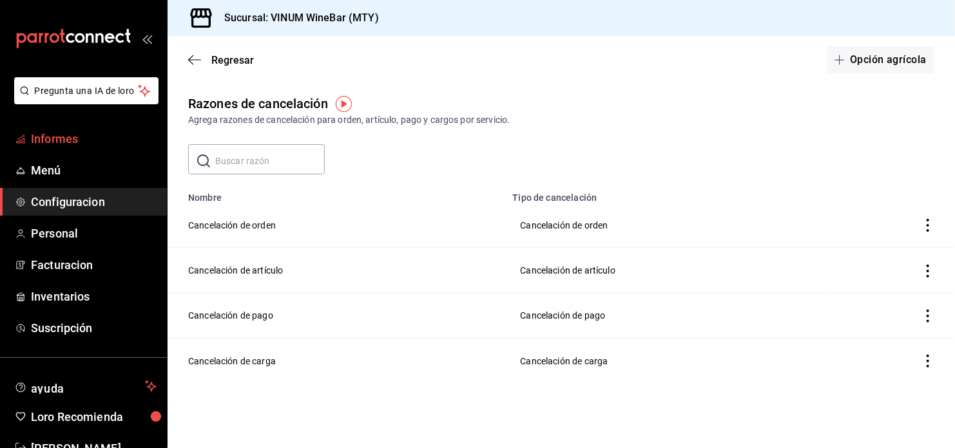
click at [69, 134] on span "Informes" at bounding box center [94, 138] width 126 height 17
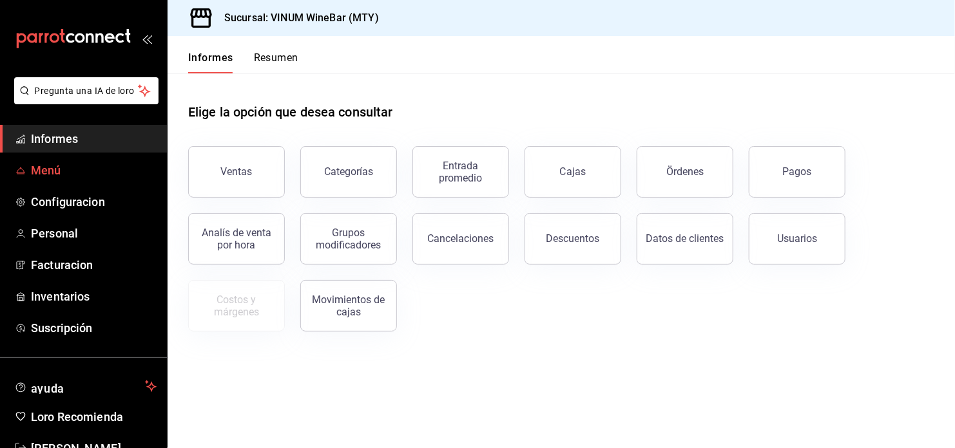
click at [77, 170] on span "Menú" at bounding box center [94, 170] width 126 height 17
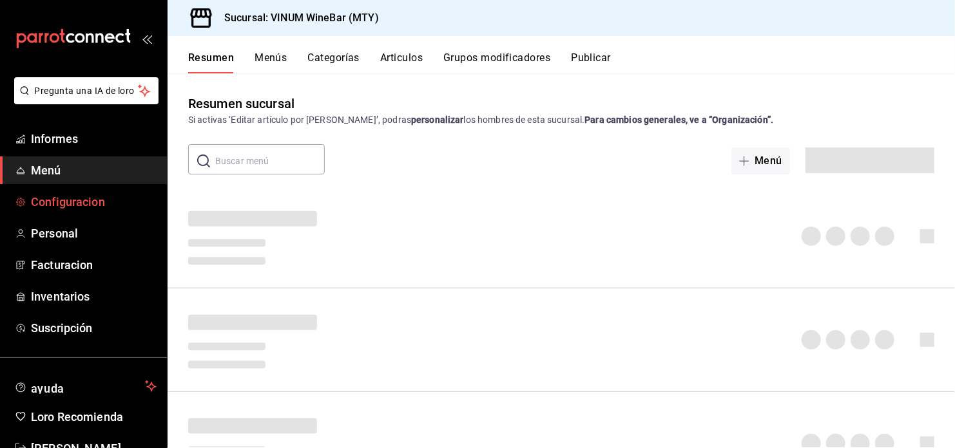
click at [77, 200] on span "Configuracion" at bounding box center [94, 201] width 126 height 17
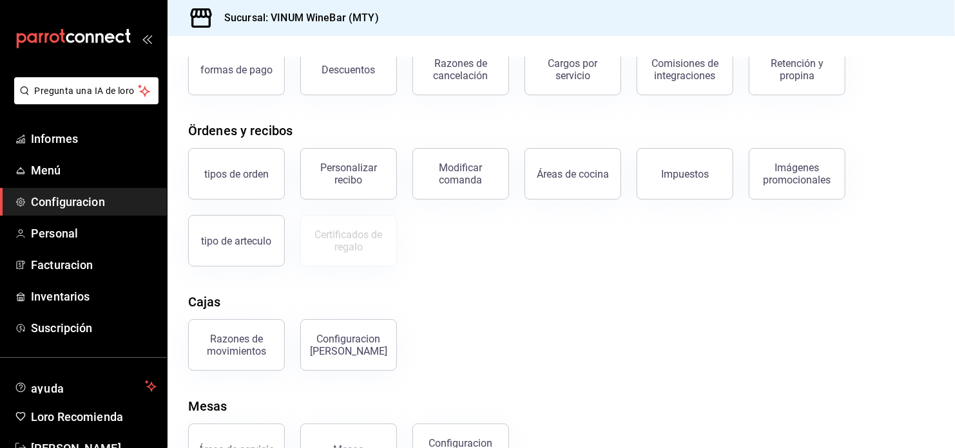
scroll to position [138, 0]
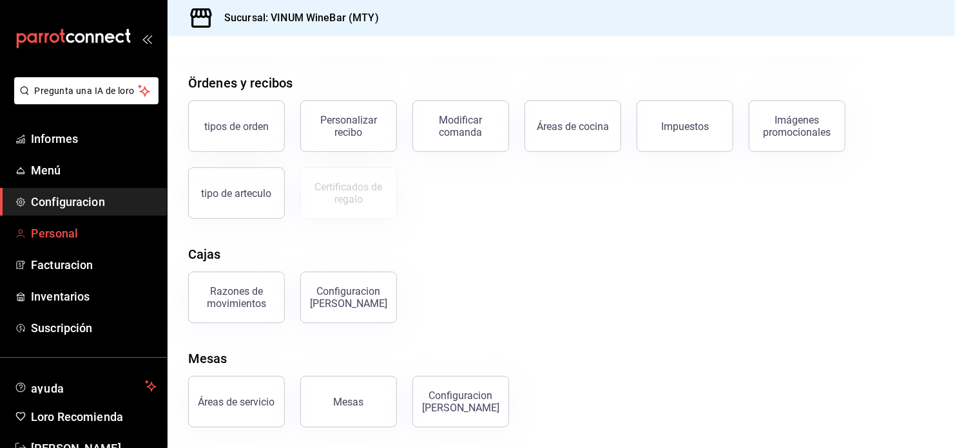
click at [82, 230] on span "Personal" at bounding box center [94, 233] width 126 height 17
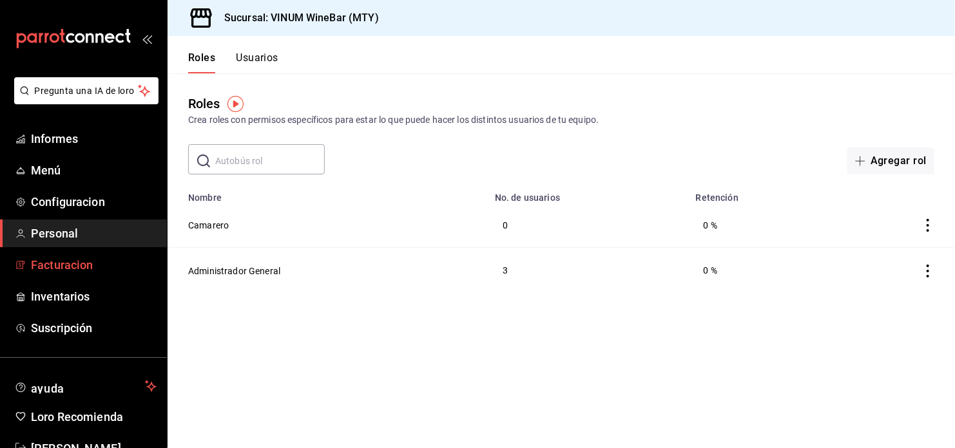
click at [52, 261] on span "Facturacion" at bounding box center [94, 264] width 126 height 17
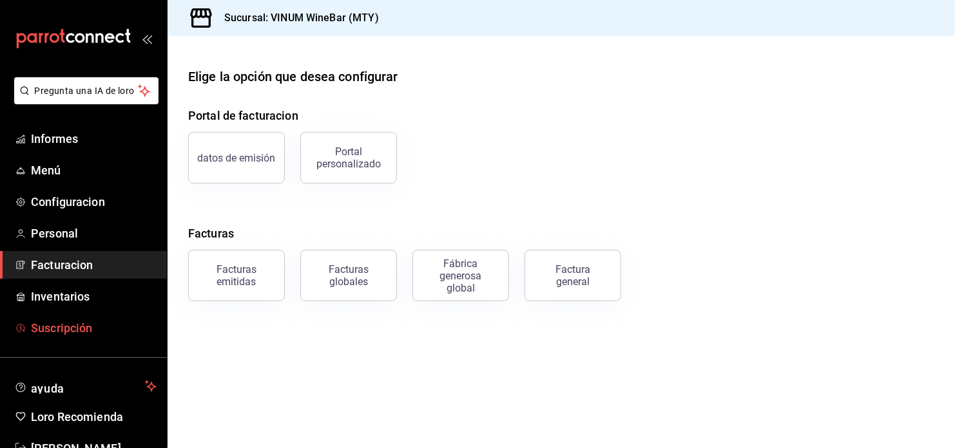
scroll to position [37, 0]
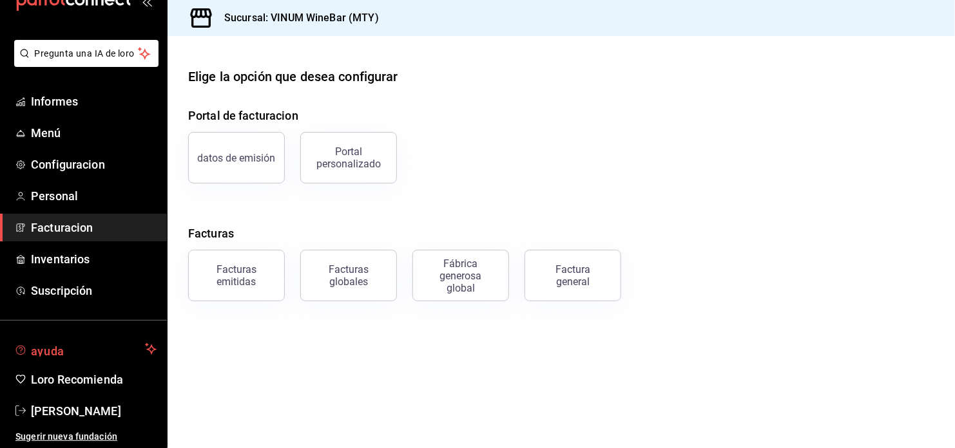
click at [50, 353] on span "ayuda" at bounding box center [85, 348] width 109 height 15
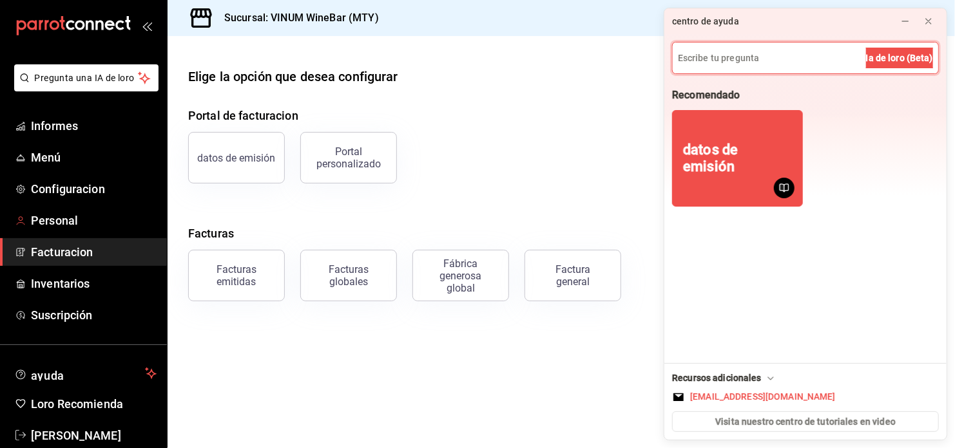
scroll to position [0, 0]
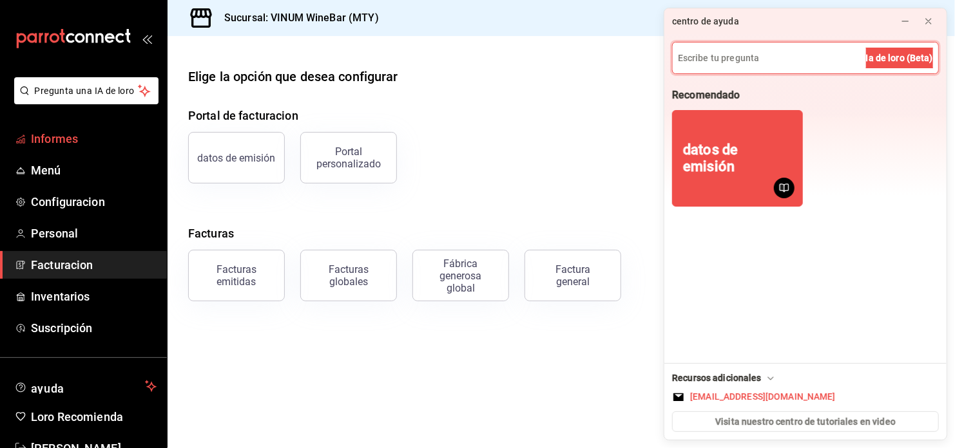
click at [74, 130] on span "Informes" at bounding box center [94, 138] width 126 height 17
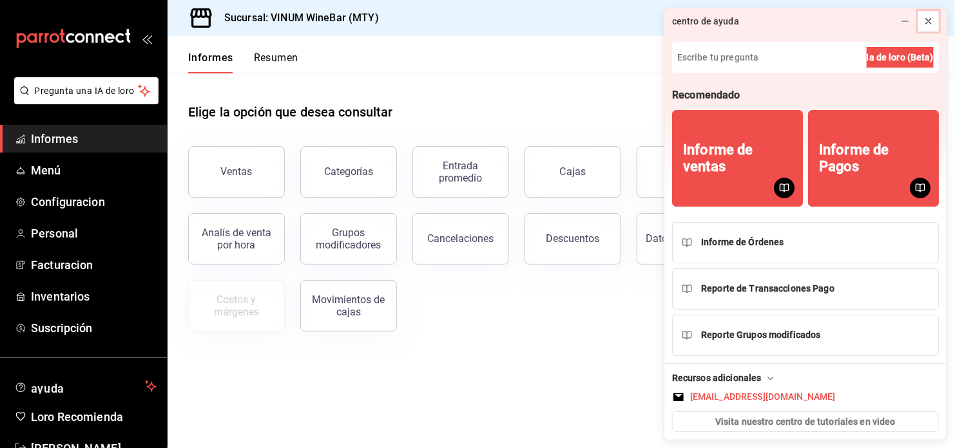
click at [935, 22] on button at bounding box center [928, 21] width 21 height 21
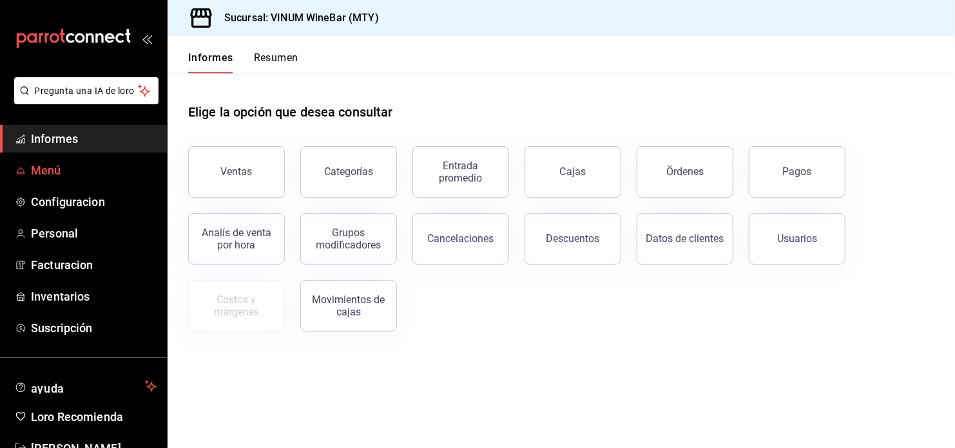
click at [101, 164] on span "Menú" at bounding box center [94, 170] width 126 height 17
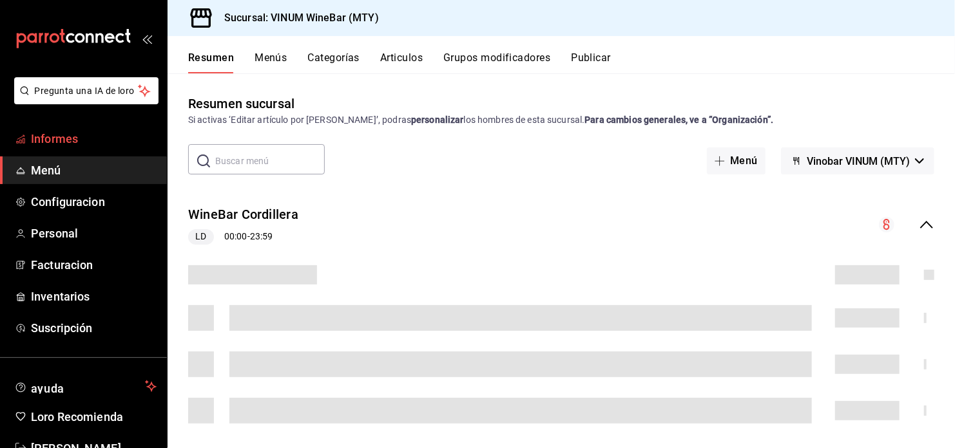
click at [60, 137] on span "Informes" at bounding box center [94, 138] width 126 height 17
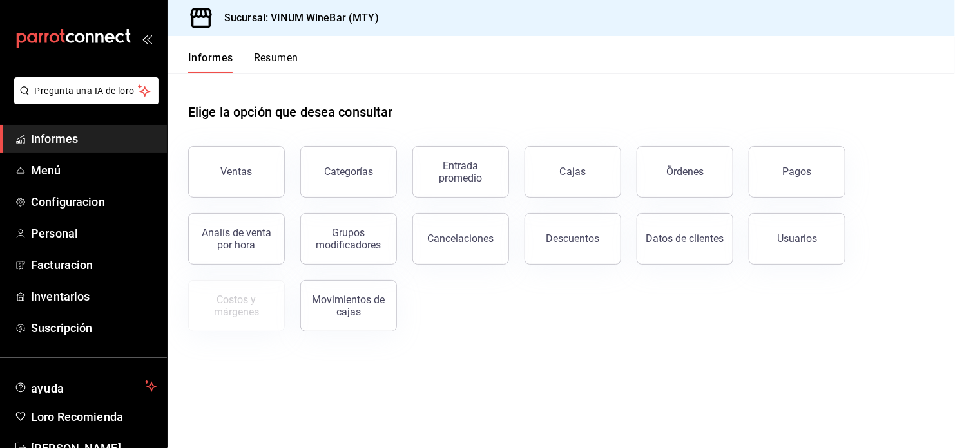
click at [810, 199] on div "Usuarios" at bounding box center [789, 231] width 112 height 67
click at [810, 173] on div "Pagos" at bounding box center [797, 172] width 29 height 12
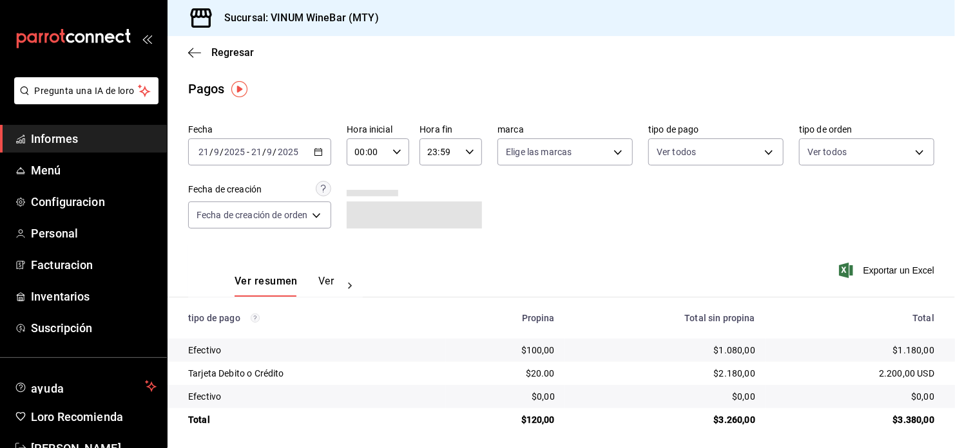
click at [314, 149] on div "[DATE] [DATE] - [DATE] [DATE]" at bounding box center [259, 151] width 143 height 27
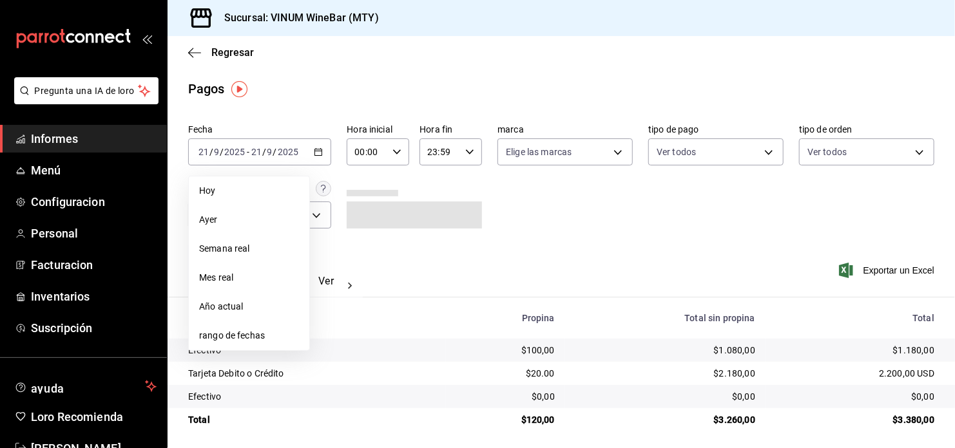
click at [327, 91] on div "Pagos" at bounding box center [560, 88] width 787 height 19
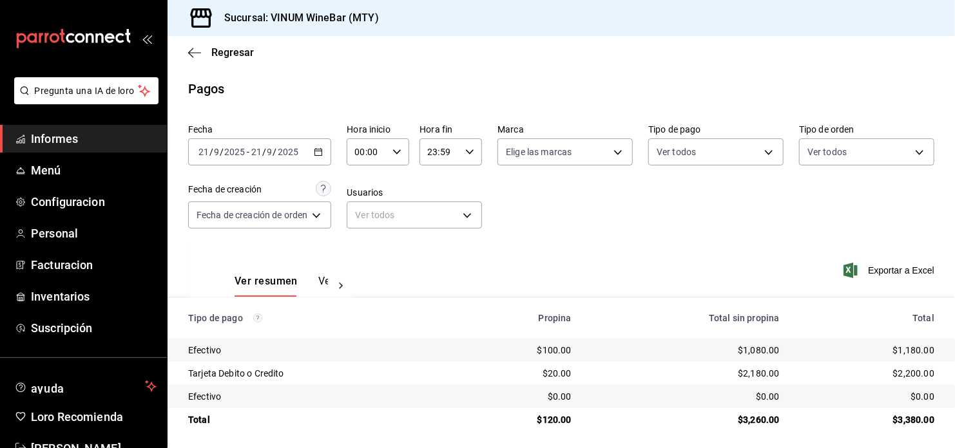
click at [315, 151] on icon "button" at bounding box center [318, 152] width 9 height 9
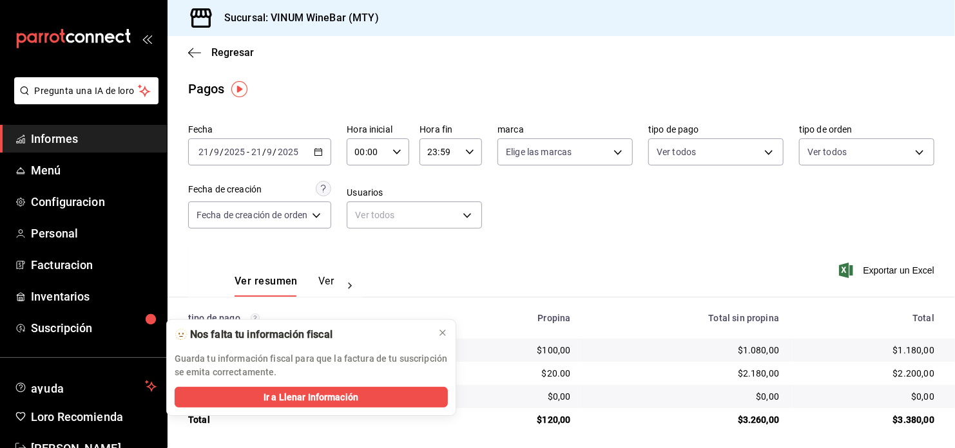
click at [616, 238] on div "Fecha 2025-09-21 21 / 9 / 2025 - 2025-09-21 21 / 9 / 2025 Hora inicial 00:00 Ho…" at bounding box center [561, 181] width 746 height 125
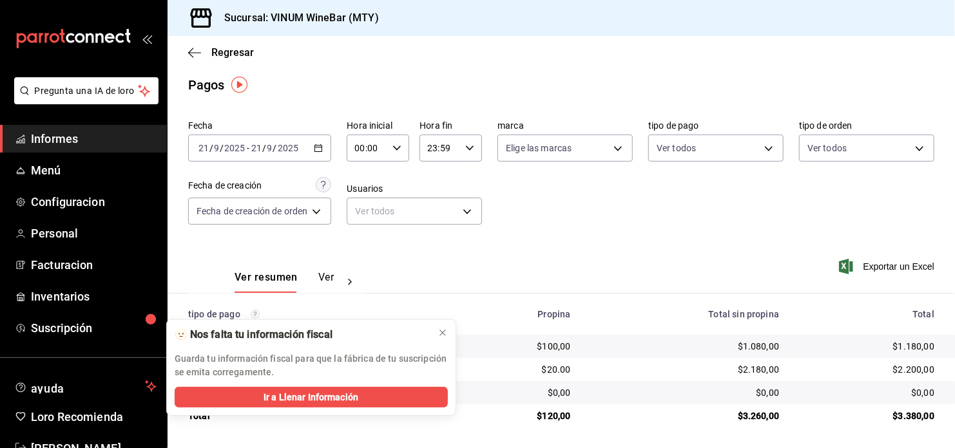
click at [513, 254] on div "Ver resumen Ver páginas Exportar un Excel" at bounding box center [560, 274] width 787 height 68
click at [443, 329] on icon at bounding box center [442, 333] width 10 height 10
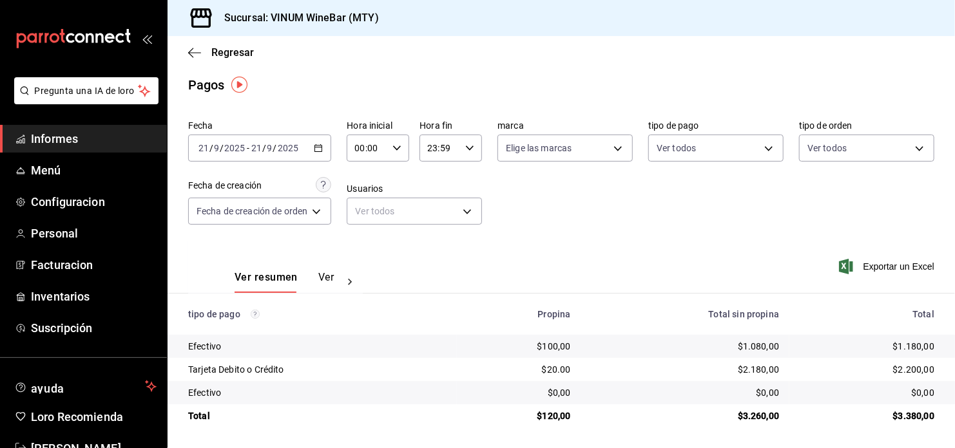
click at [322, 148] on \(Stroke\) "button" at bounding box center [318, 148] width 8 height 7
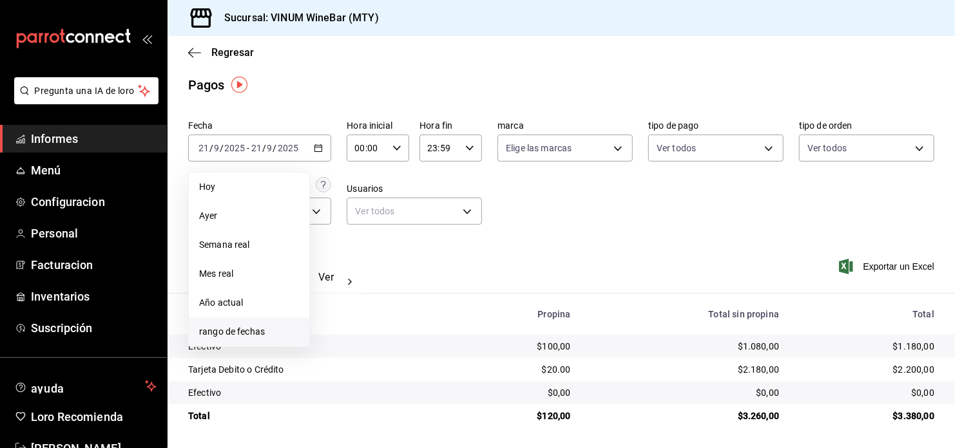
click at [241, 329] on span "rango de fechas" at bounding box center [249, 332] width 100 height 14
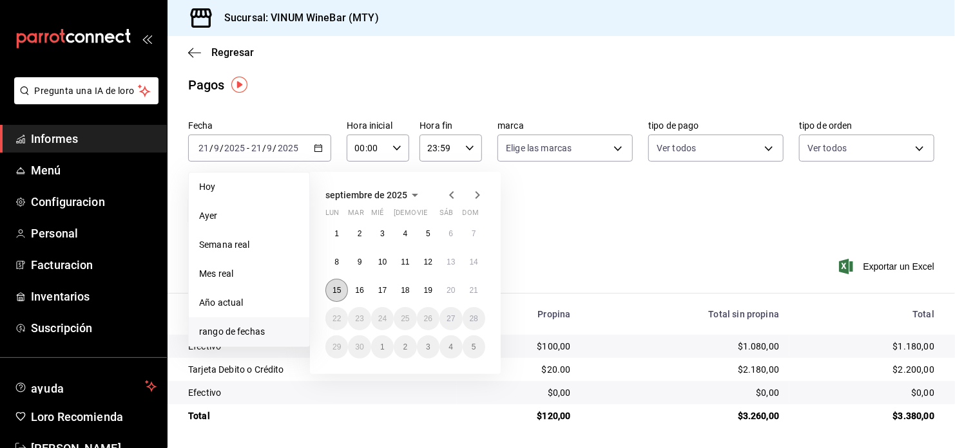
click at [337, 289] on abbr "15" at bounding box center [336, 290] width 8 height 9
click at [476, 289] on abbr "21" at bounding box center [474, 290] width 8 height 9
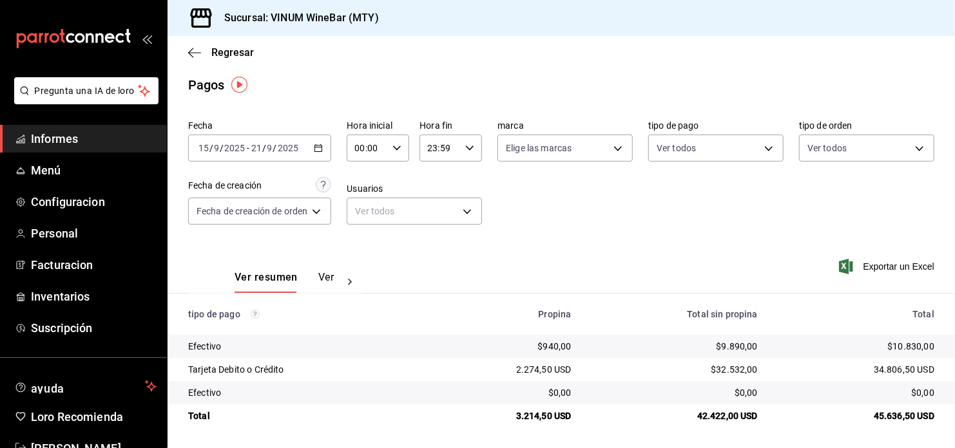
click at [321, 150] on icon "button" at bounding box center [318, 148] width 9 height 9
click at [595, 229] on div "Fecha 2025-09-15 15 / 9 / 2025 - 2025-09-21 21 / 9 / 2025 Hora inicial 00:00 Ho…" at bounding box center [561, 177] width 746 height 125
click at [80, 160] on link "Menú" at bounding box center [83, 171] width 167 height 28
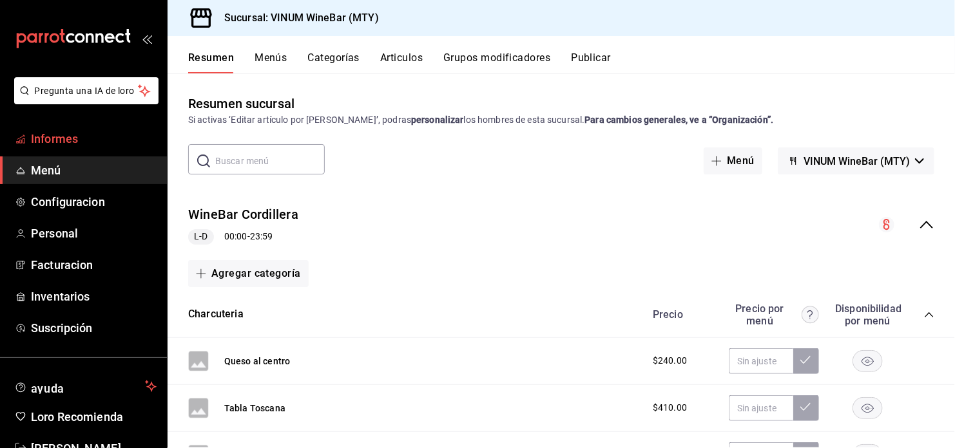
click at [71, 139] on span "Informes" at bounding box center [94, 138] width 126 height 17
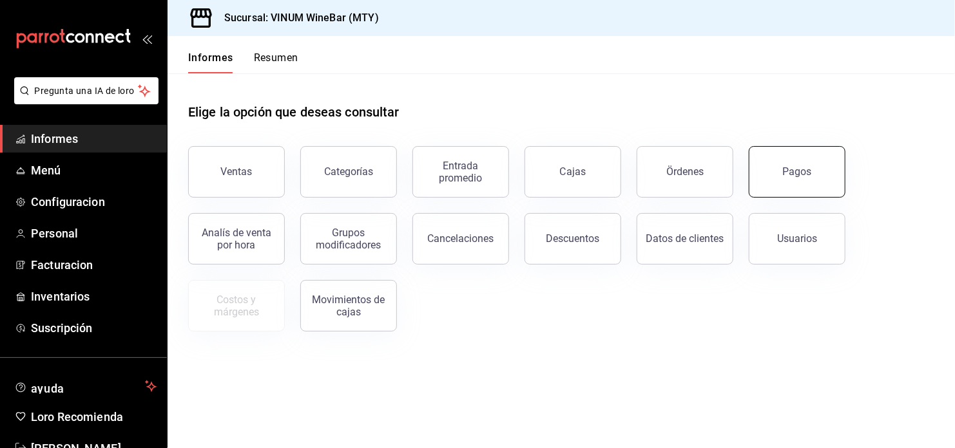
click at [800, 164] on button "Pagos" at bounding box center [796, 172] width 97 height 52
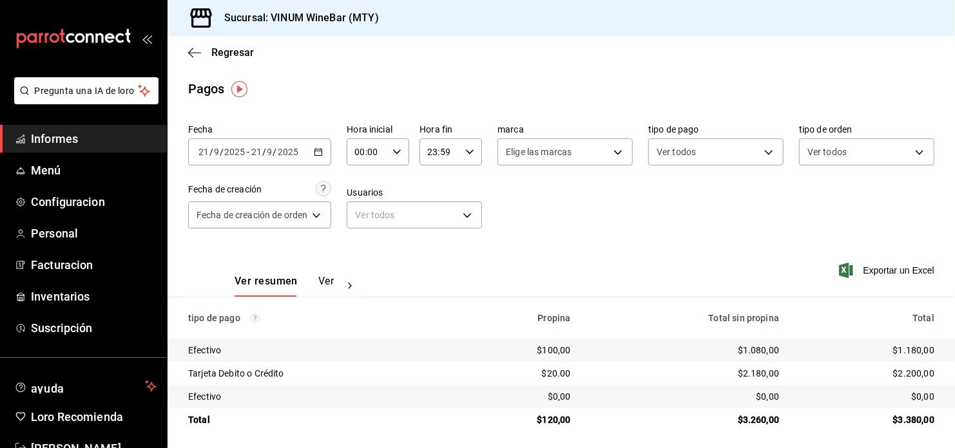
click at [321, 159] on div "[DATE] [DATE] - [DATE] [DATE]" at bounding box center [259, 151] width 143 height 27
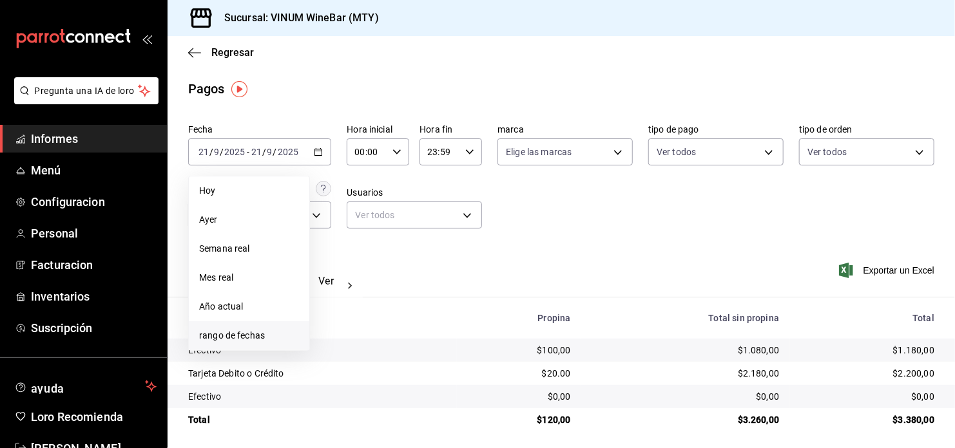
click at [257, 333] on span "rango de fechas" at bounding box center [249, 336] width 100 height 14
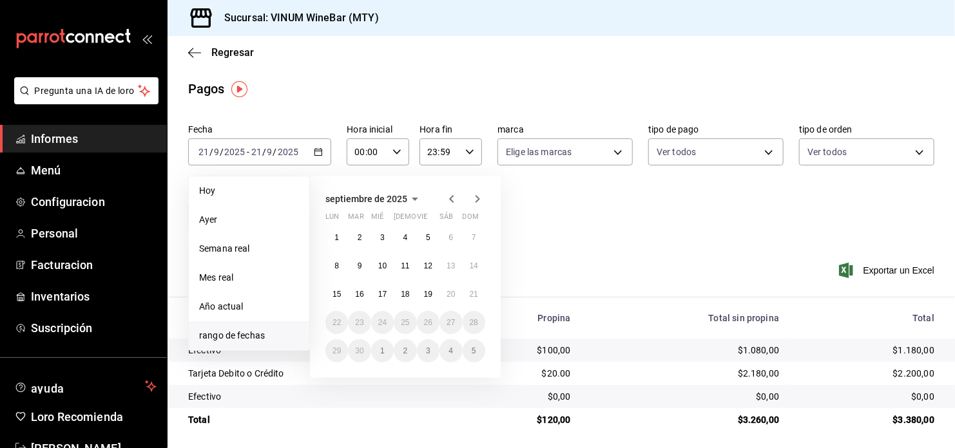
click at [520, 213] on div "septiembre de 2025 lun mar mié jue vie sáb dom 1 2 3 4 5 6 7 8 9 10 11 12 13 14…" at bounding box center [422, 272] width 225 height 213
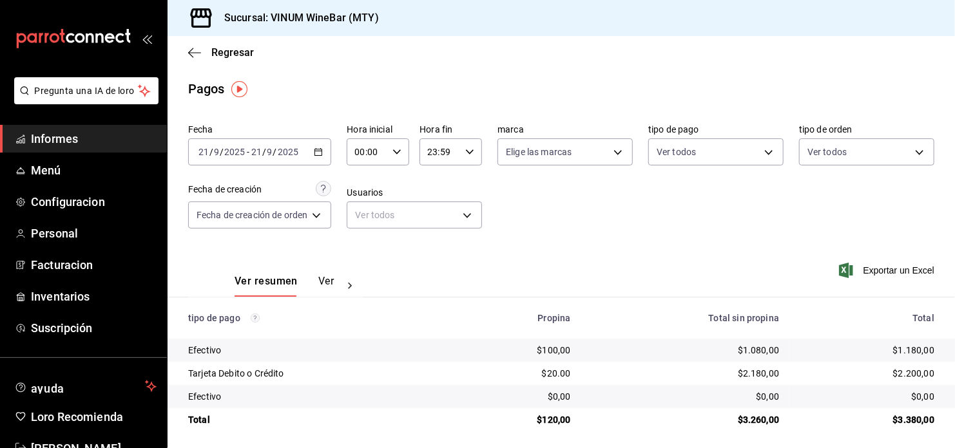
click at [695, 44] on div "Regresar" at bounding box center [560, 52] width 787 height 33
click at [51, 137] on span "Informes" at bounding box center [94, 138] width 126 height 17
